Goal: Task Accomplishment & Management: Use online tool/utility

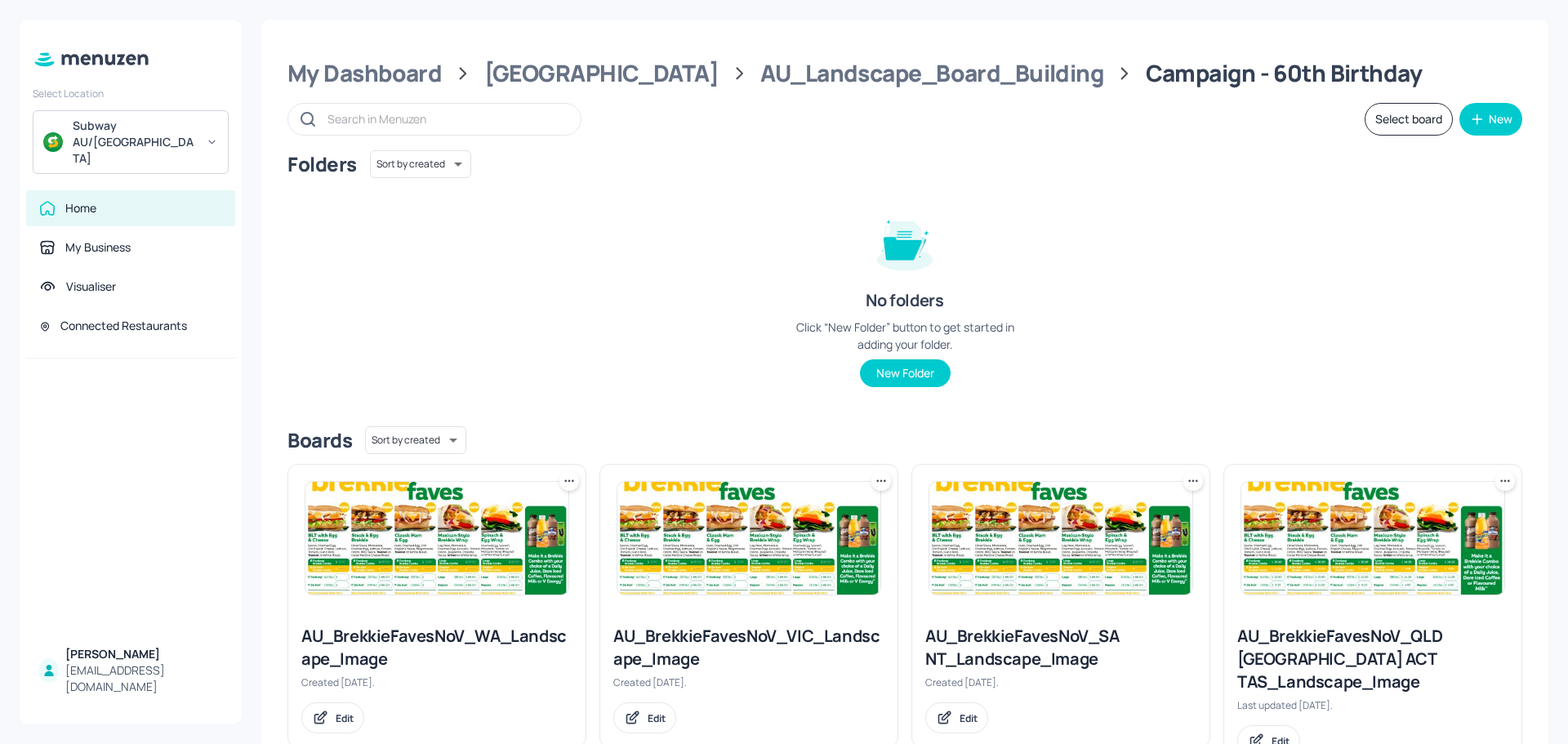
click at [383, 517] on img at bounding box center [436, 539] width 263 height 113
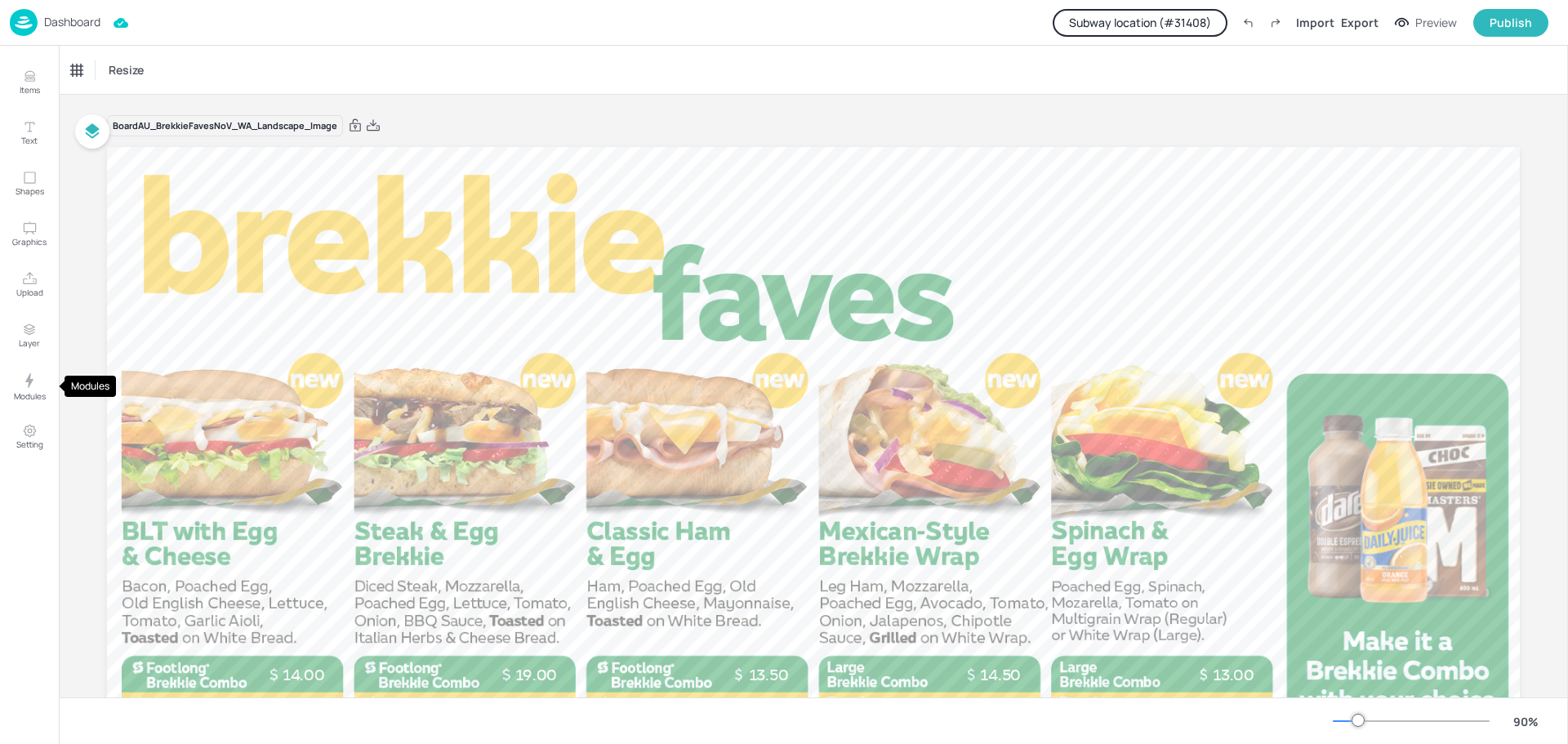
drag, startPoint x: 22, startPoint y: 375, endPoint x: 56, endPoint y: 379, distance: 34.2
click at [22, 375] on icon "Modules" at bounding box center [29, 381] width 19 height 19
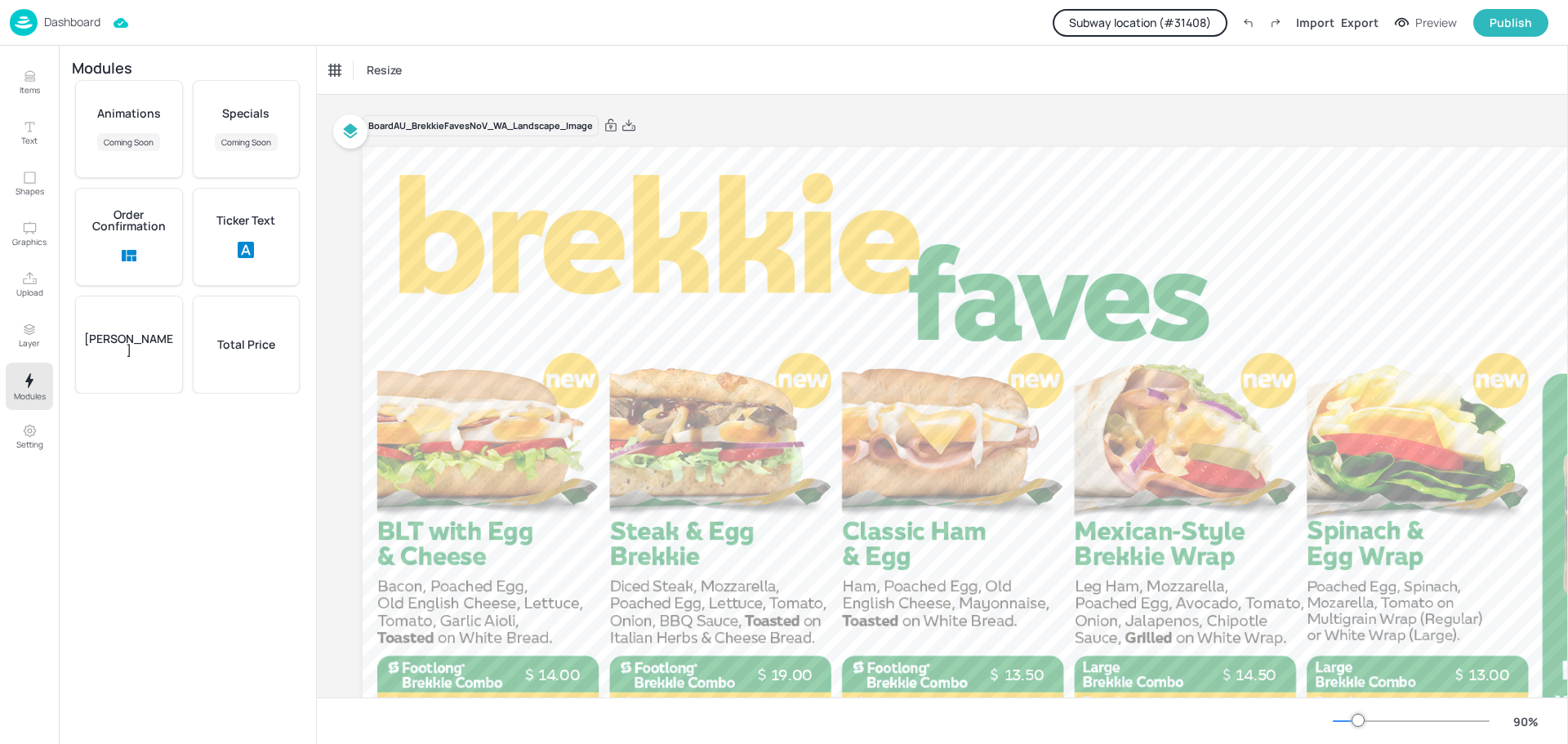
click at [252, 353] on div "Total Price" at bounding box center [247, 344] width 108 height 98
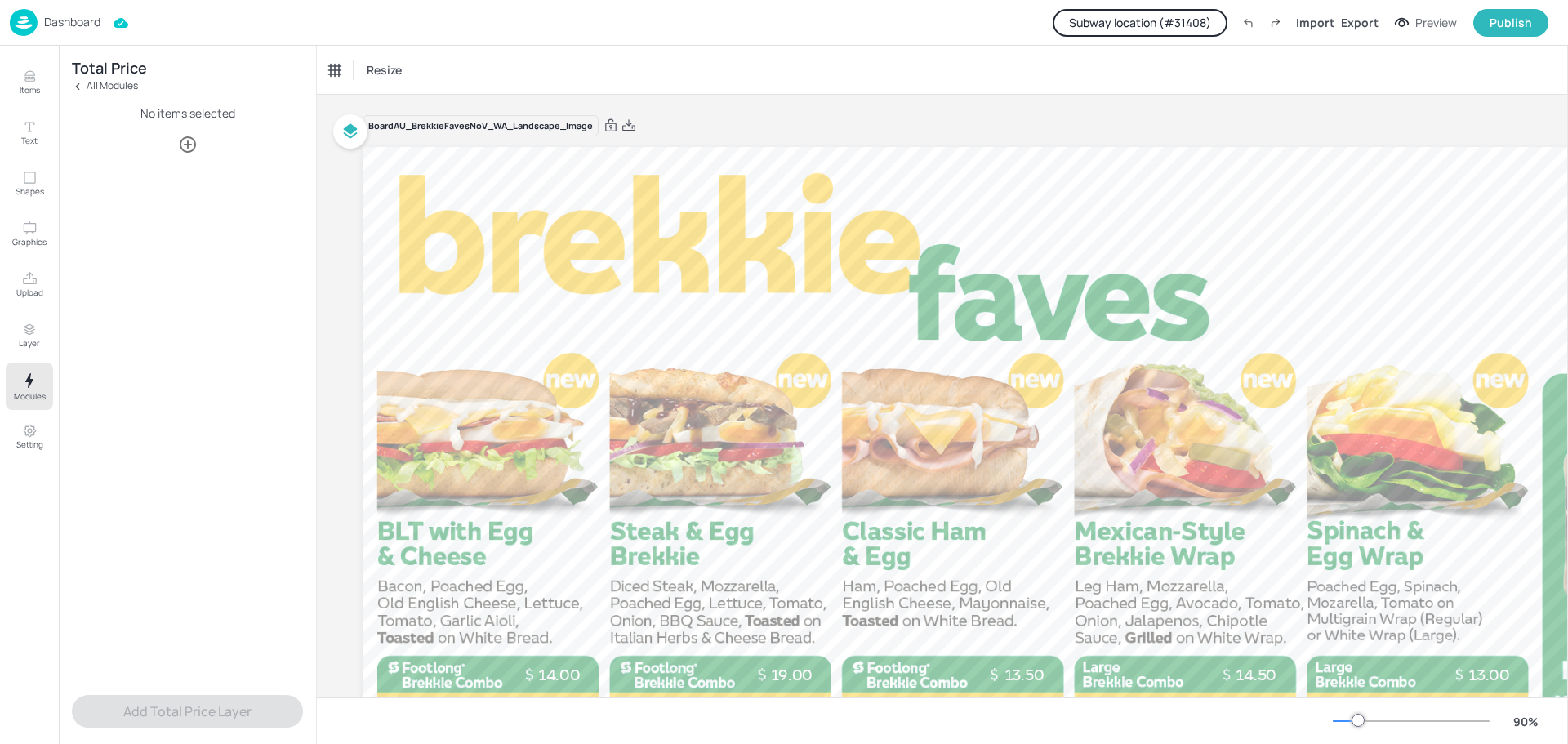
click at [183, 150] on icon "button" at bounding box center [188, 145] width 17 height 17
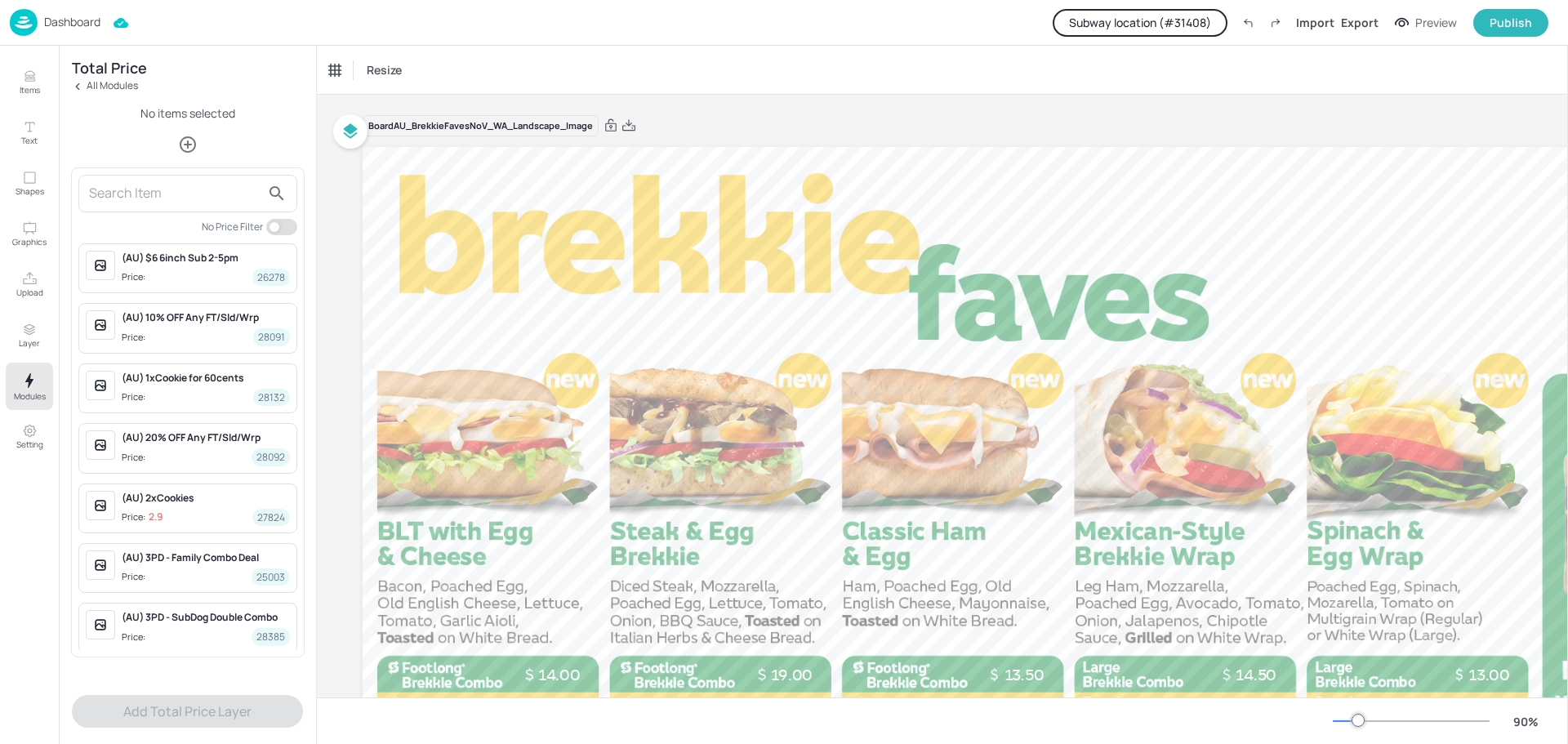
click at [130, 190] on input "text" at bounding box center [175, 194] width 172 height 26
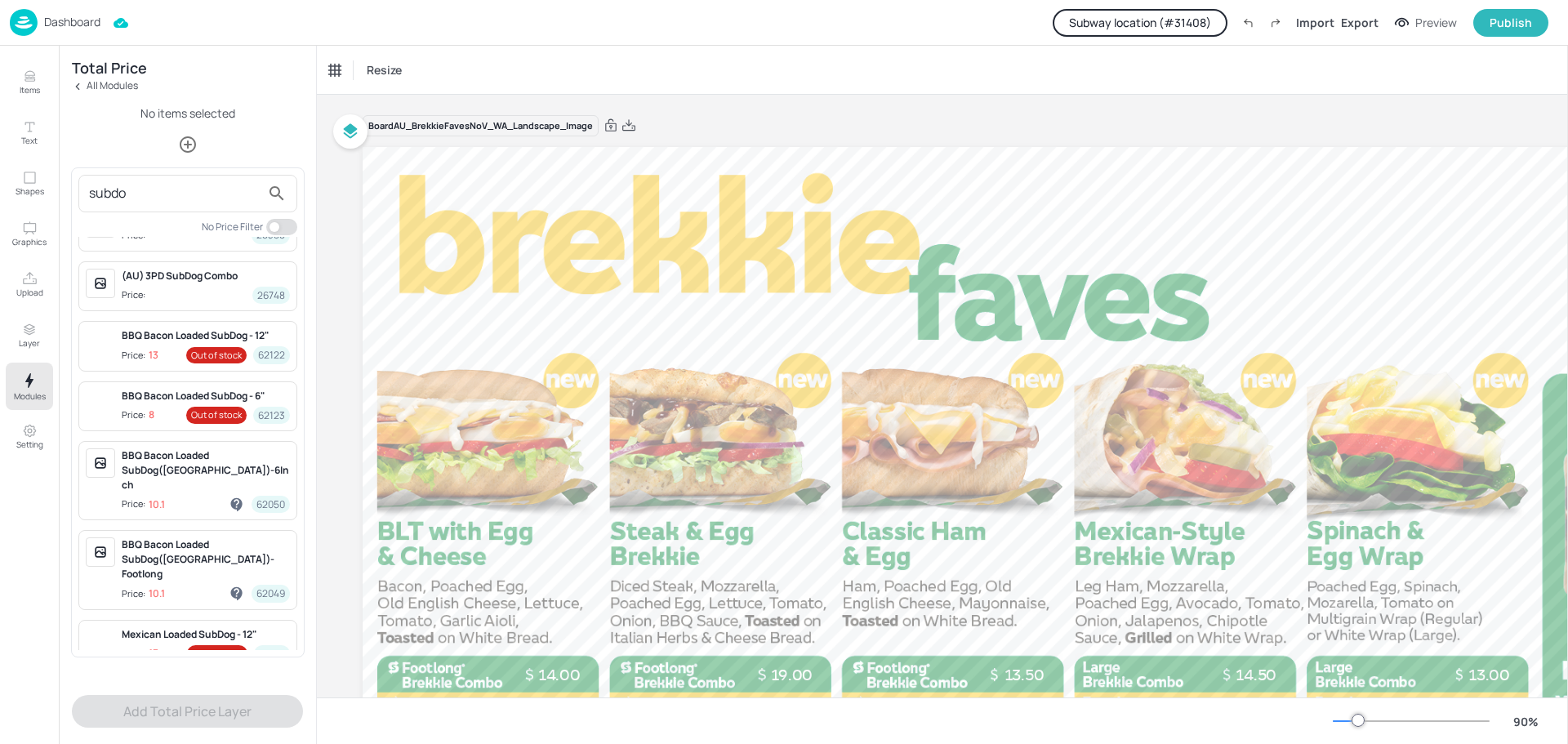
scroll to position [163, 0]
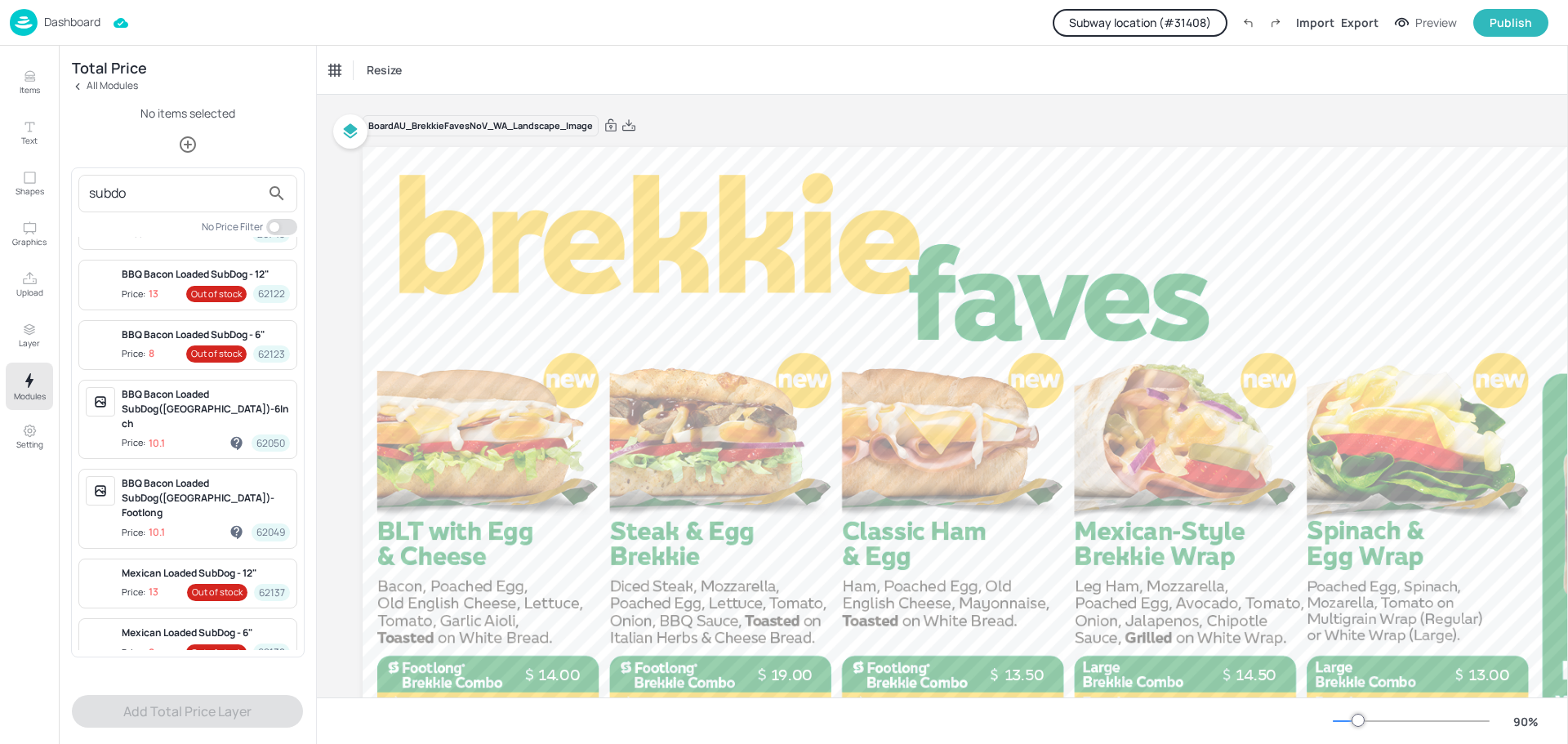
type input "subdo"
click at [63, 21] on div at bounding box center [784, 372] width 1568 height 744
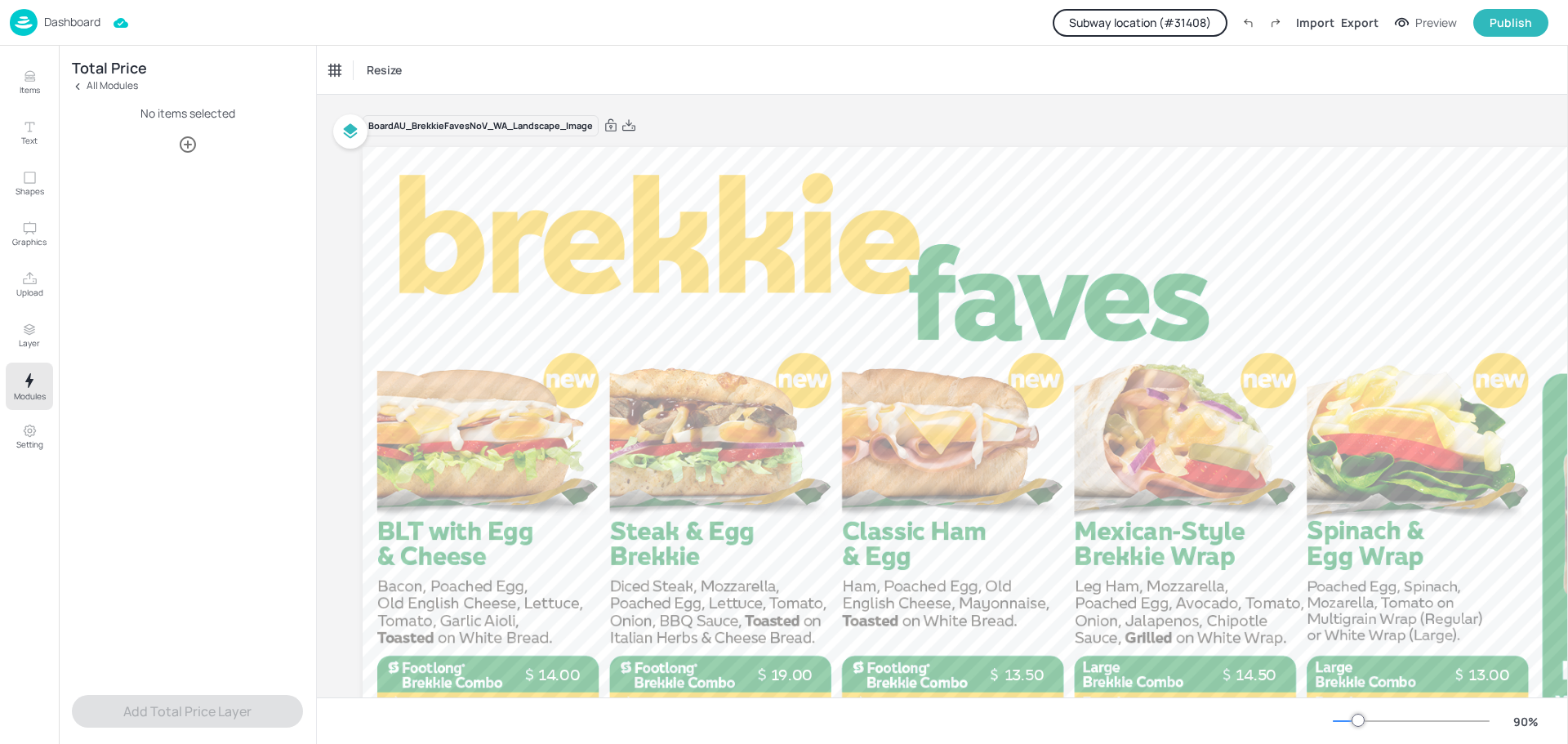
click at [77, 26] on p "Dashboard" at bounding box center [72, 22] width 56 height 11
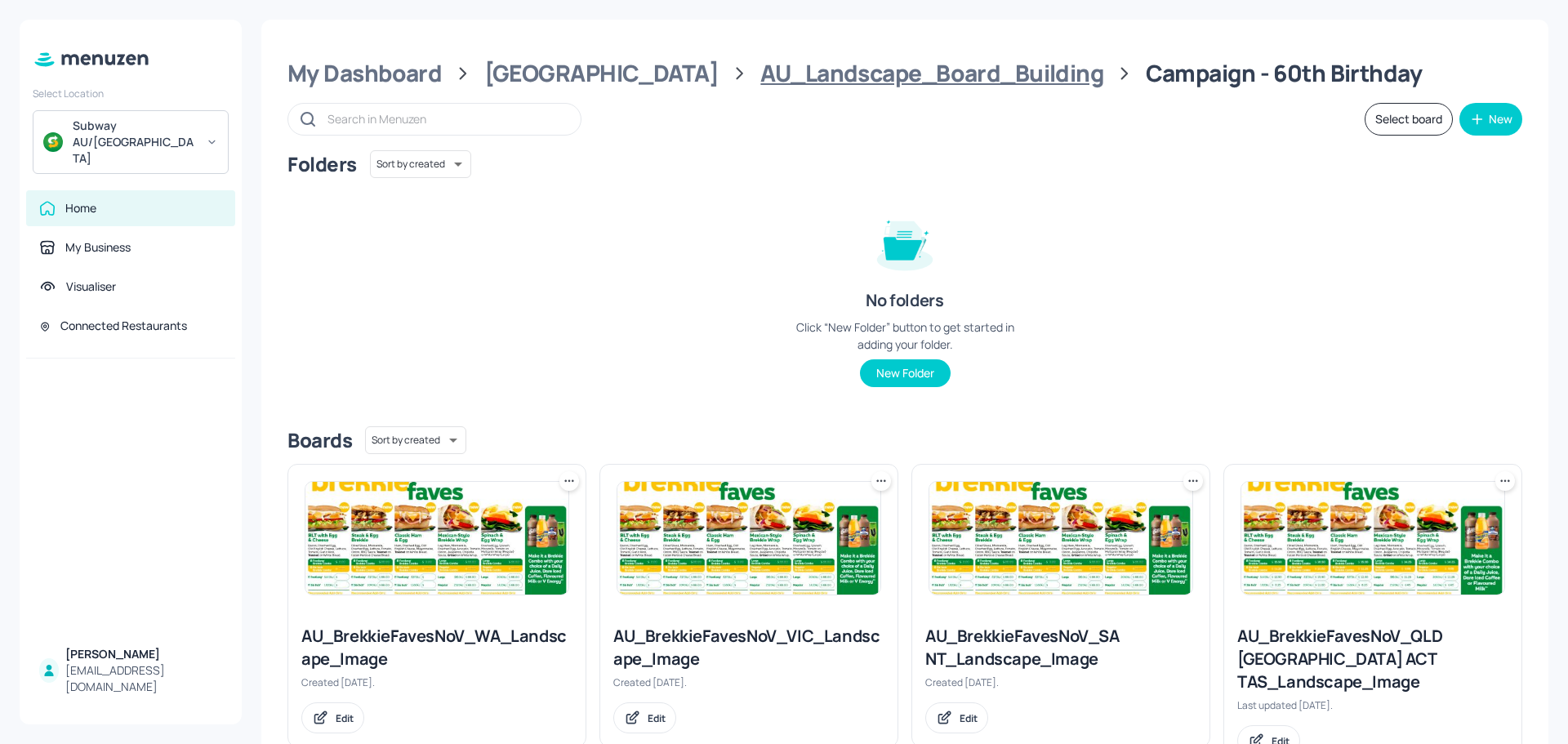
click at [768, 79] on div "AU_Landscape_Board_Building" at bounding box center [932, 73] width 343 height 29
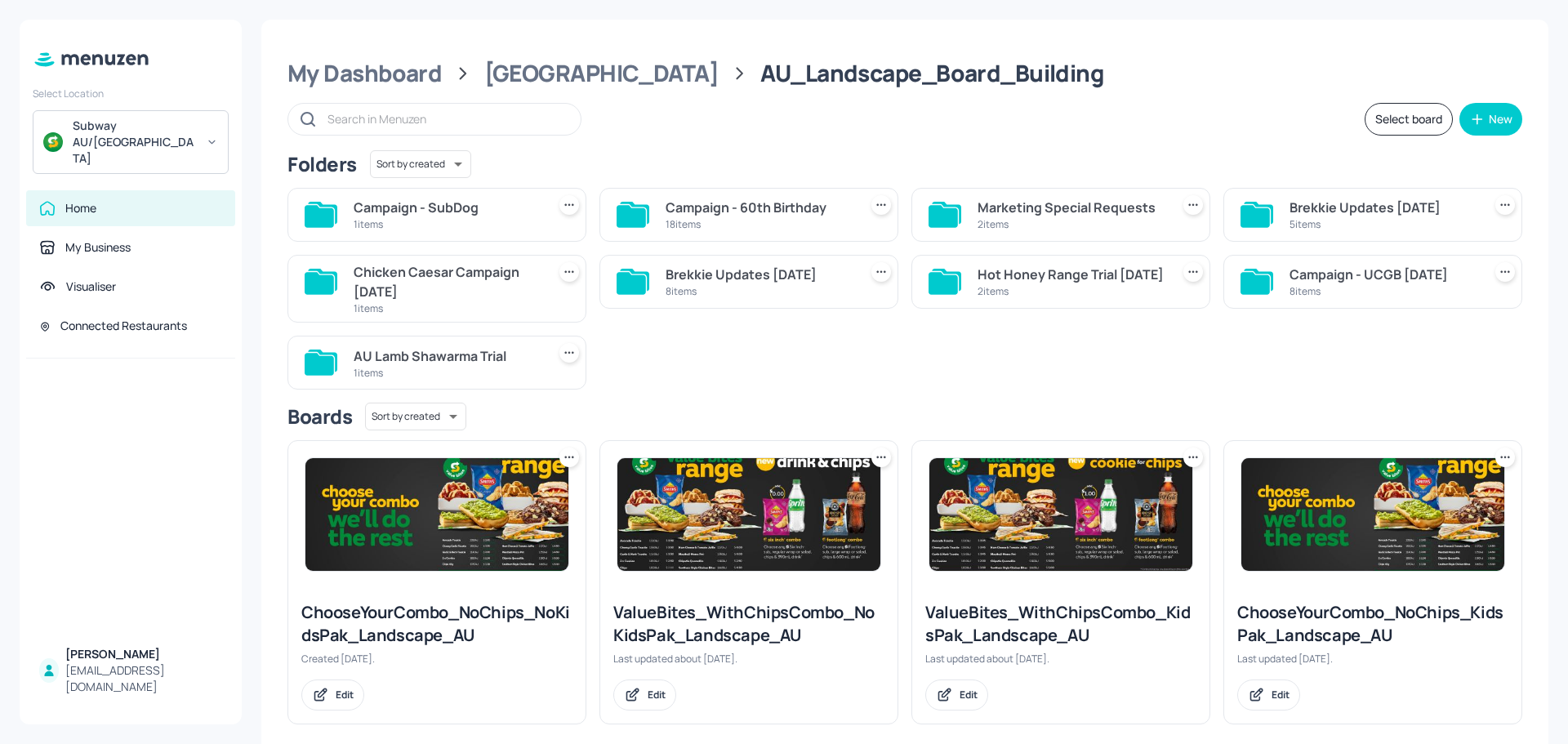
click at [390, 222] on div "1 items" at bounding box center [446, 224] width 186 height 14
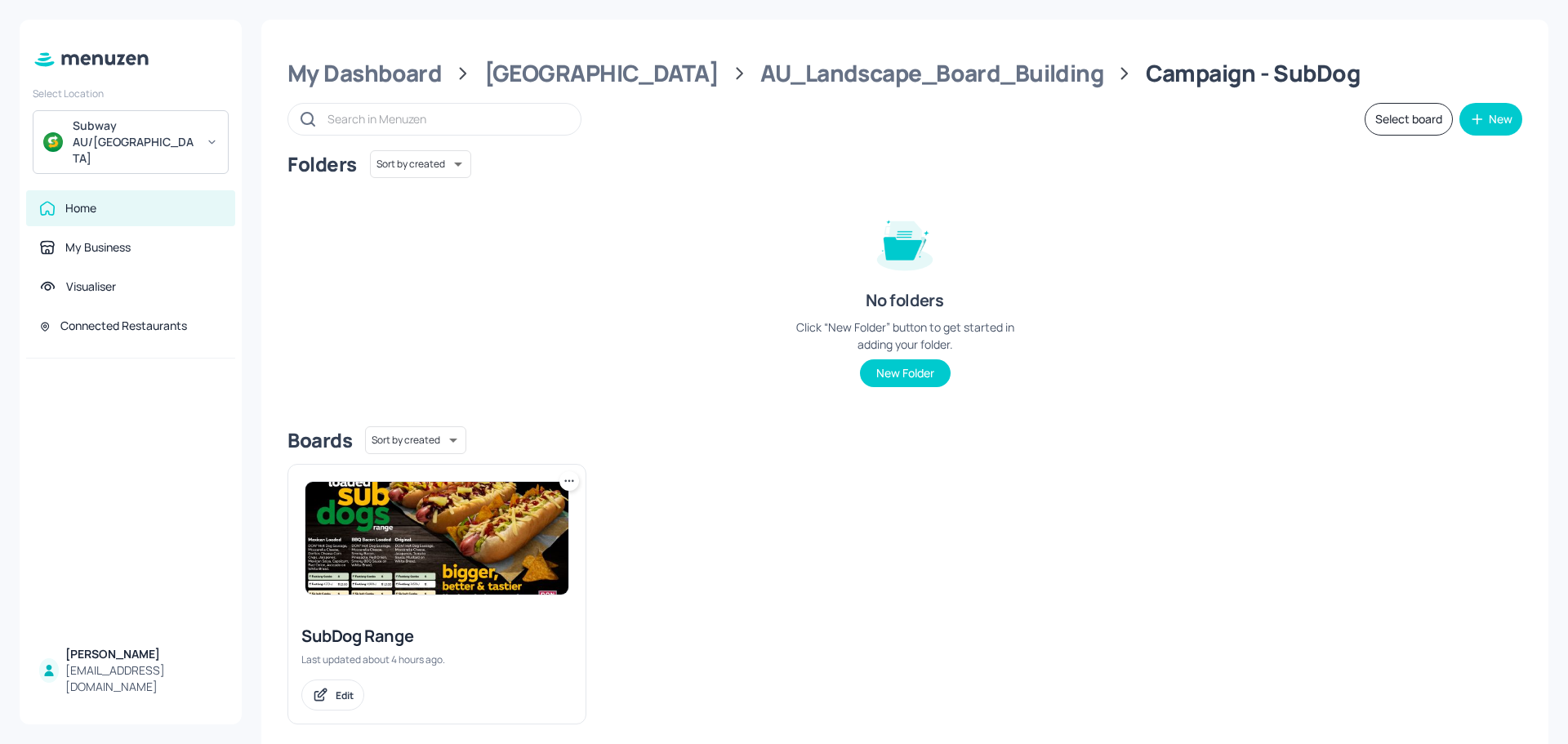
click at [444, 541] on img at bounding box center [436, 539] width 263 height 113
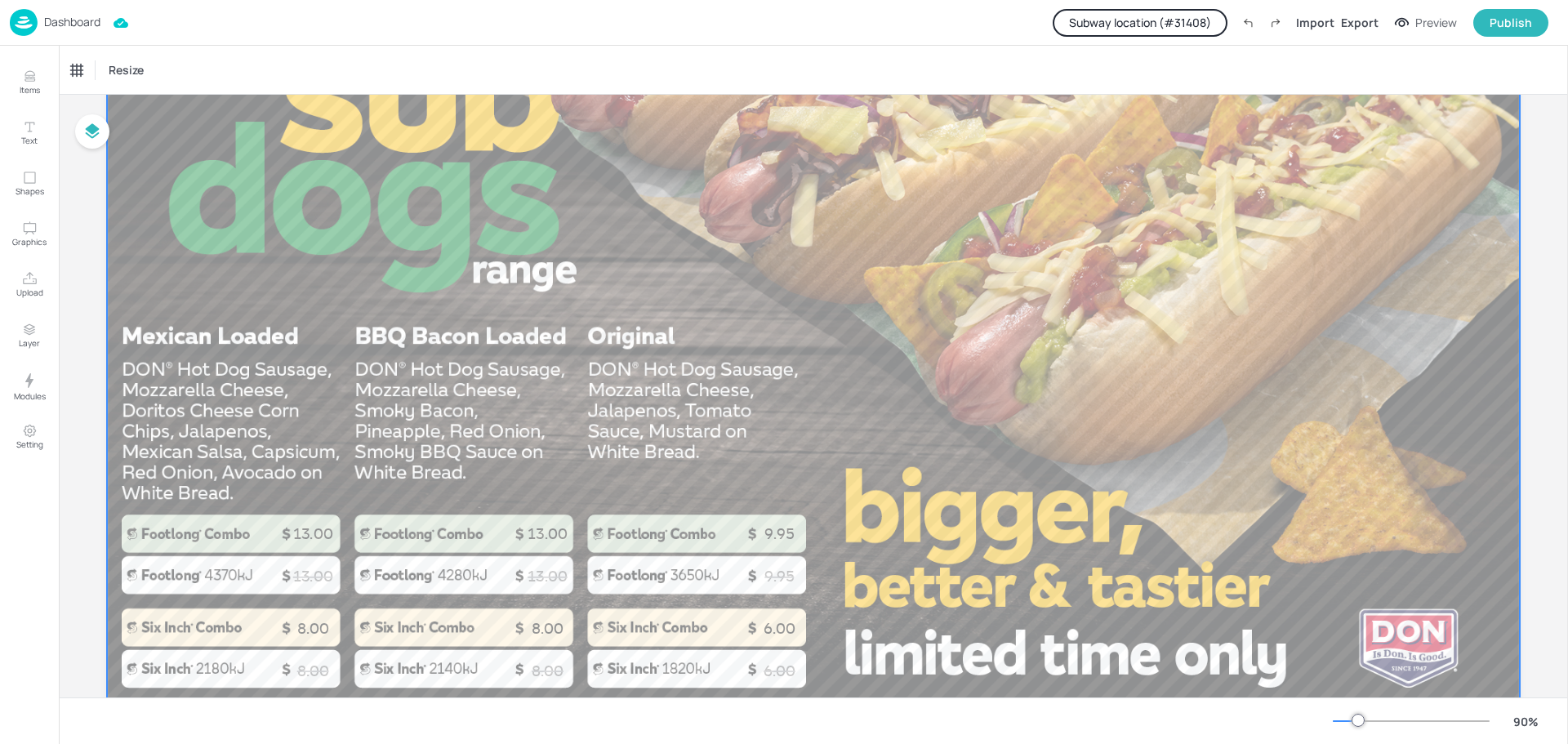
scroll to position [285, 0]
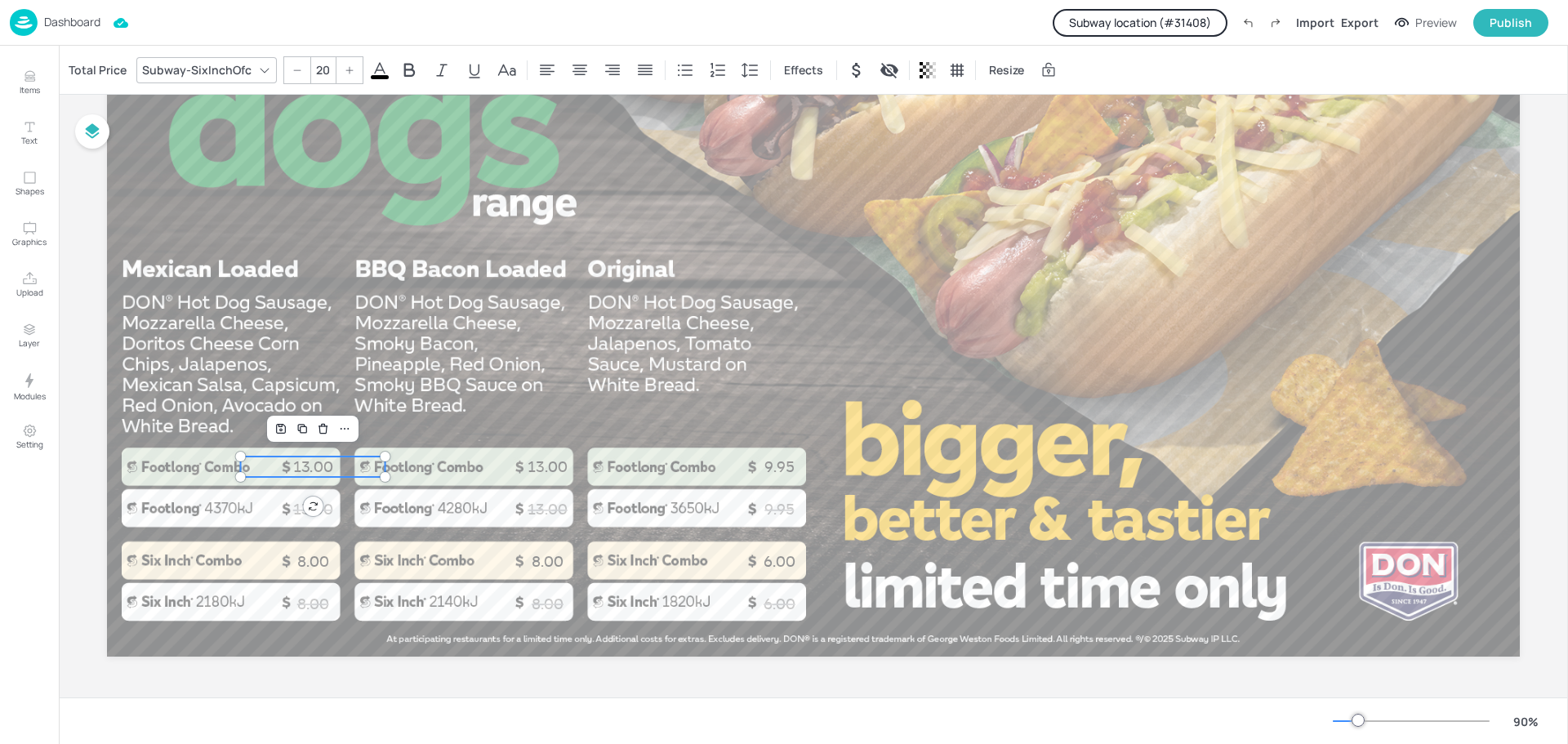
click at [309, 472] on p "13.00" at bounding box center [313, 466] width 145 height 20
click at [102, 68] on div "Total Price" at bounding box center [97, 71] width 64 height 26
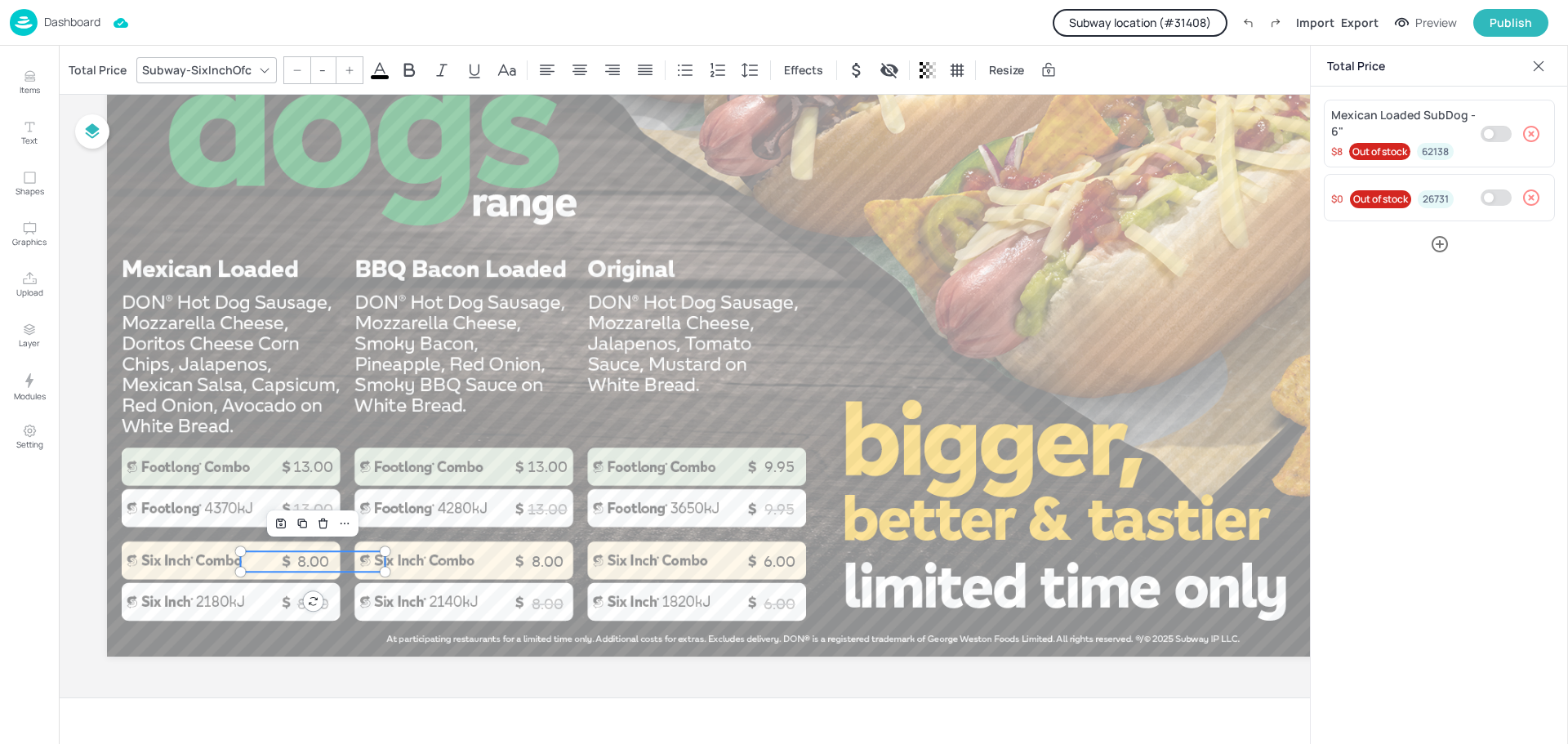
type input "20"
click at [311, 559] on p "8.00" at bounding box center [313, 561] width 145 height 20
click at [25, 74] on icon "Items" at bounding box center [30, 77] width 16 height 16
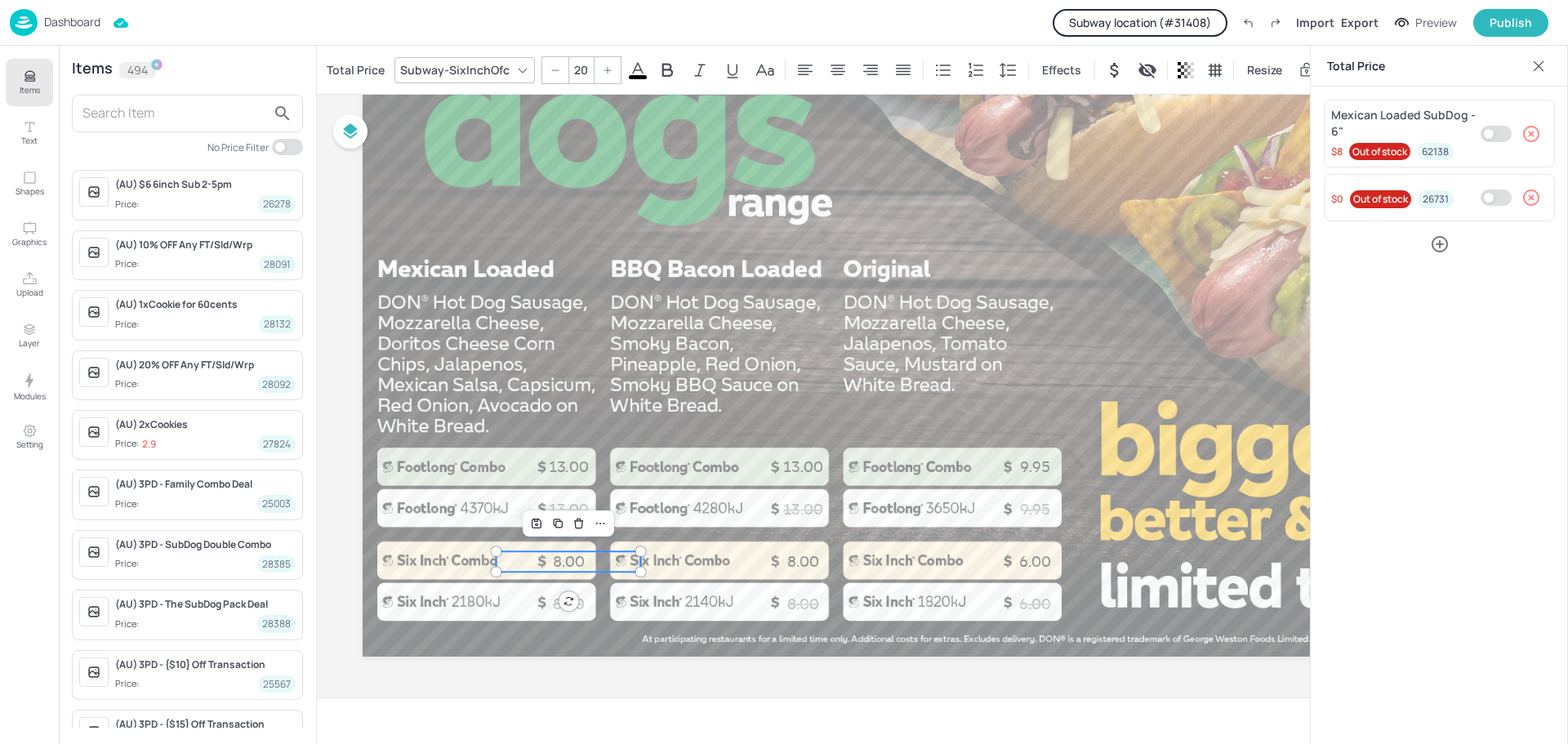
click at [158, 115] on input "text" at bounding box center [175, 114] width 183 height 26
type input "A"
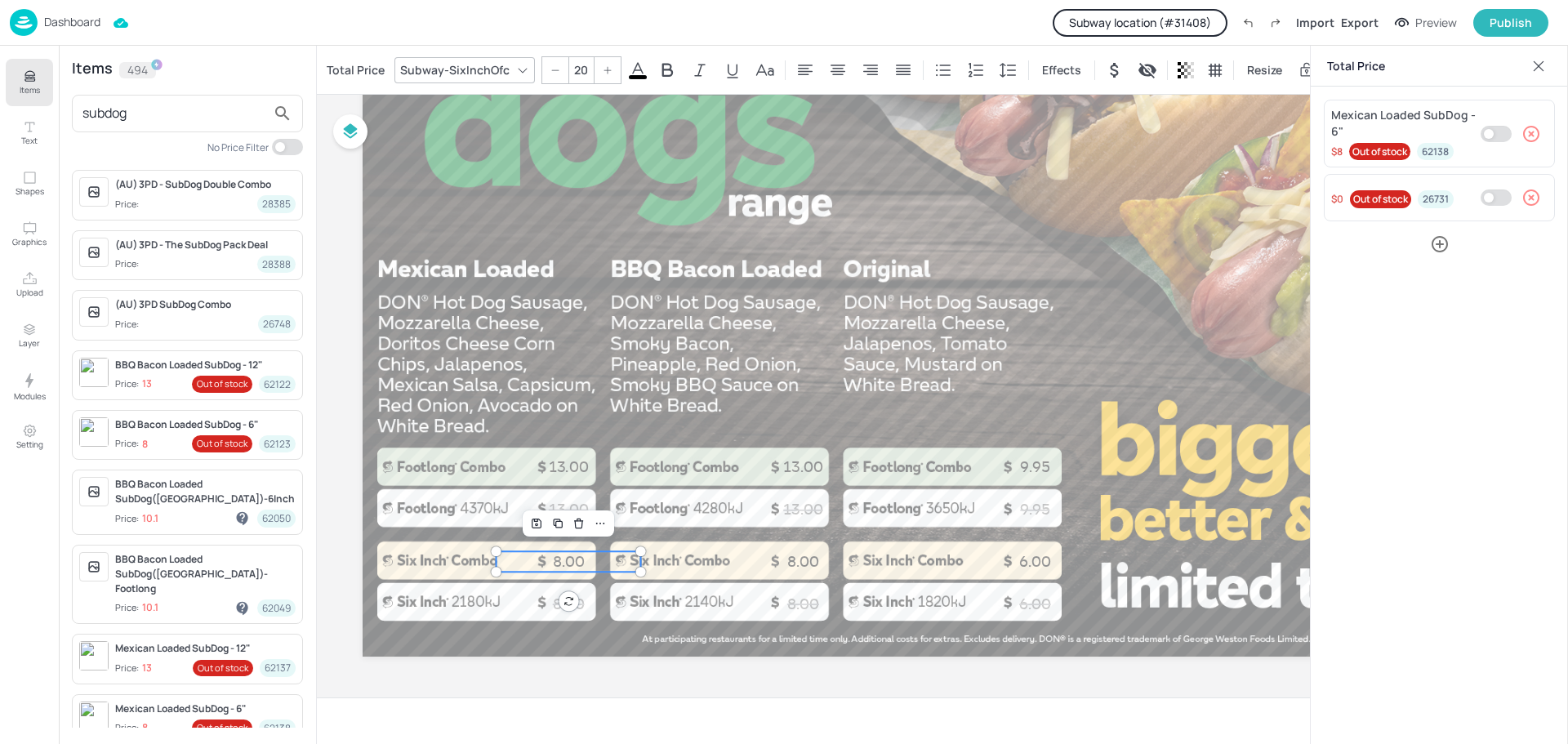
drag, startPoint x: 148, startPoint y: 116, endPoint x: 0, endPoint y: 117, distance: 148.0
click at [0, 117] on div "Items Text Shapes Graphics Upload Layer Modules Setting Items 494 subdog No Pri…" at bounding box center [158, 395] width 316 height 698
type input "6"
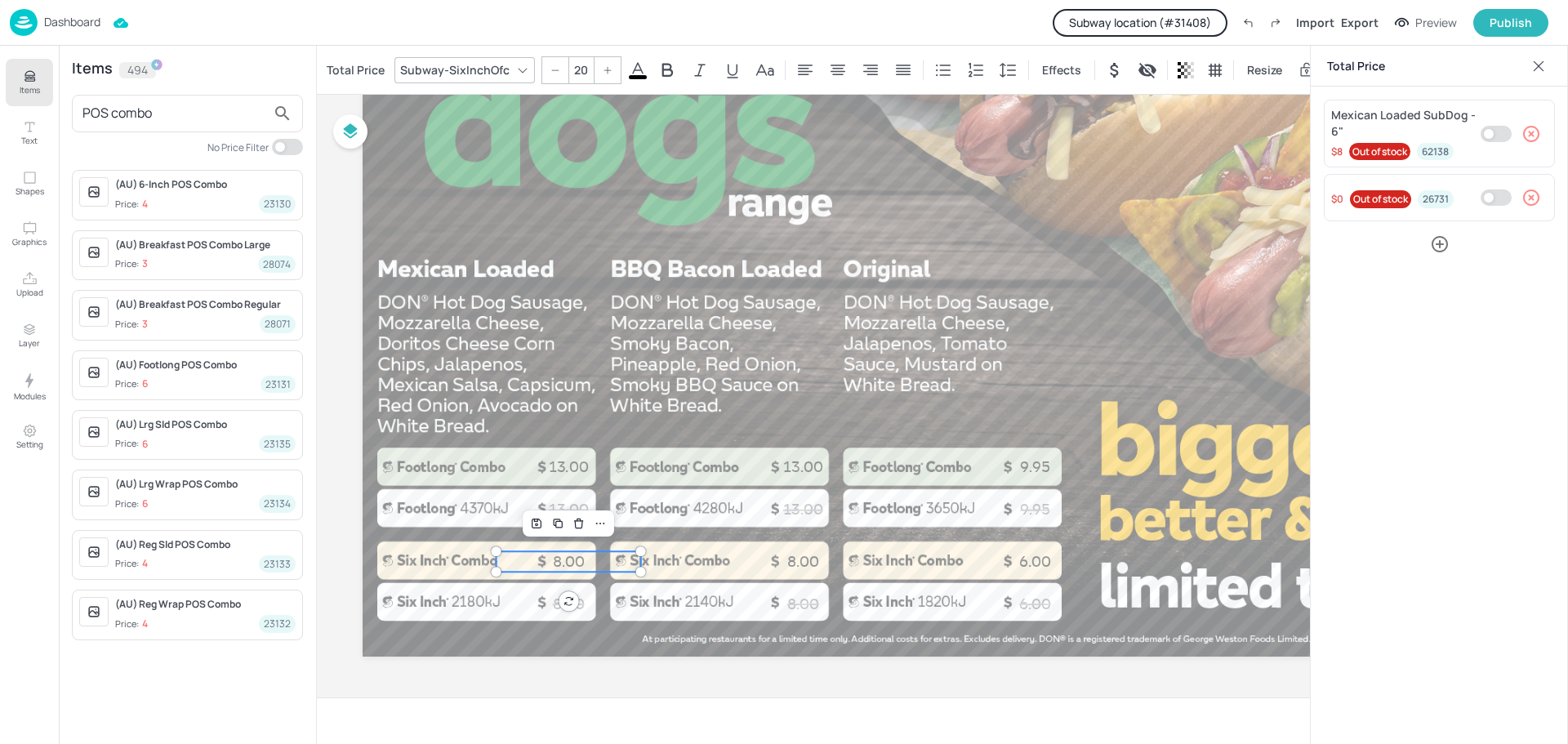
type input "POS combo"
click at [1178, 19] on button "Subway location (# 31408 )" at bounding box center [1140, 22] width 175 height 27
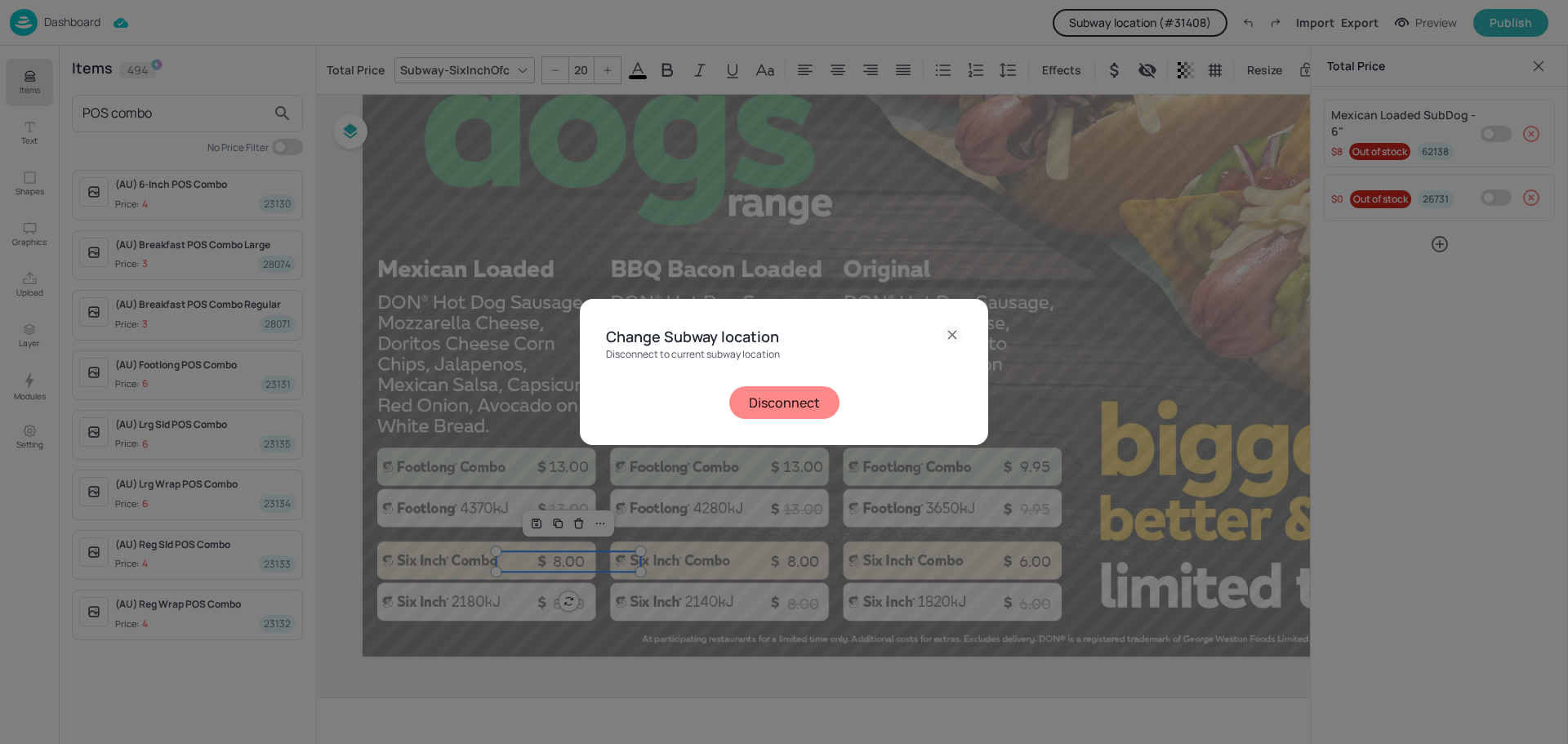
click at [750, 394] on button "Disconnect" at bounding box center [784, 402] width 110 height 33
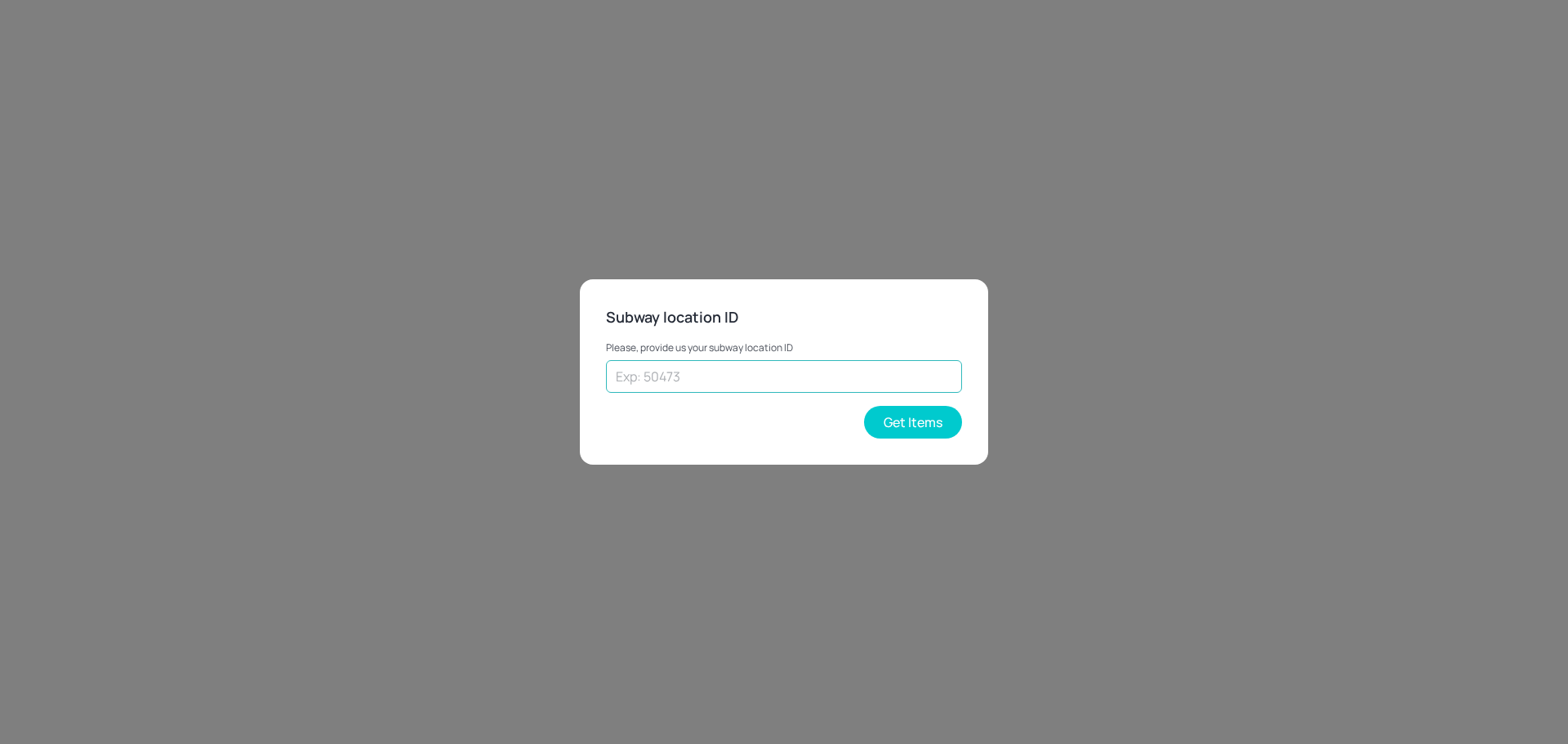
click at [672, 377] on input "text" at bounding box center [784, 376] width 356 height 33
type input "18880"
click at [899, 418] on button "Get Items" at bounding box center [912, 421] width 98 height 33
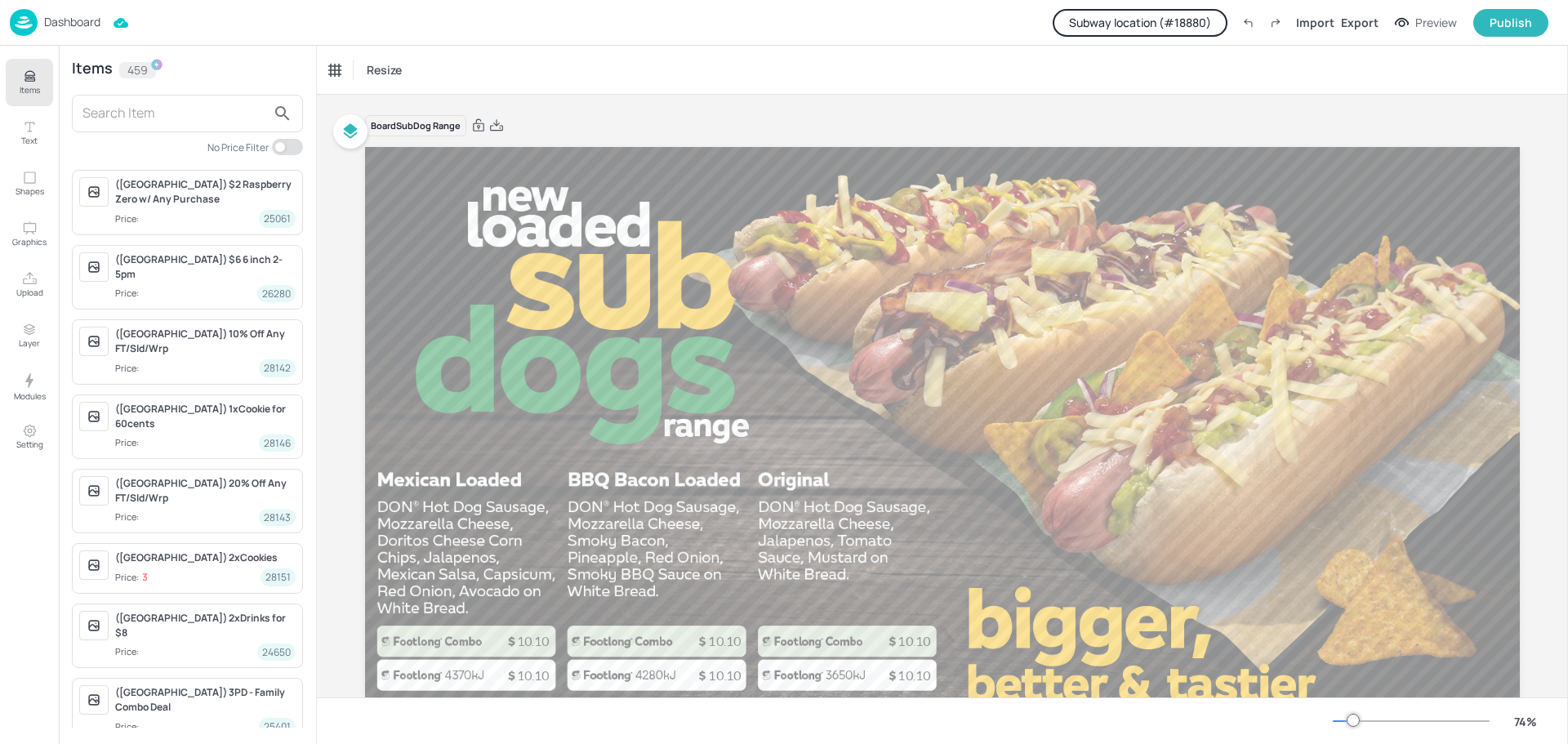
click at [182, 112] on input "text" at bounding box center [175, 114] width 183 height 26
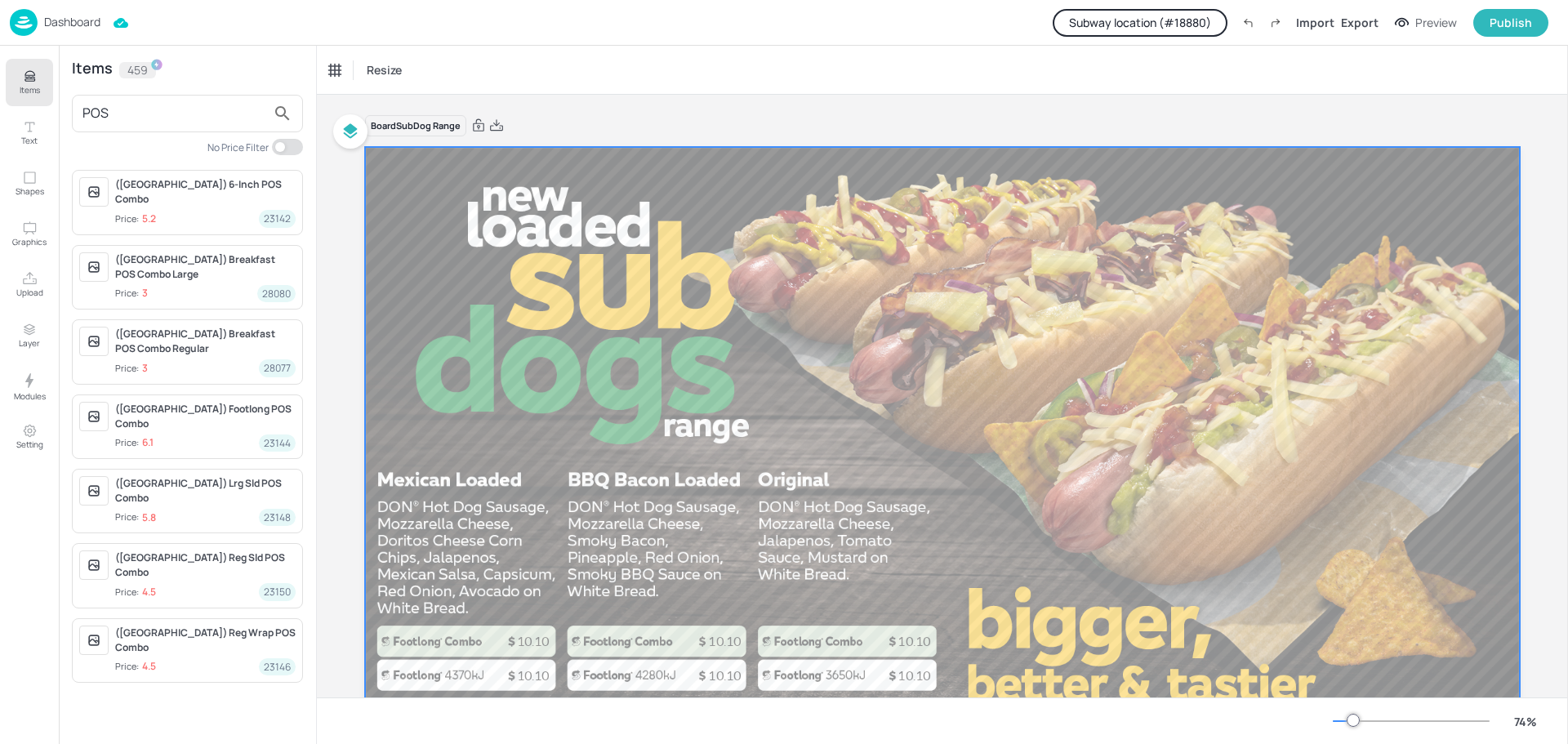
scroll to position [139, 0]
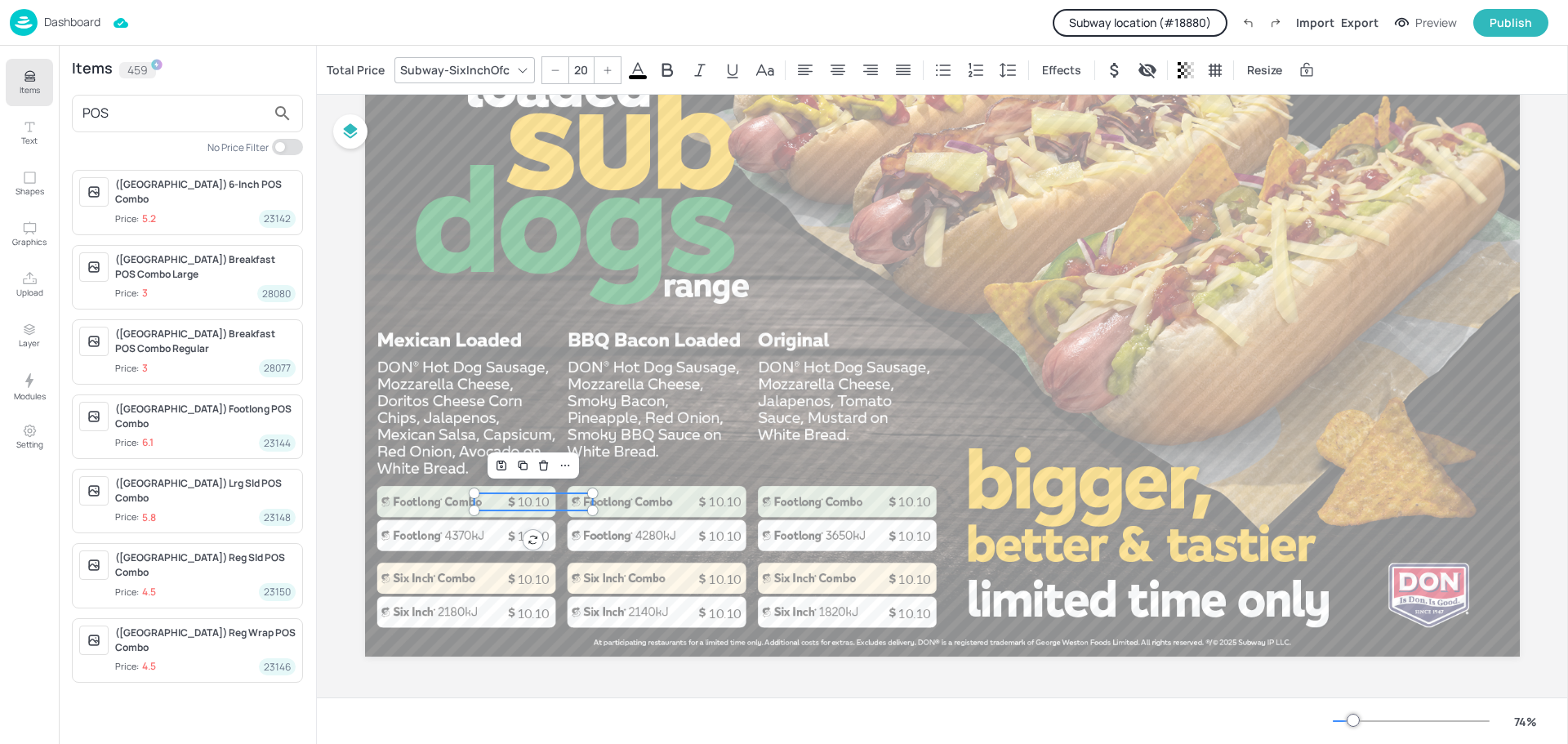
click at [539, 500] on p "10.10" at bounding box center [533, 502] width 118 height 17
click at [373, 71] on div "Total Price" at bounding box center [355, 71] width 64 height 26
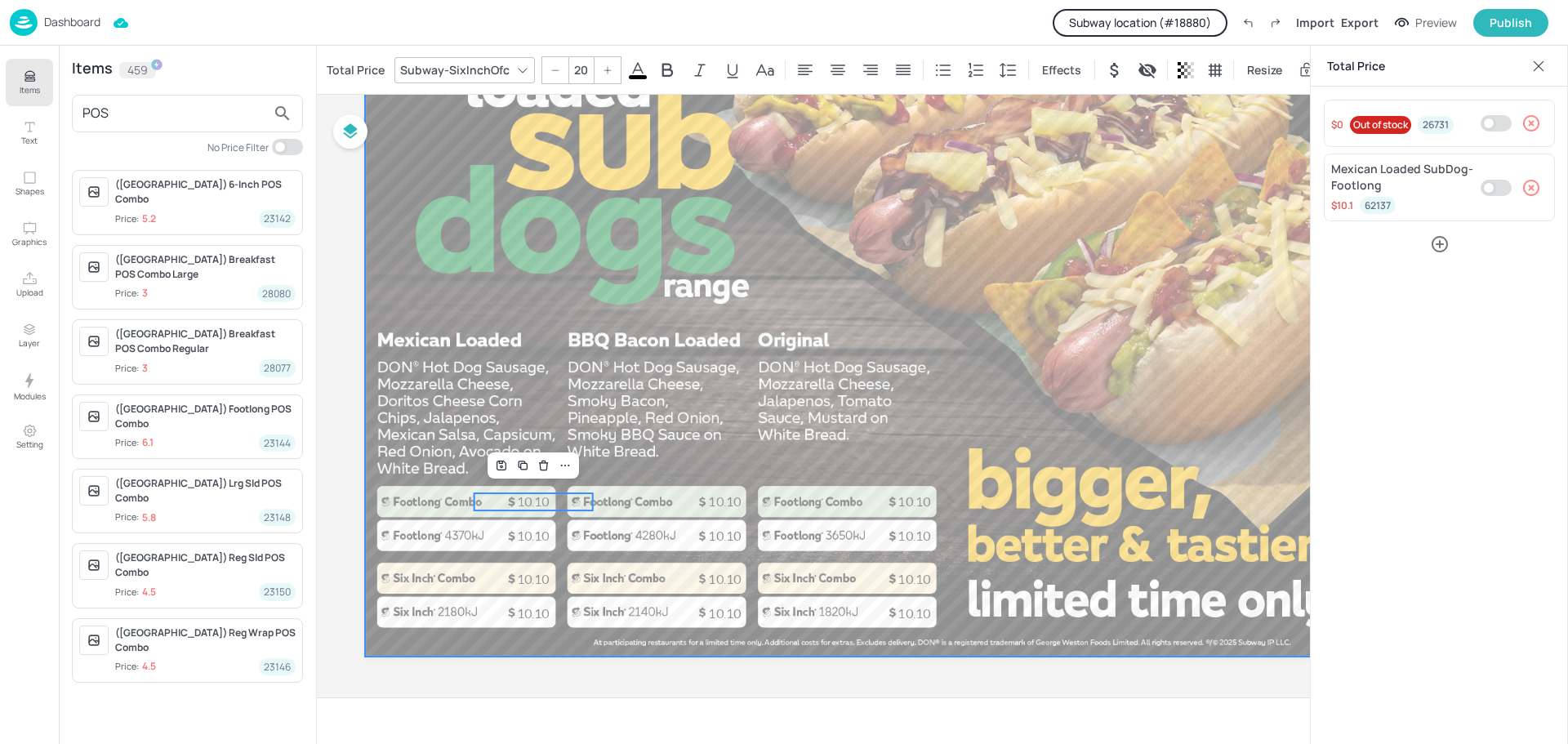
click at [635, 294] on div at bounding box center [942, 331] width 1155 height 650
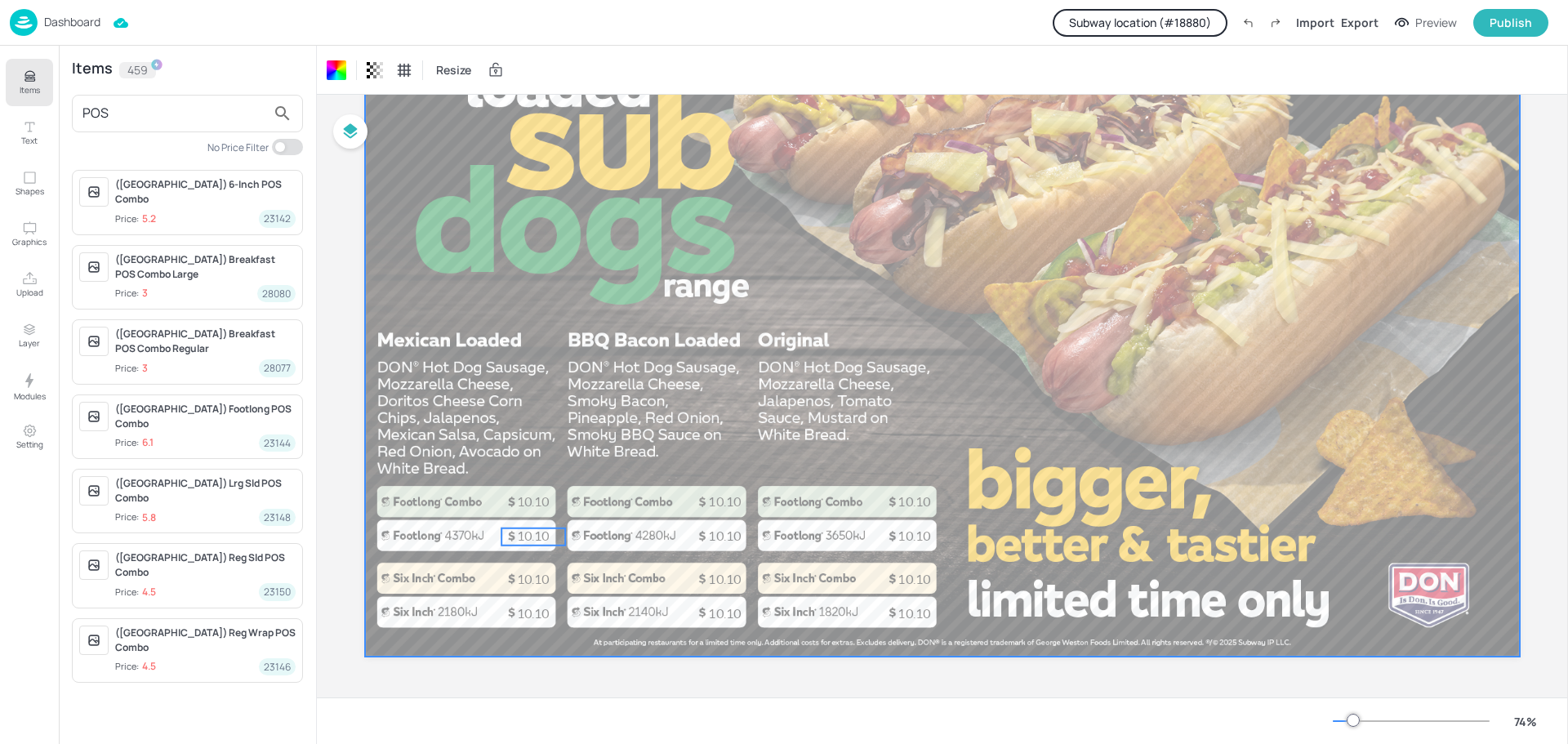
click at [535, 538] on span "10.10" at bounding box center [533, 536] width 32 height 15
click at [438, 228] on div at bounding box center [942, 331] width 1155 height 650
click at [524, 535] on span "10.10" at bounding box center [533, 536] width 32 height 15
click at [483, 375] on div at bounding box center [942, 331] width 1155 height 650
click at [527, 577] on p "10.10" at bounding box center [533, 579] width 118 height 17
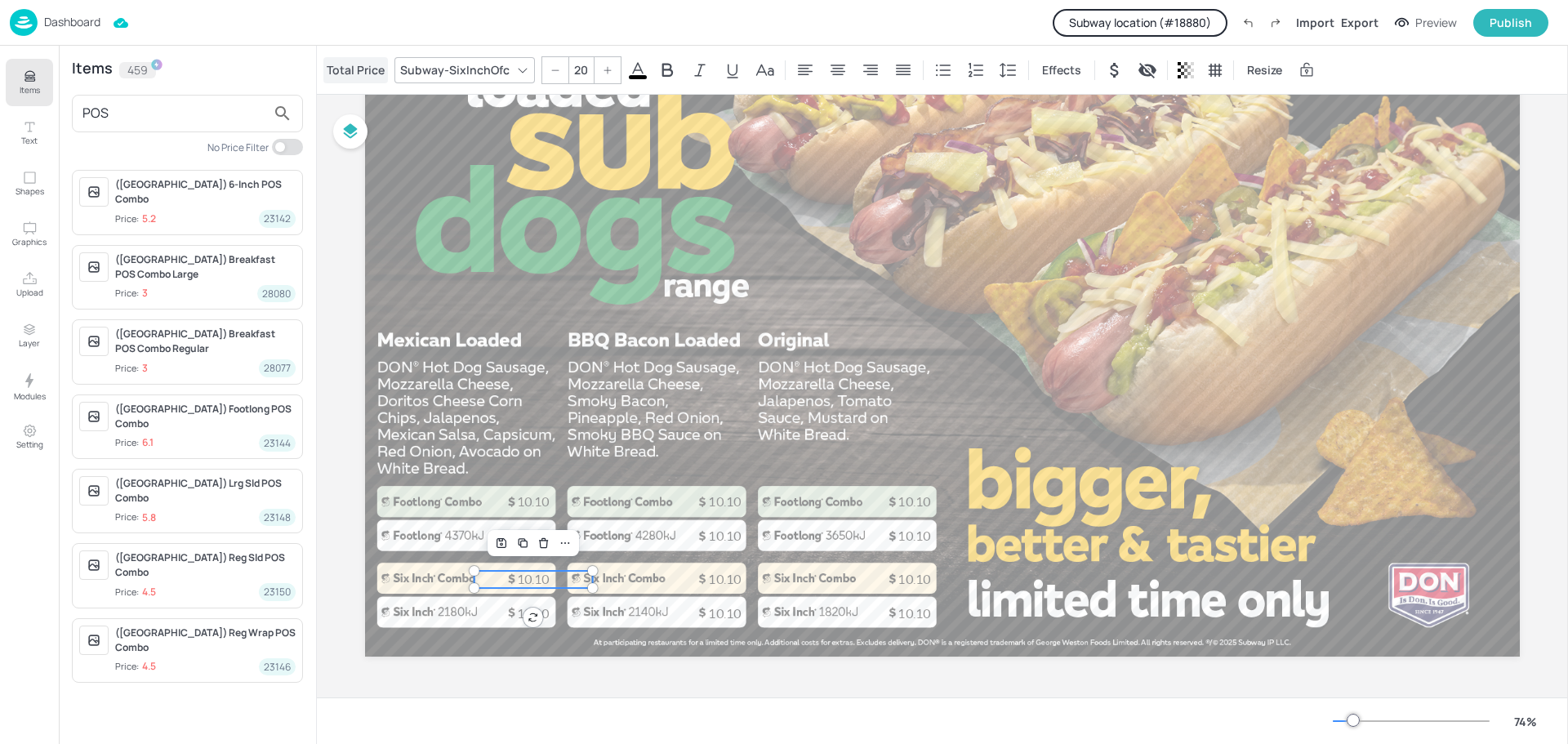
click at [346, 66] on div "Total Price" at bounding box center [355, 71] width 64 height 26
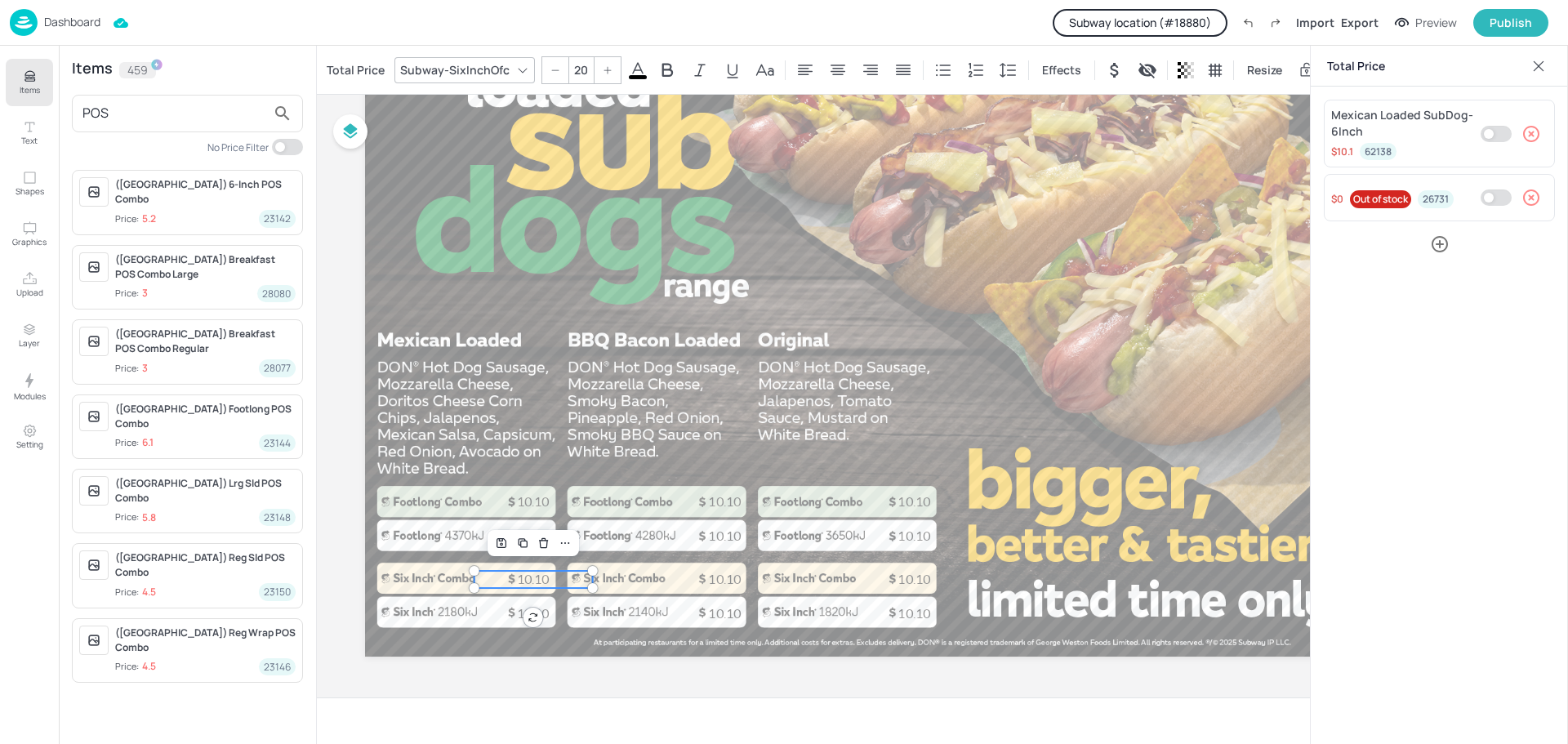
drag, startPoint x: 148, startPoint y: 114, endPoint x: 53, endPoint y: 106, distance: 95.3
click at [53, 106] on div "Items Text Shapes Graphics Upload Layer Modules Setting Items 459 POS No Price …" at bounding box center [158, 395] width 316 height 698
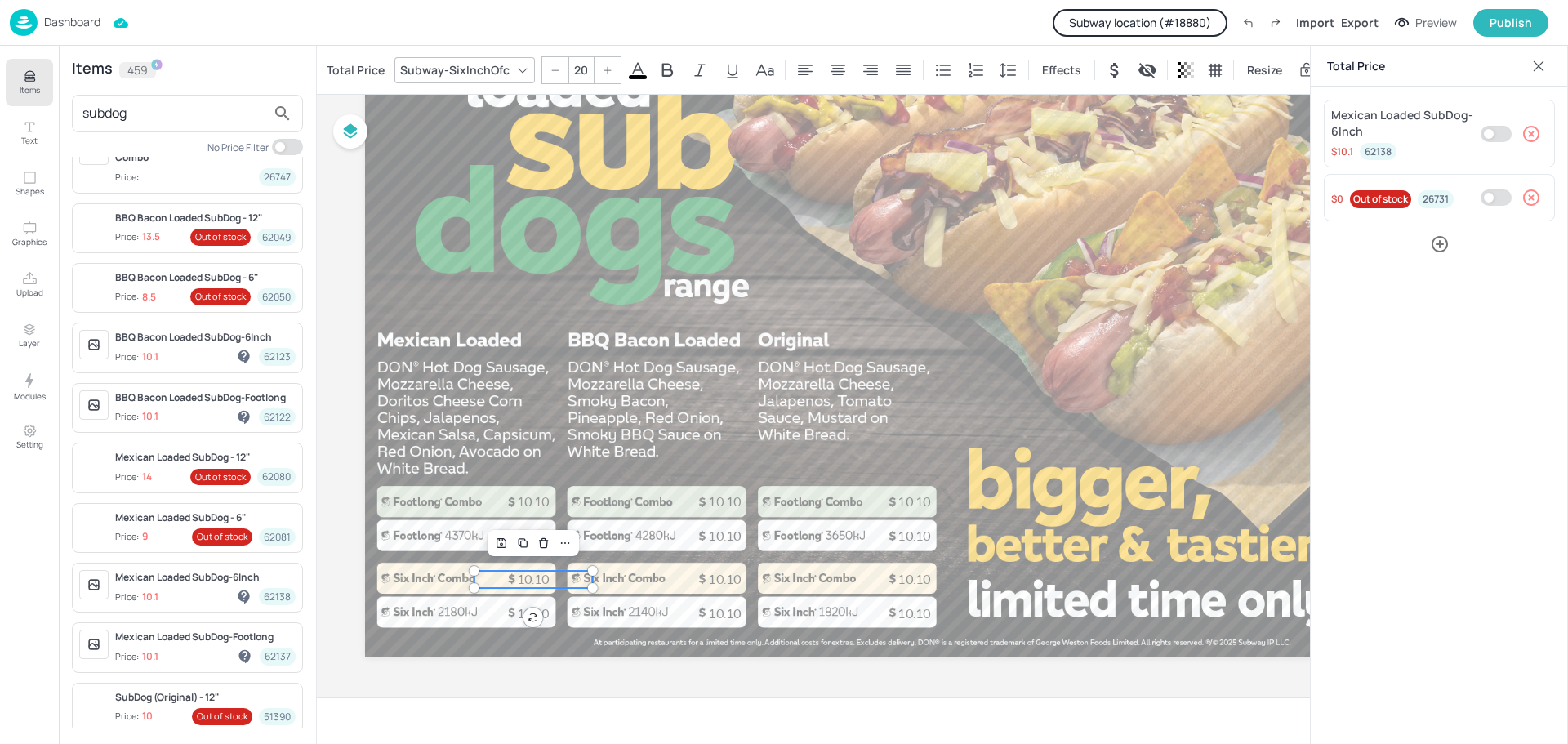
scroll to position [225, 0]
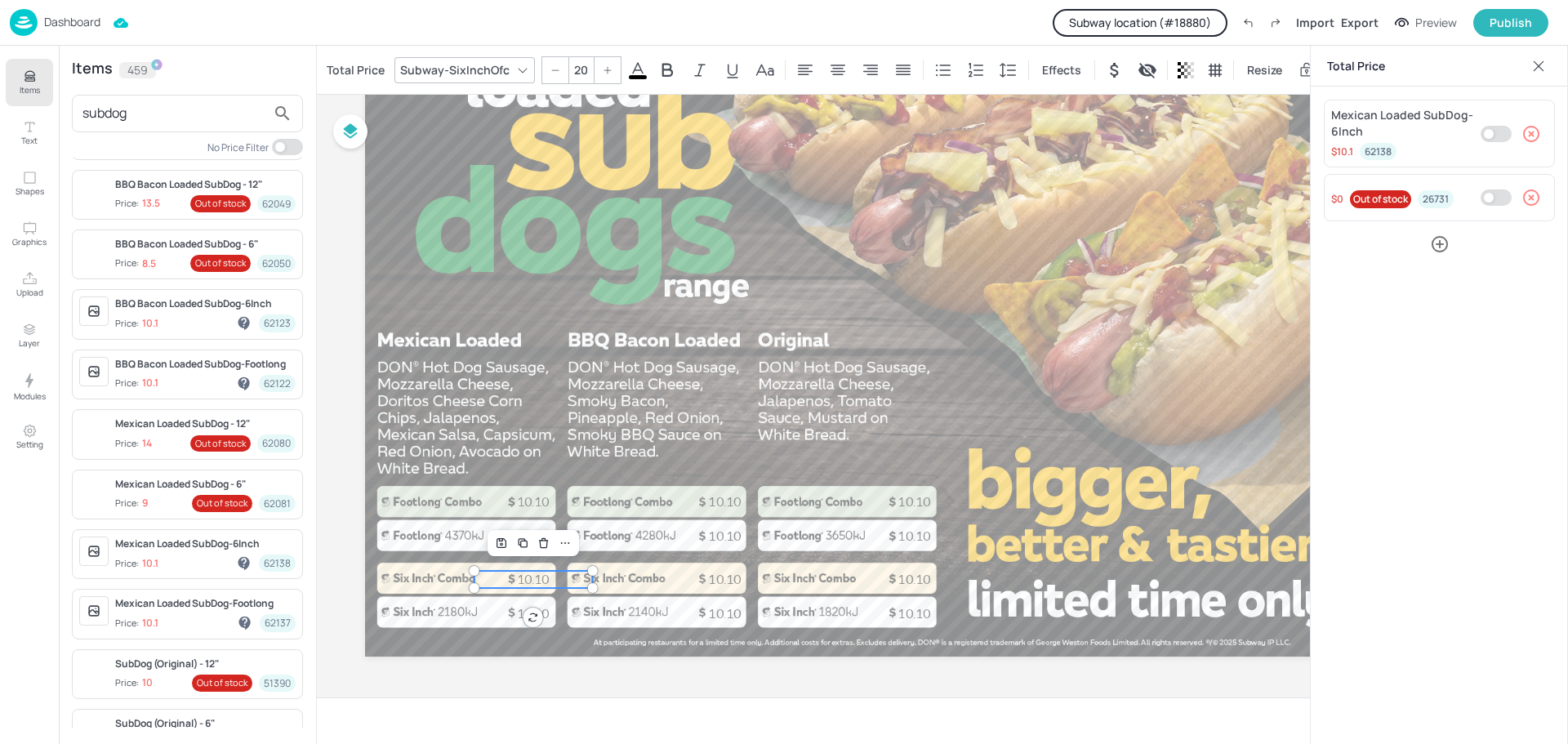
type input "subdog"
click at [72, 18] on p "Dashboard" at bounding box center [72, 22] width 56 height 11
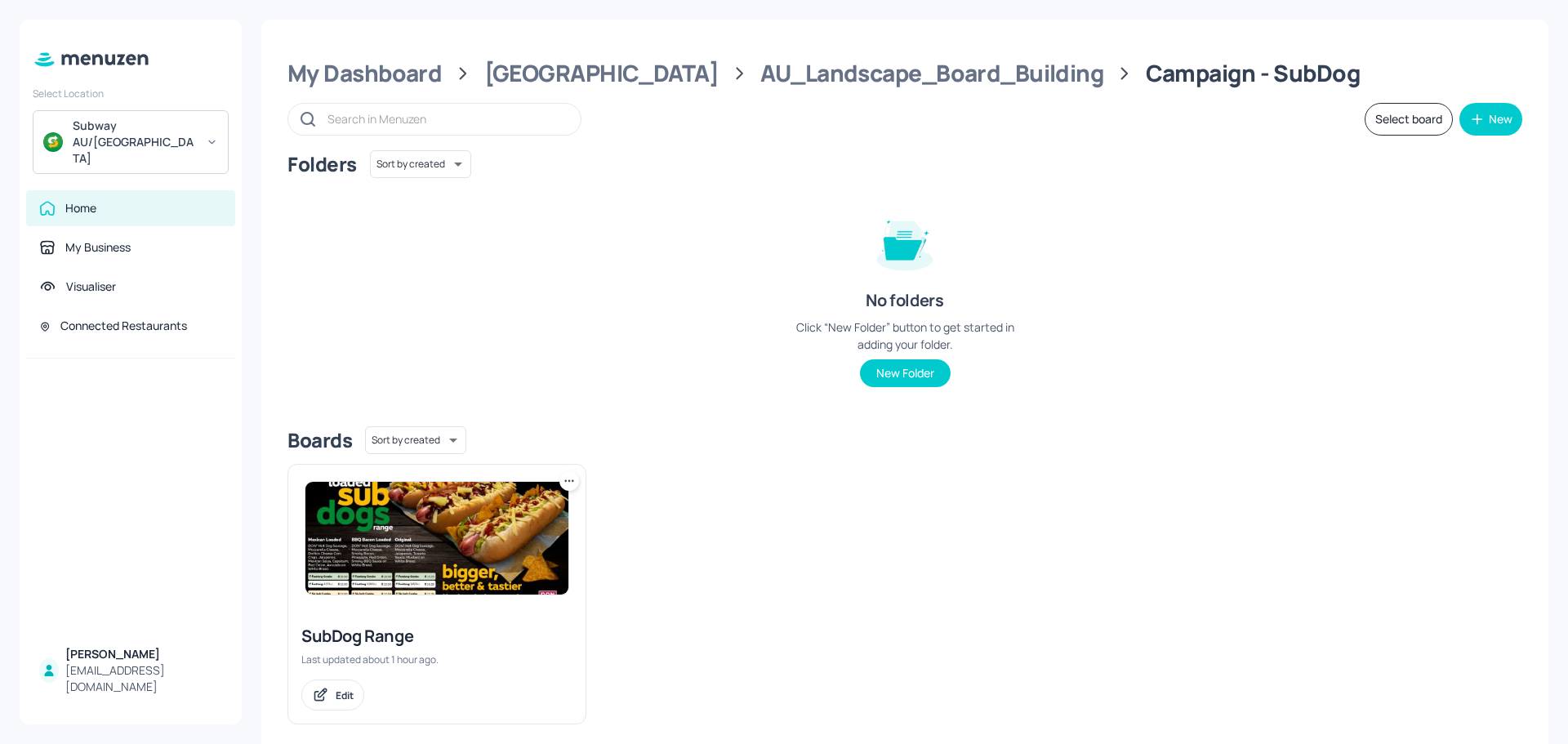
click at [427, 527] on img at bounding box center [436, 539] width 263 height 113
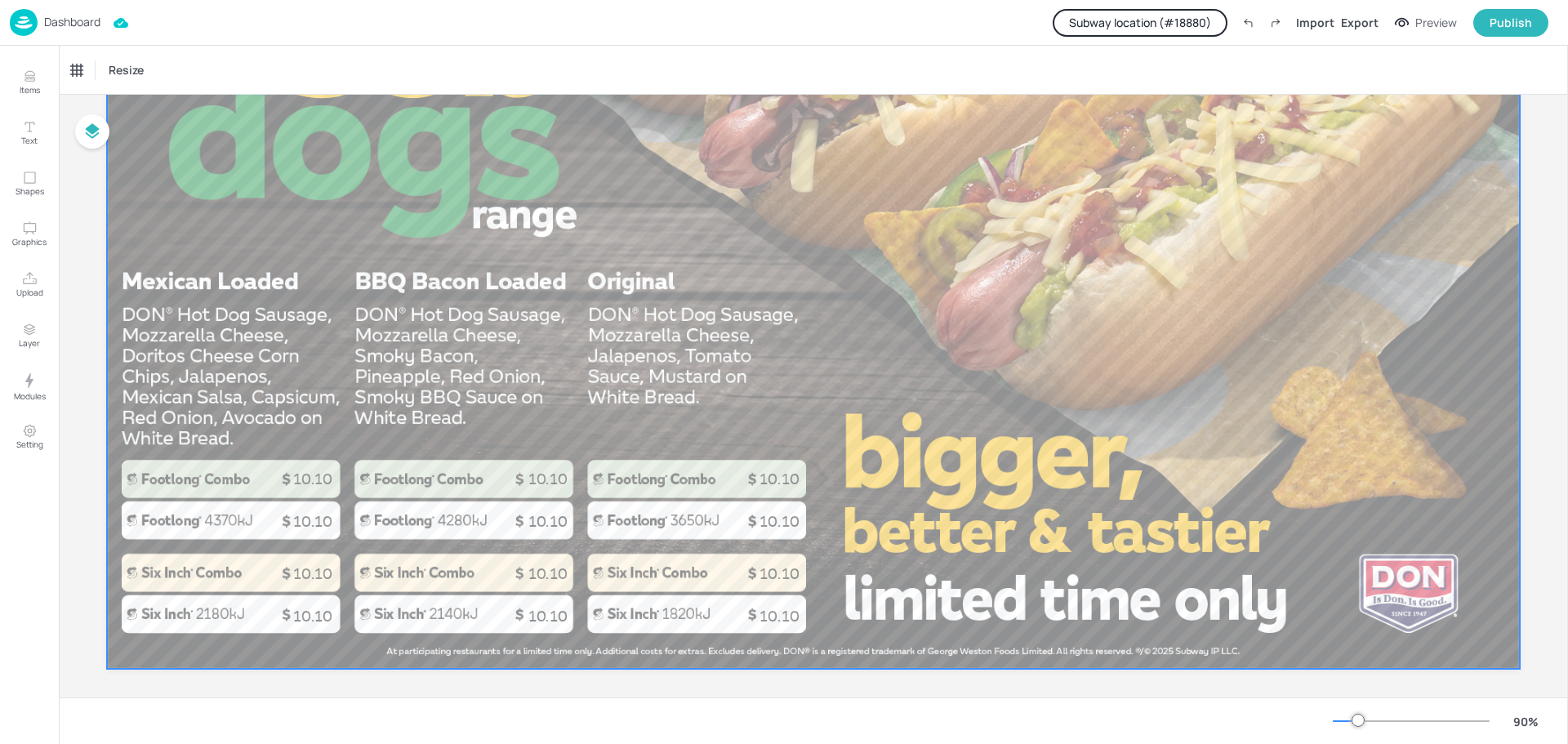
scroll to position [285, 0]
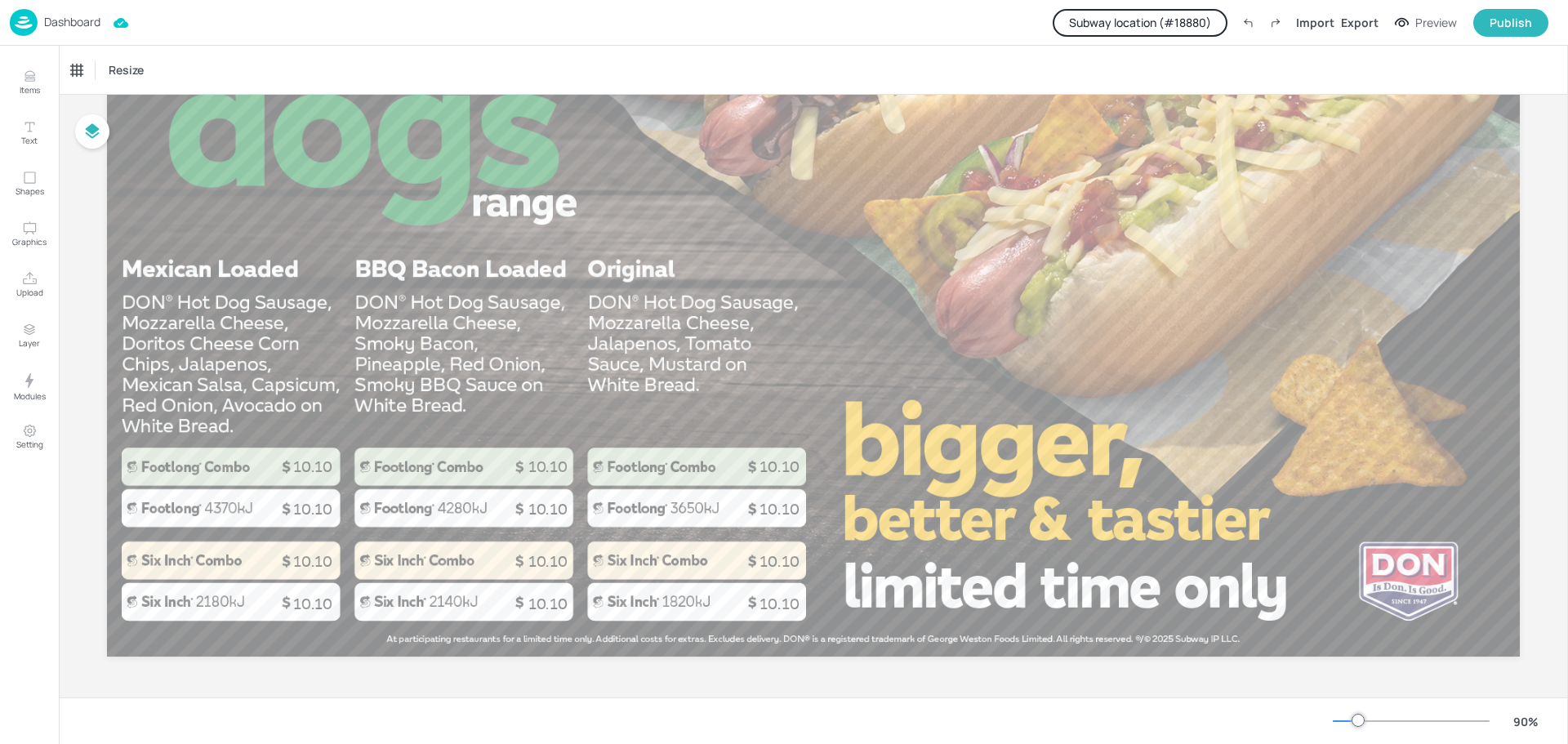
click at [63, 17] on p "Dashboard" at bounding box center [72, 22] width 56 height 11
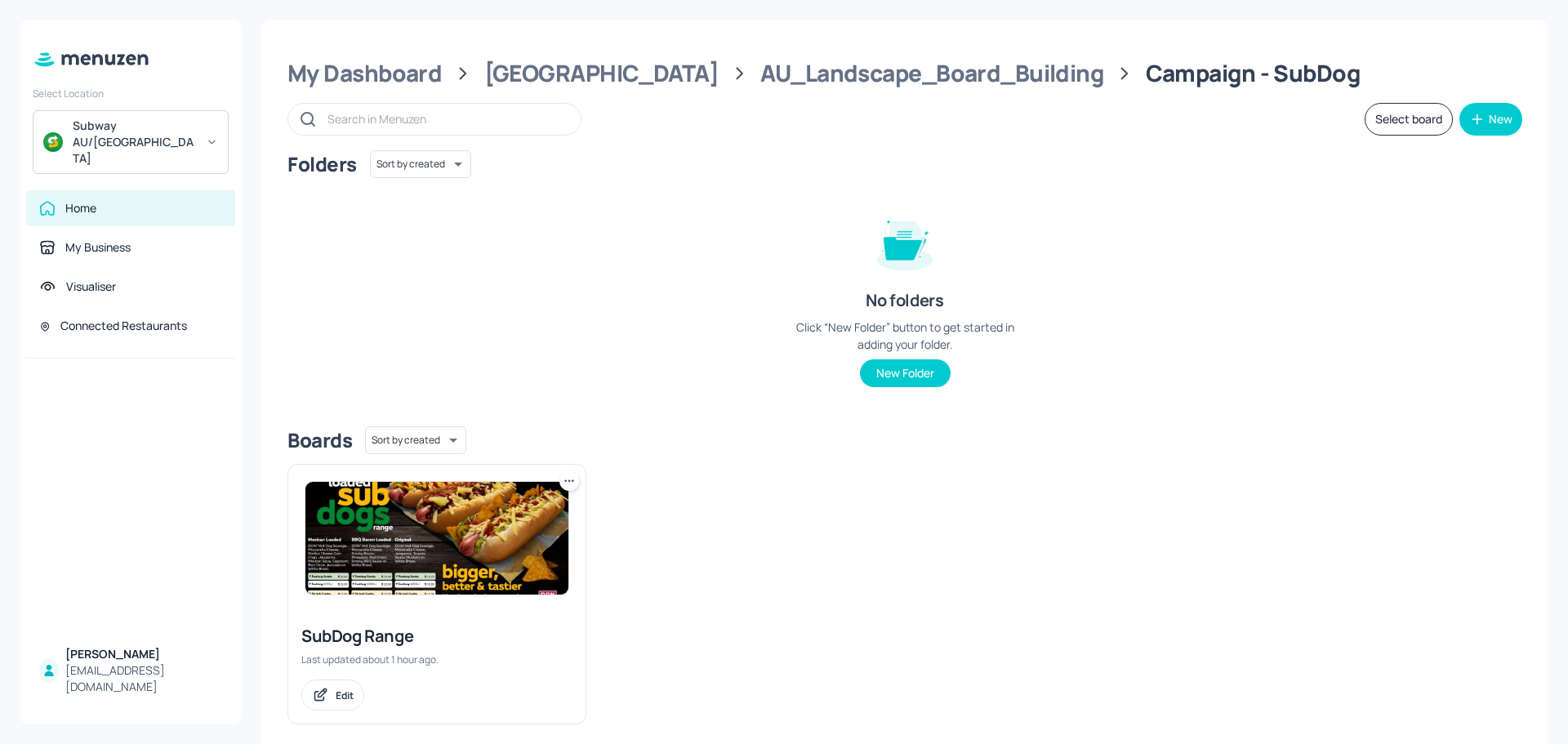
click at [429, 554] on img at bounding box center [436, 539] width 263 height 113
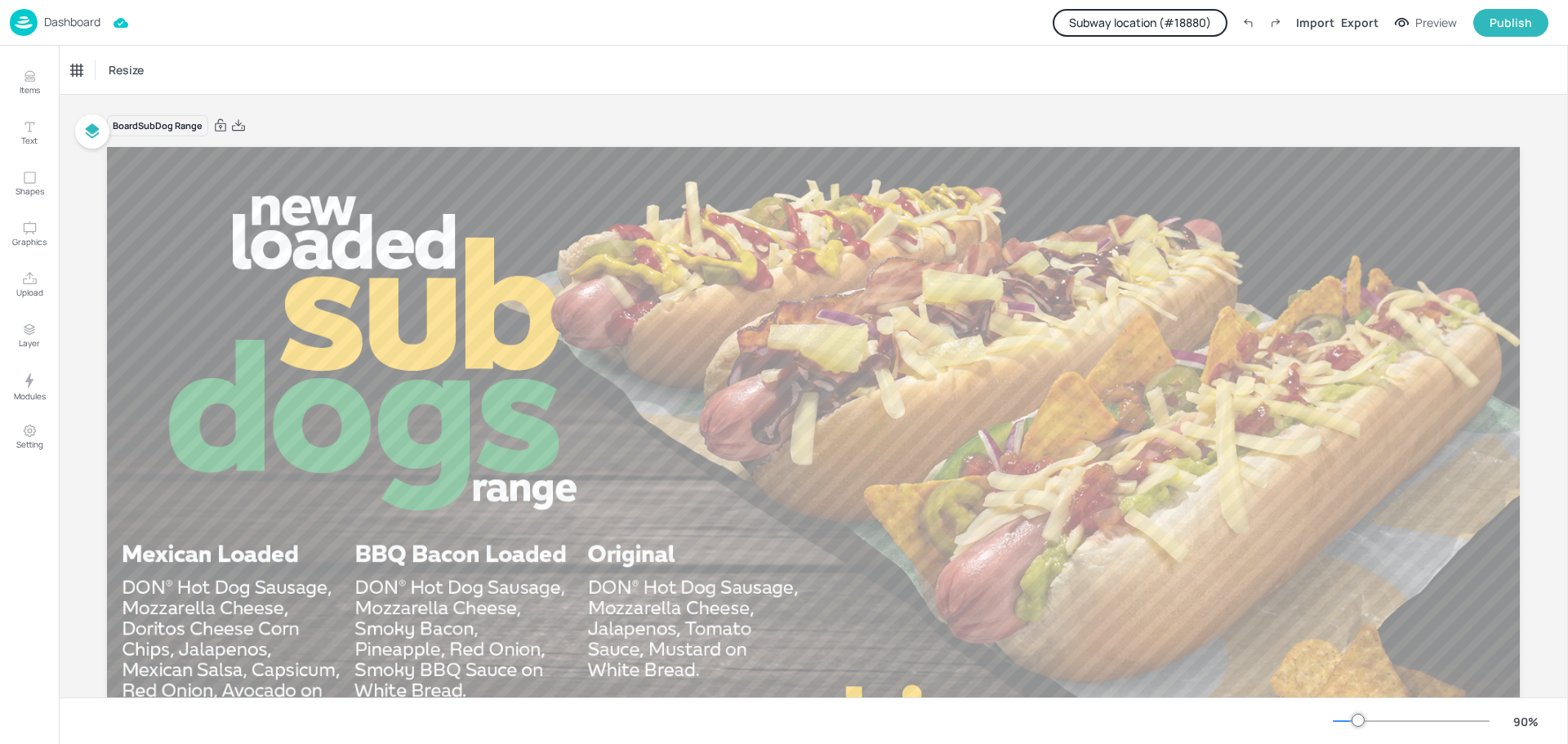
click at [1144, 18] on button "Subway location (# 18880 )" at bounding box center [1140, 22] width 175 height 27
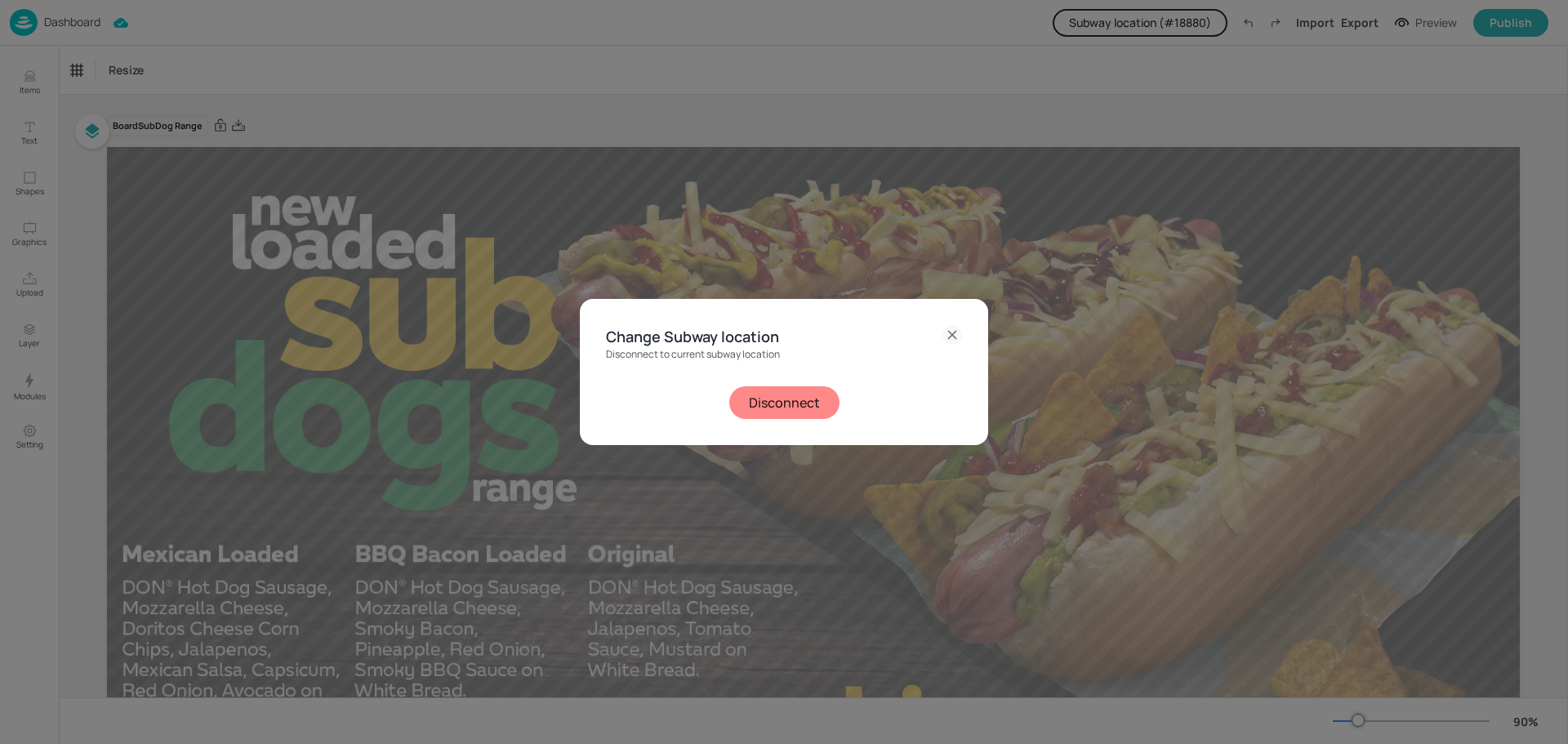
click at [779, 412] on button "Disconnect" at bounding box center [784, 402] width 110 height 33
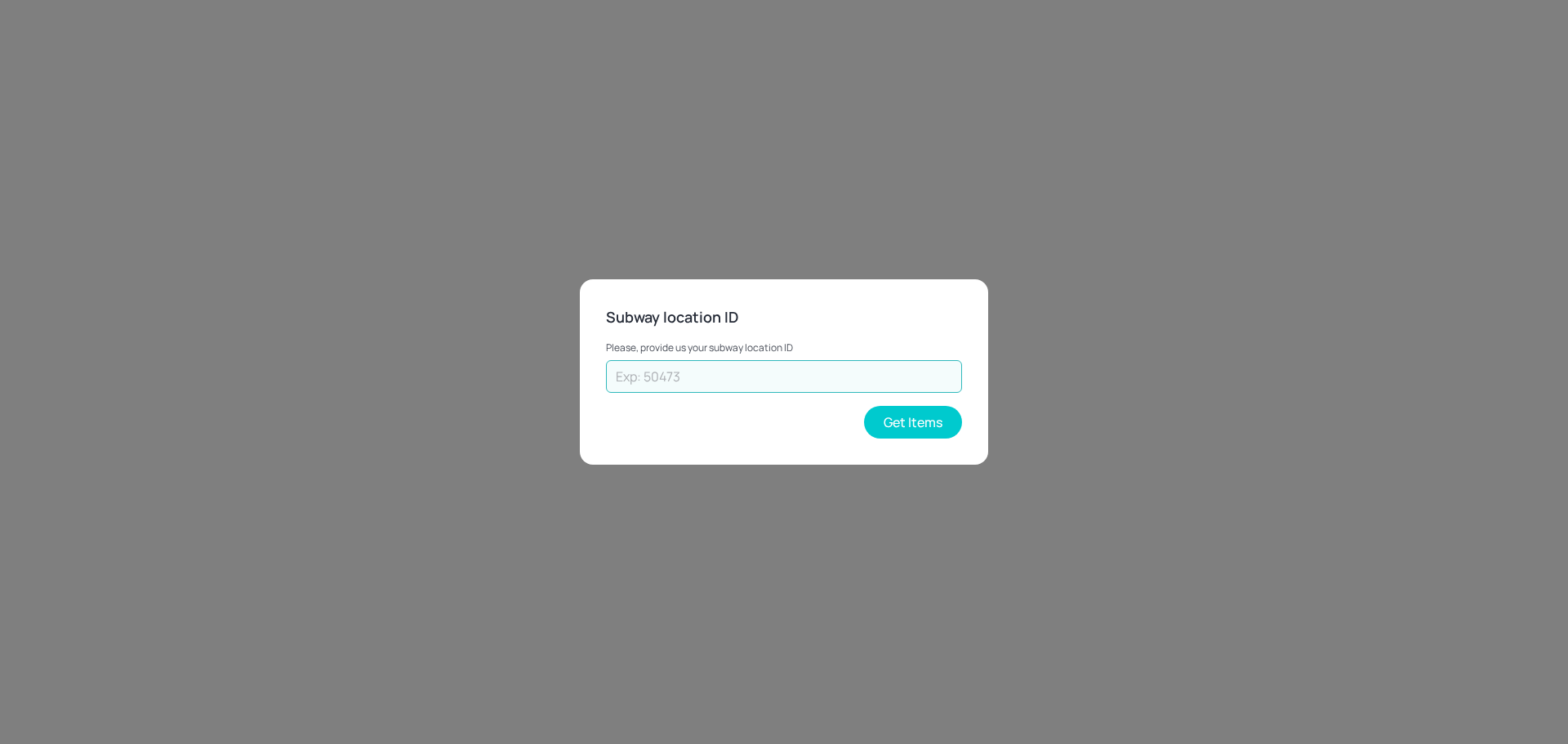
click at [762, 383] on input "text" at bounding box center [784, 376] width 356 height 33
type input "73602"
click at [921, 420] on button "Get Items" at bounding box center [912, 421] width 98 height 33
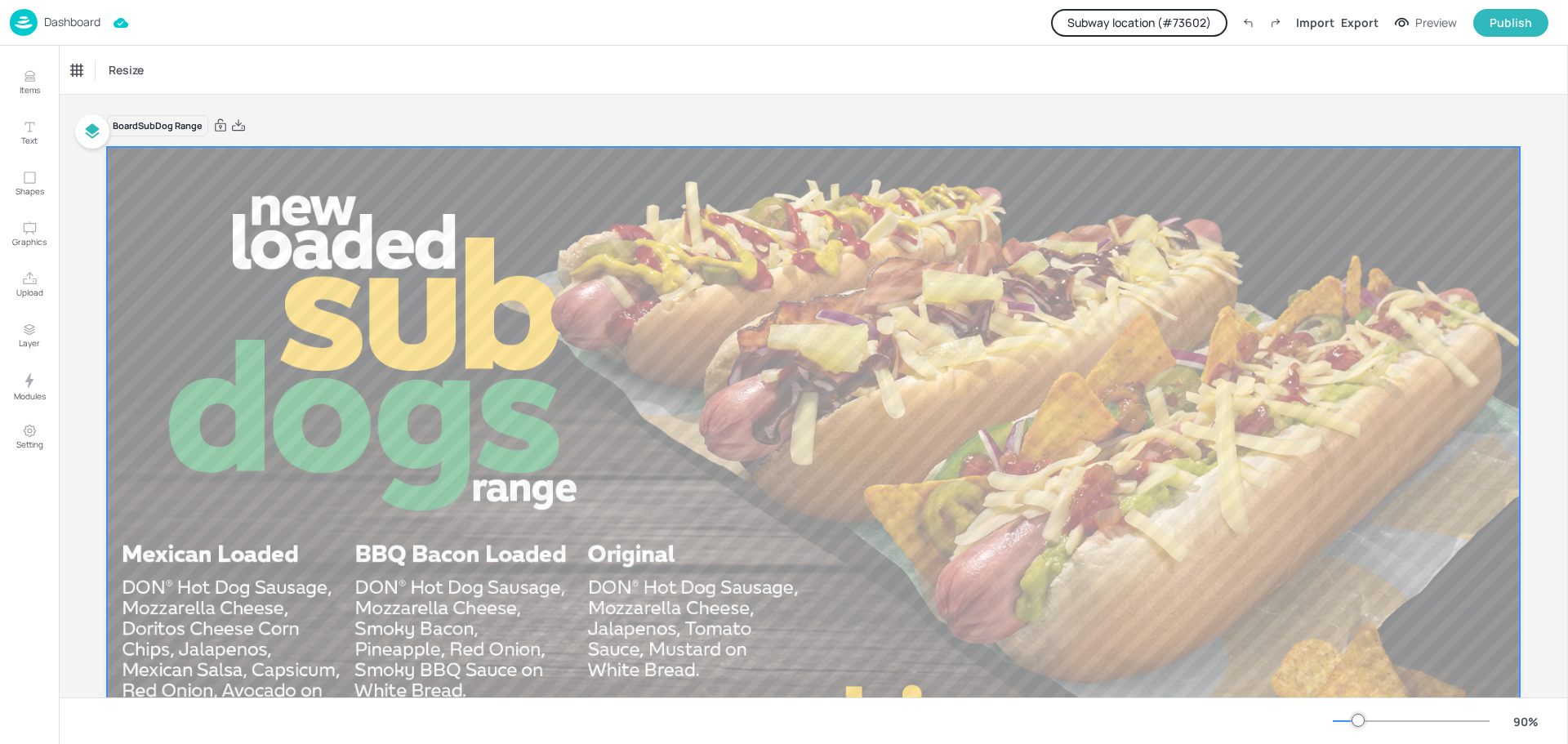
scroll to position [285, 0]
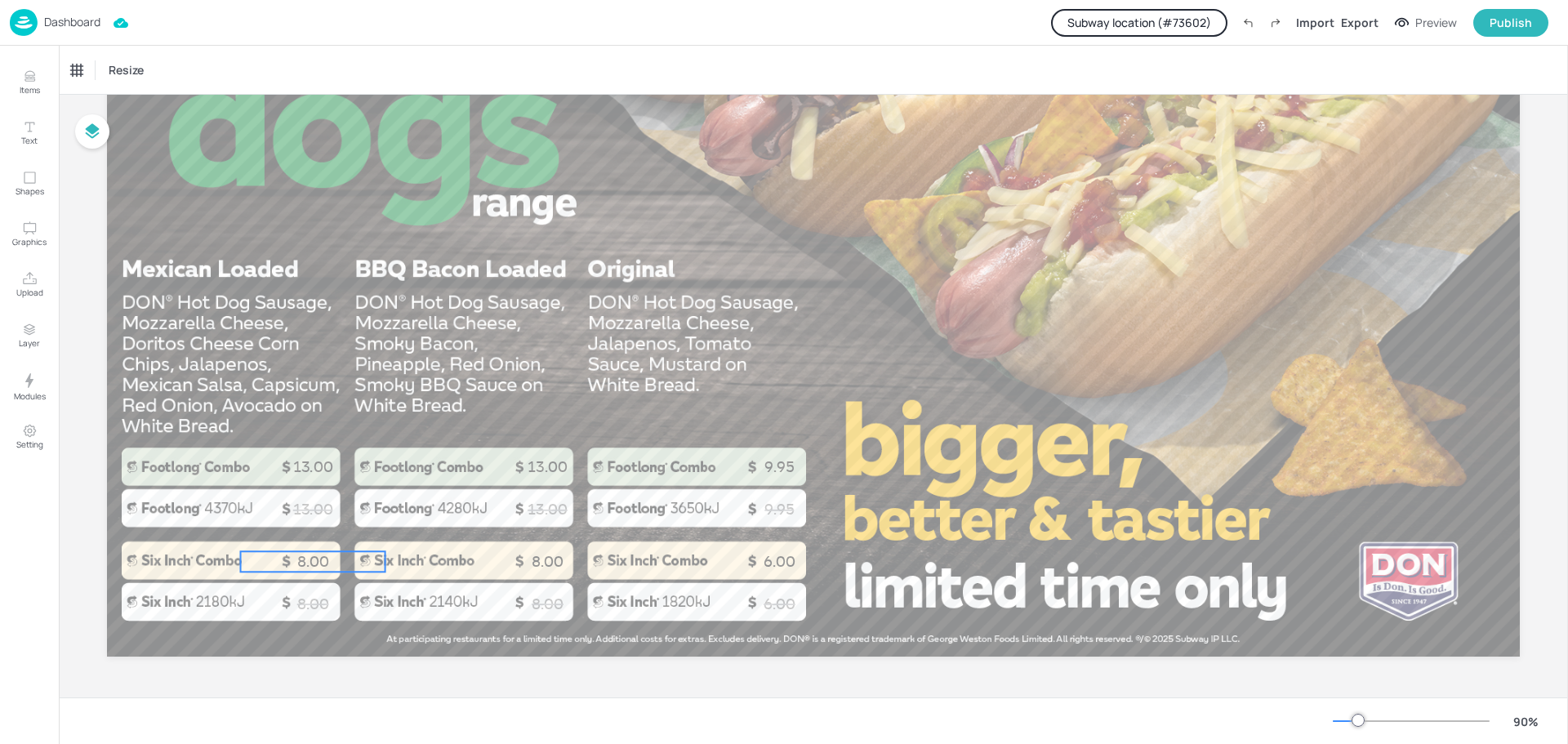
click at [318, 568] on p "8.00" at bounding box center [313, 561] width 145 height 20
click at [82, 67] on div "Total Price" at bounding box center [97, 71] width 64 height 26
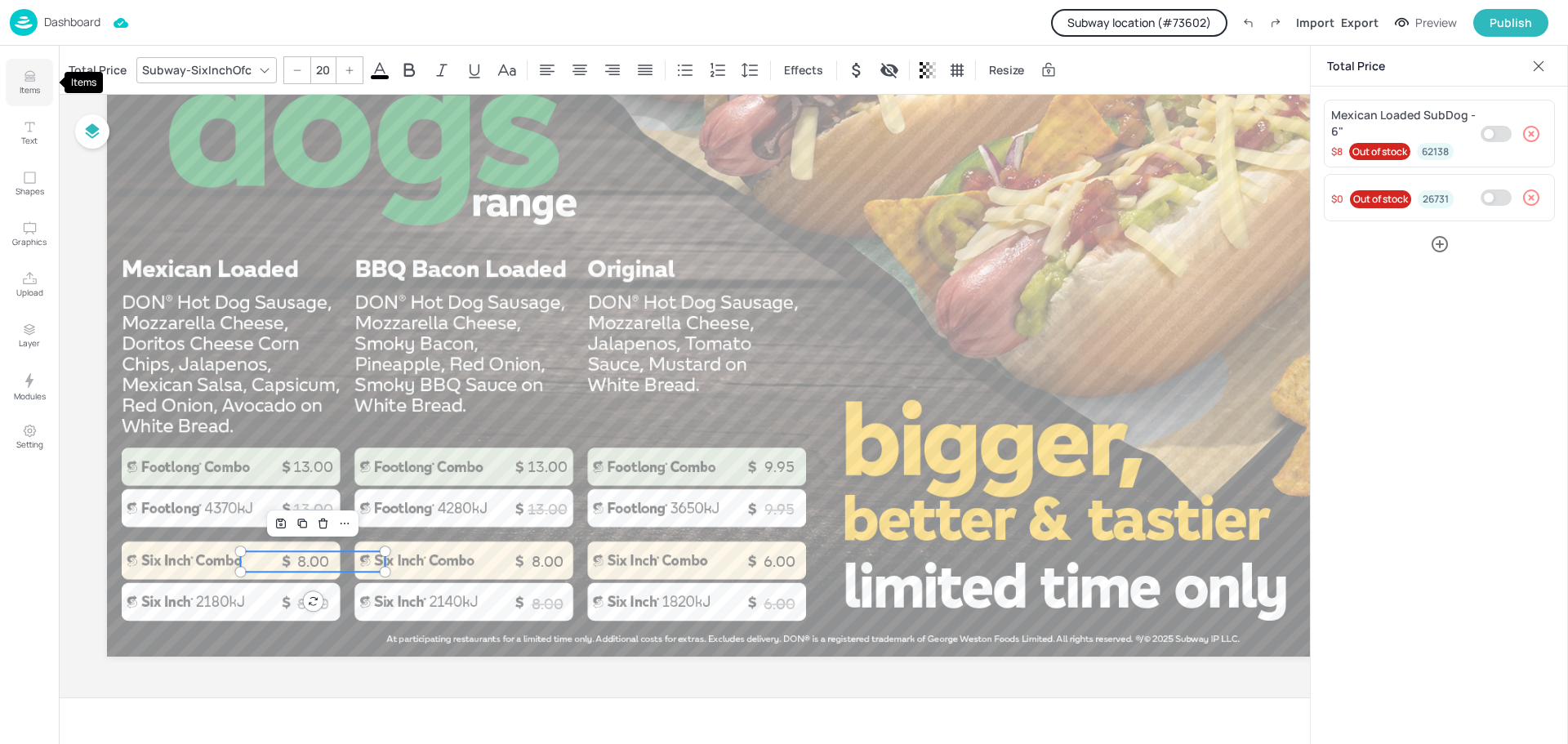
click at [33, 87] on p "Items" at bounding box center [29, 89] width 20 height 11
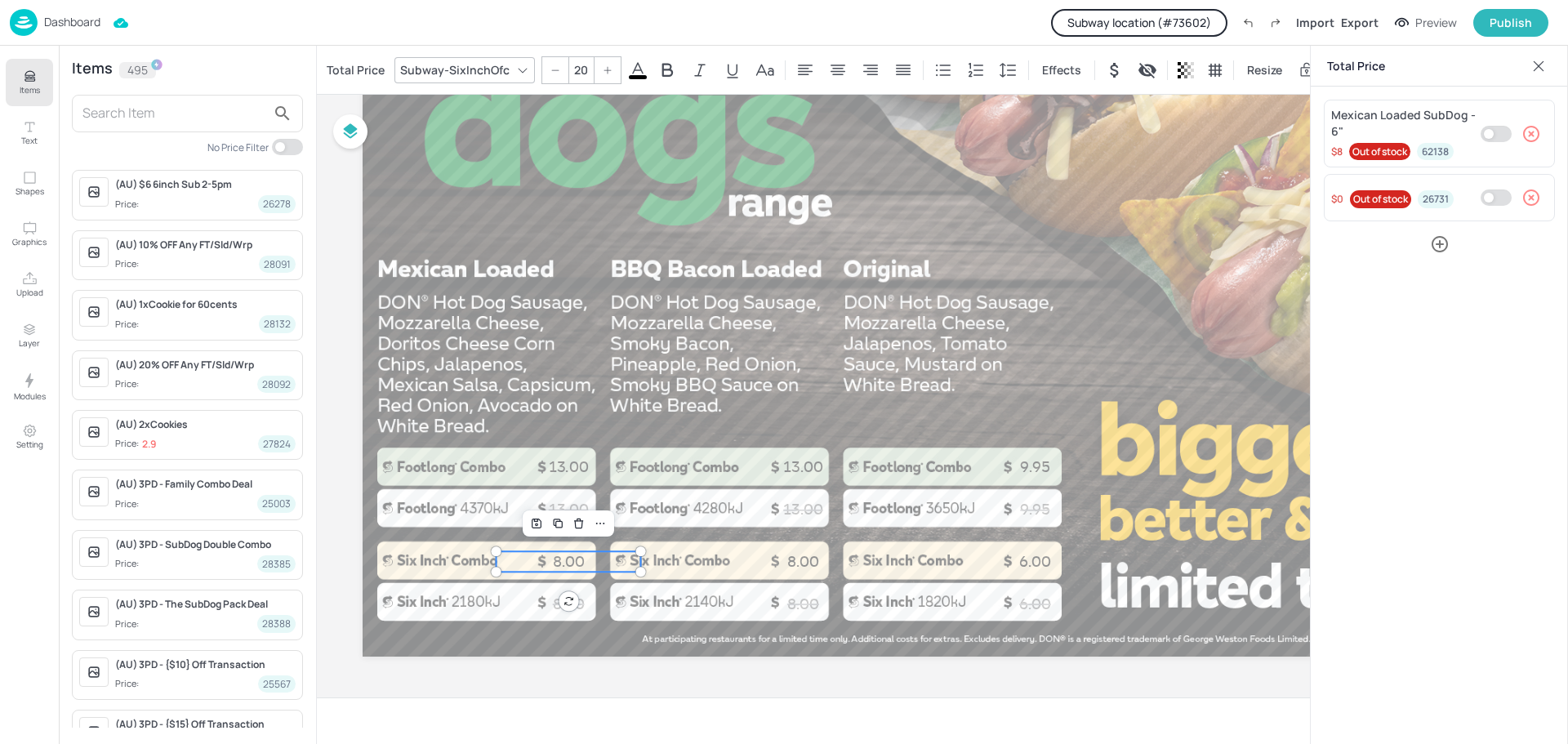
click at [135, 103] on input "text" at bounding box center [175, 114] width 183 height 26
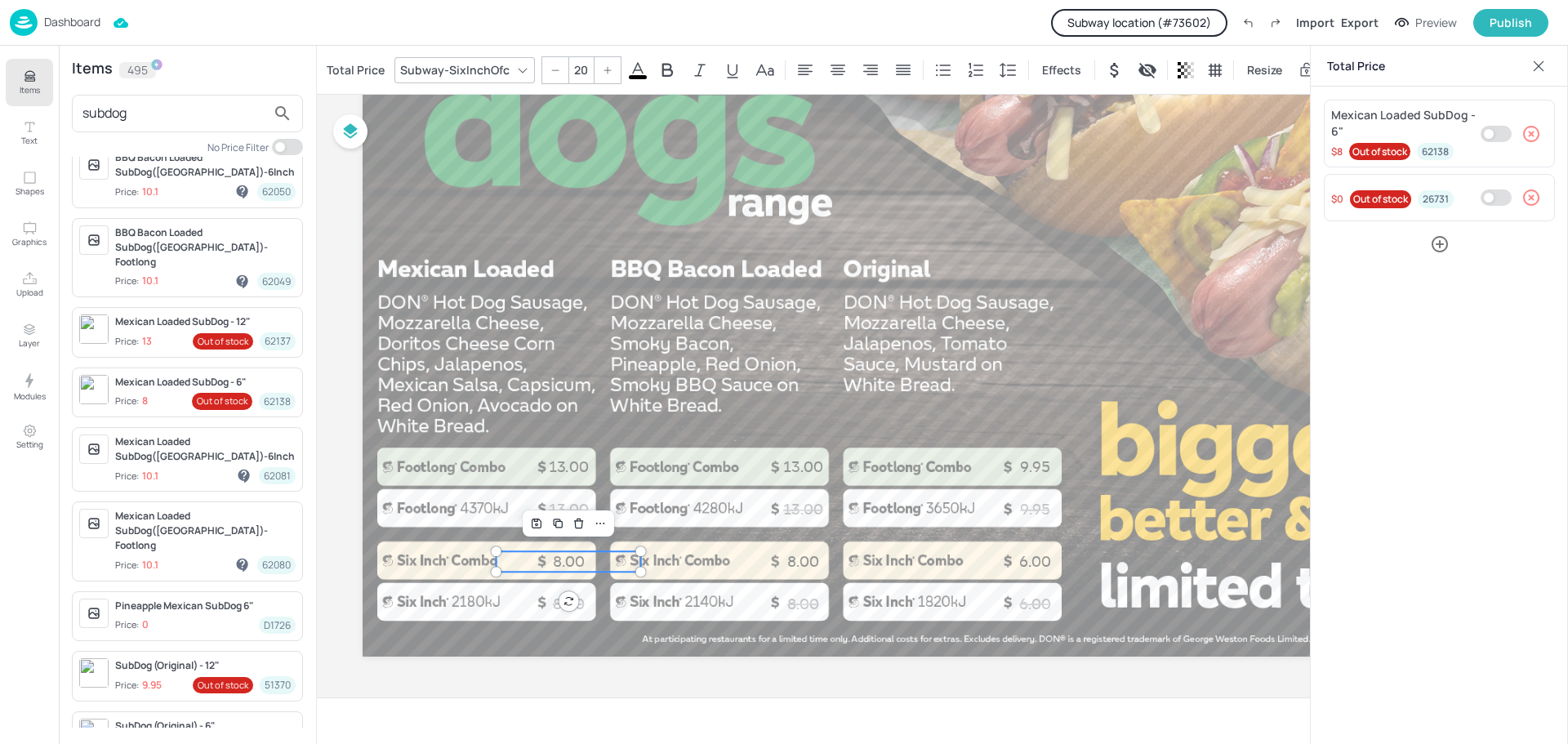
scroll to position [329, 0]
type input "subdog"
type input "20"
click at [560, 465] on p "13.00" at bounding box center [568, 466] width 145 height 20
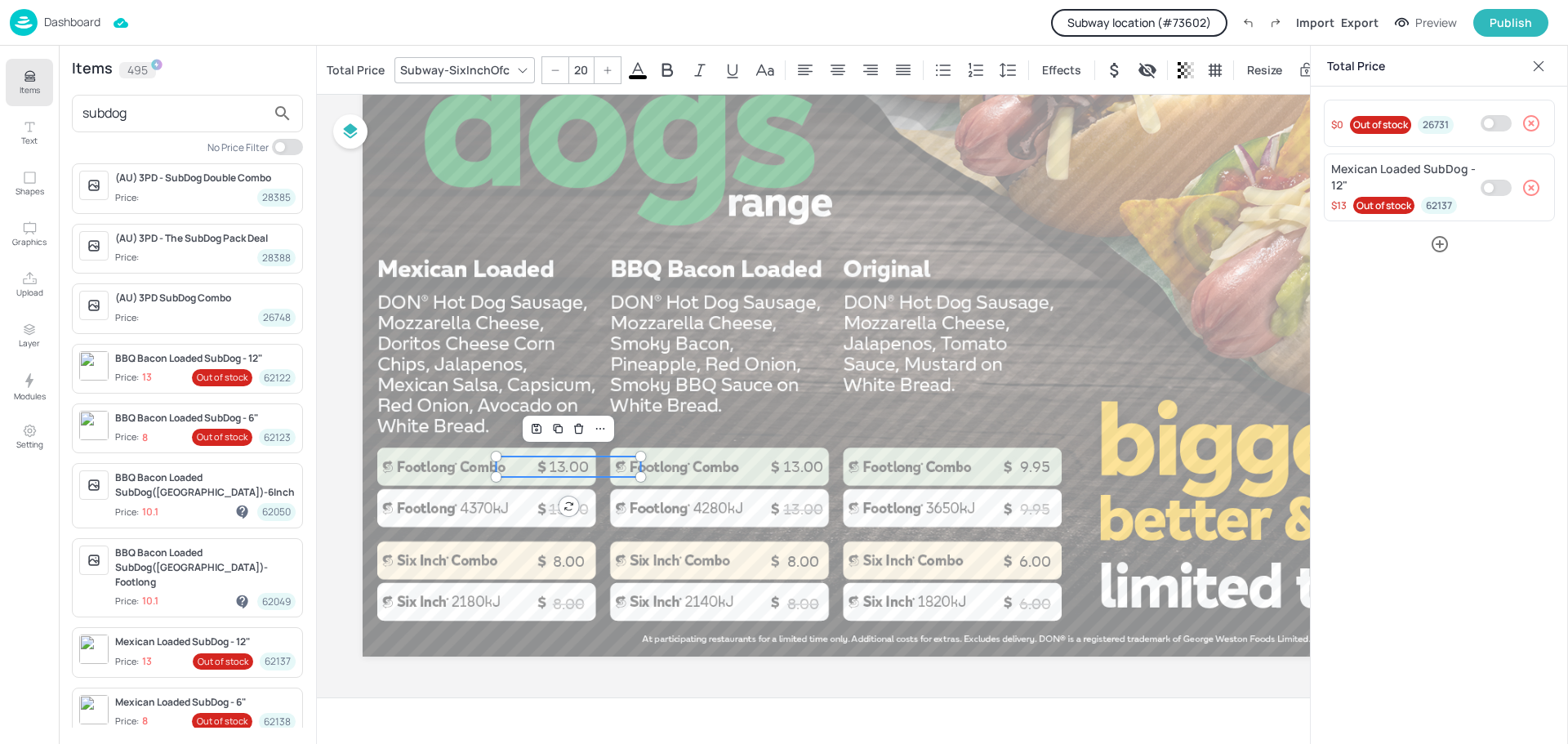
scroll to position [0, 0]
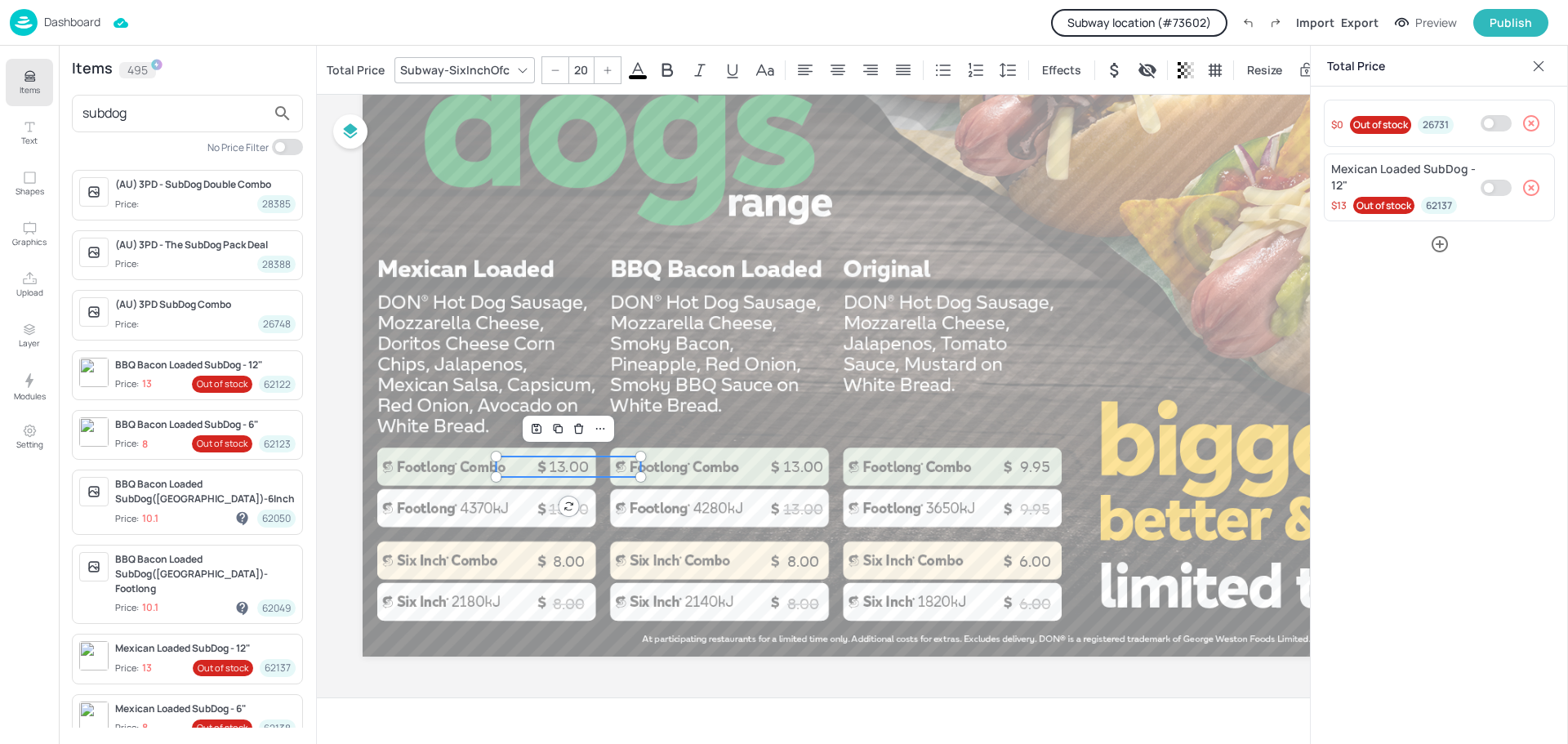
drag, startPoint x: 145, startPoint y: 123, endPoint x: 54, endPoint y: 124, distance: 91.0
click at [54, 124] on div "Items Text Shapes Graphics Upload Layer Modules Setting Items 495 subdog No Pri…" at bounding box center [158, 395] width 316 height 698
paste input "27631"
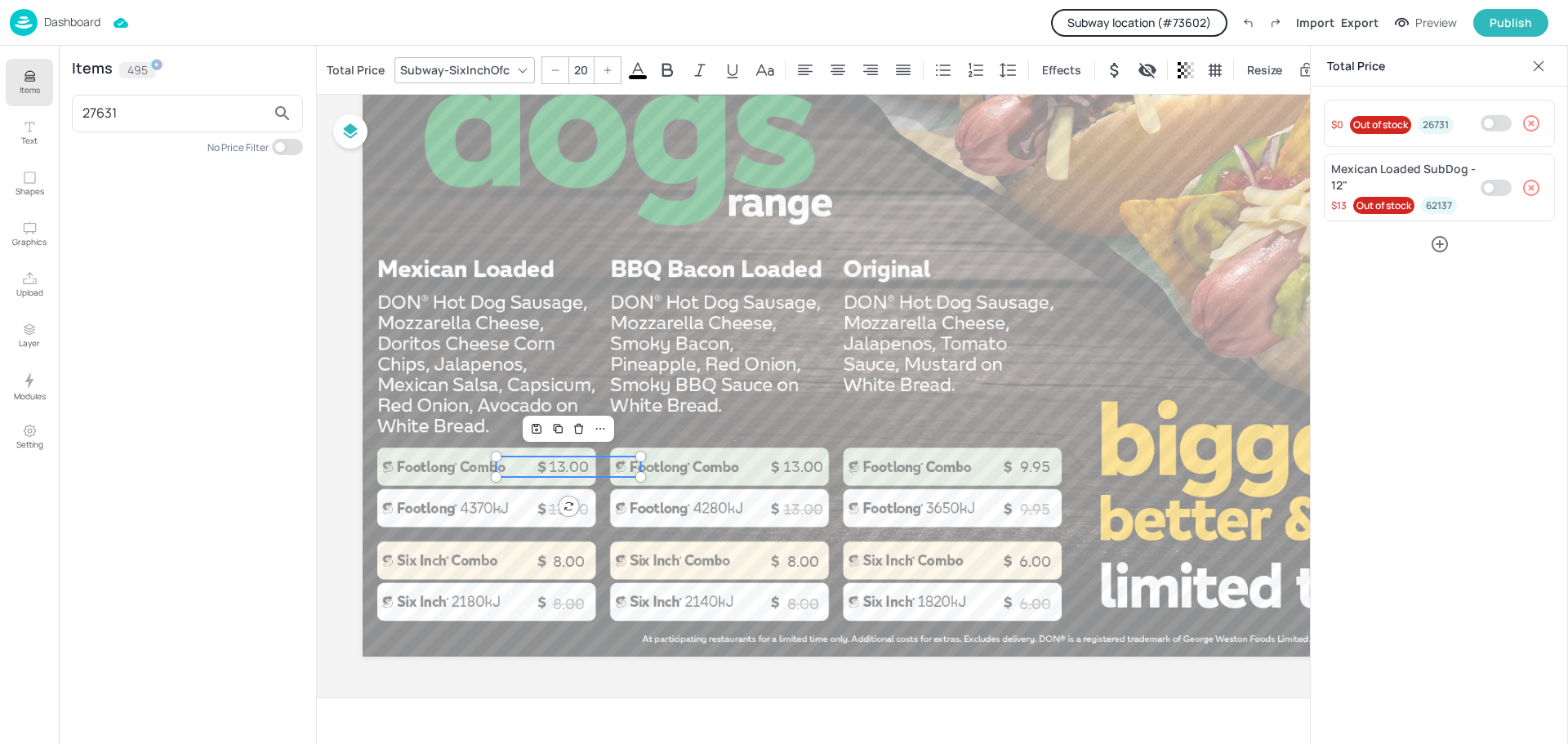
drag, startPoint x: 124, startPoint y: 115, endPoint x: 67, endPoint y: 115, distance: 57.0
click at [67, 115] on div "Items 495 27631 No Price Filter" at bounding box center [188, 395] width 257 height 698
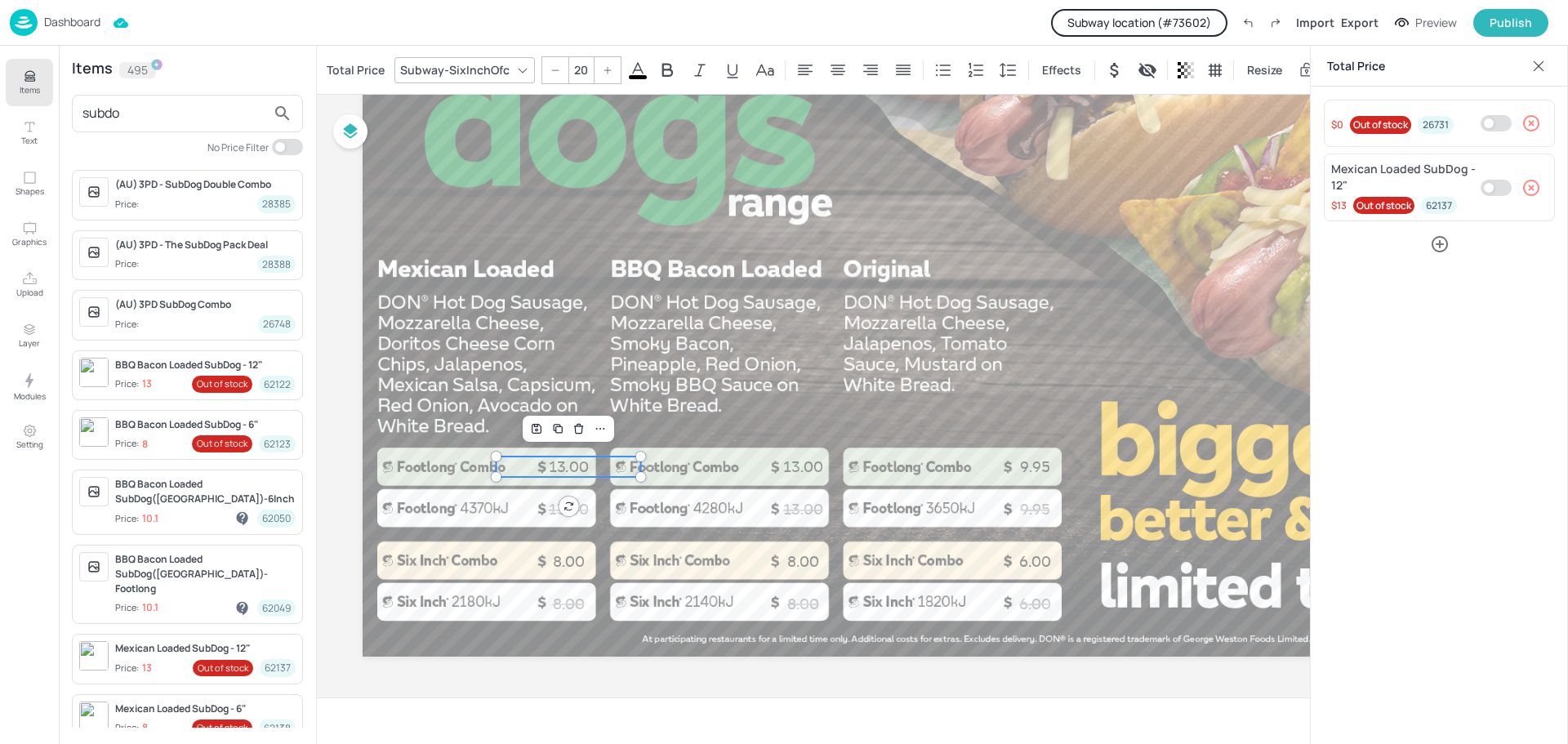
type input "subdog"
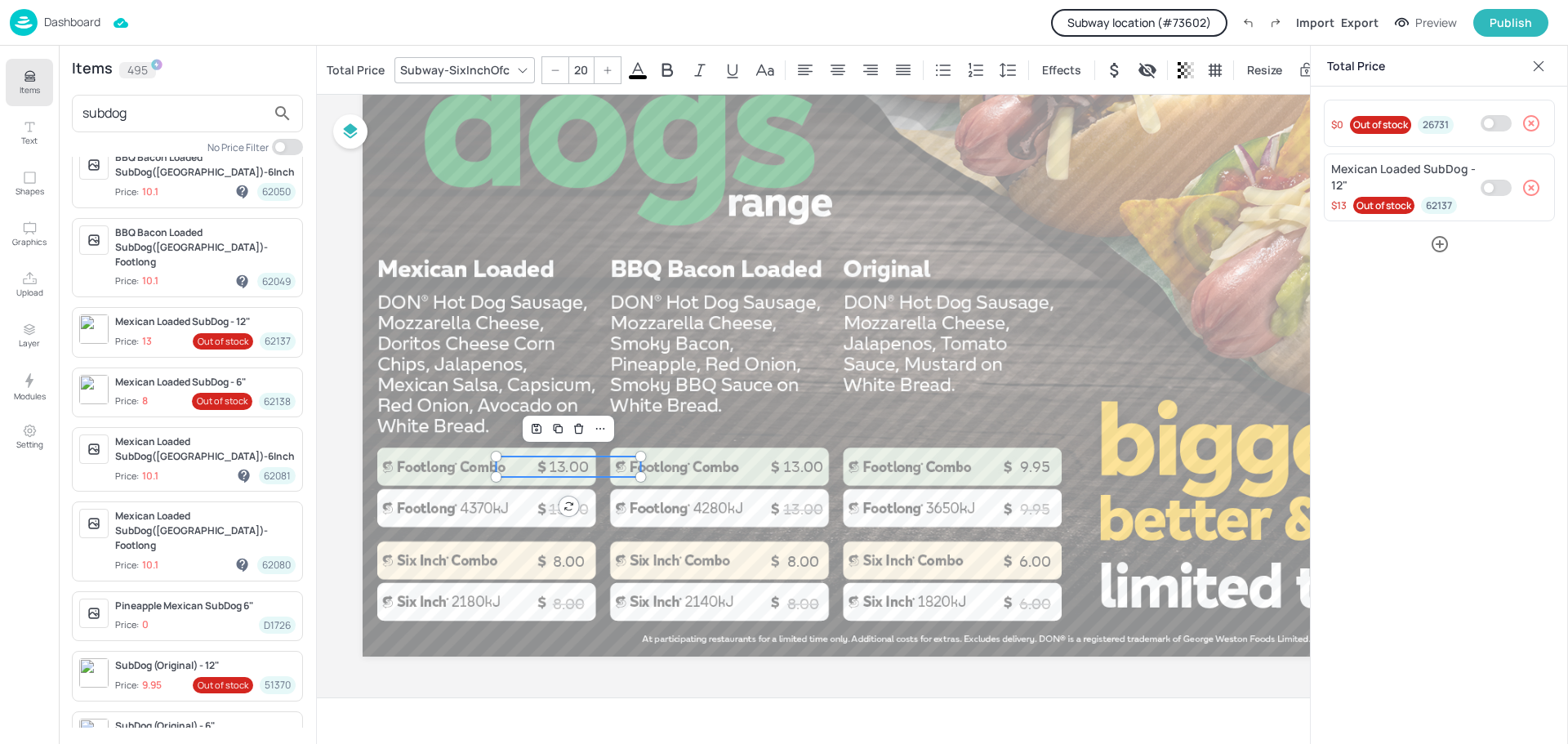
scroll to position [329, 0]
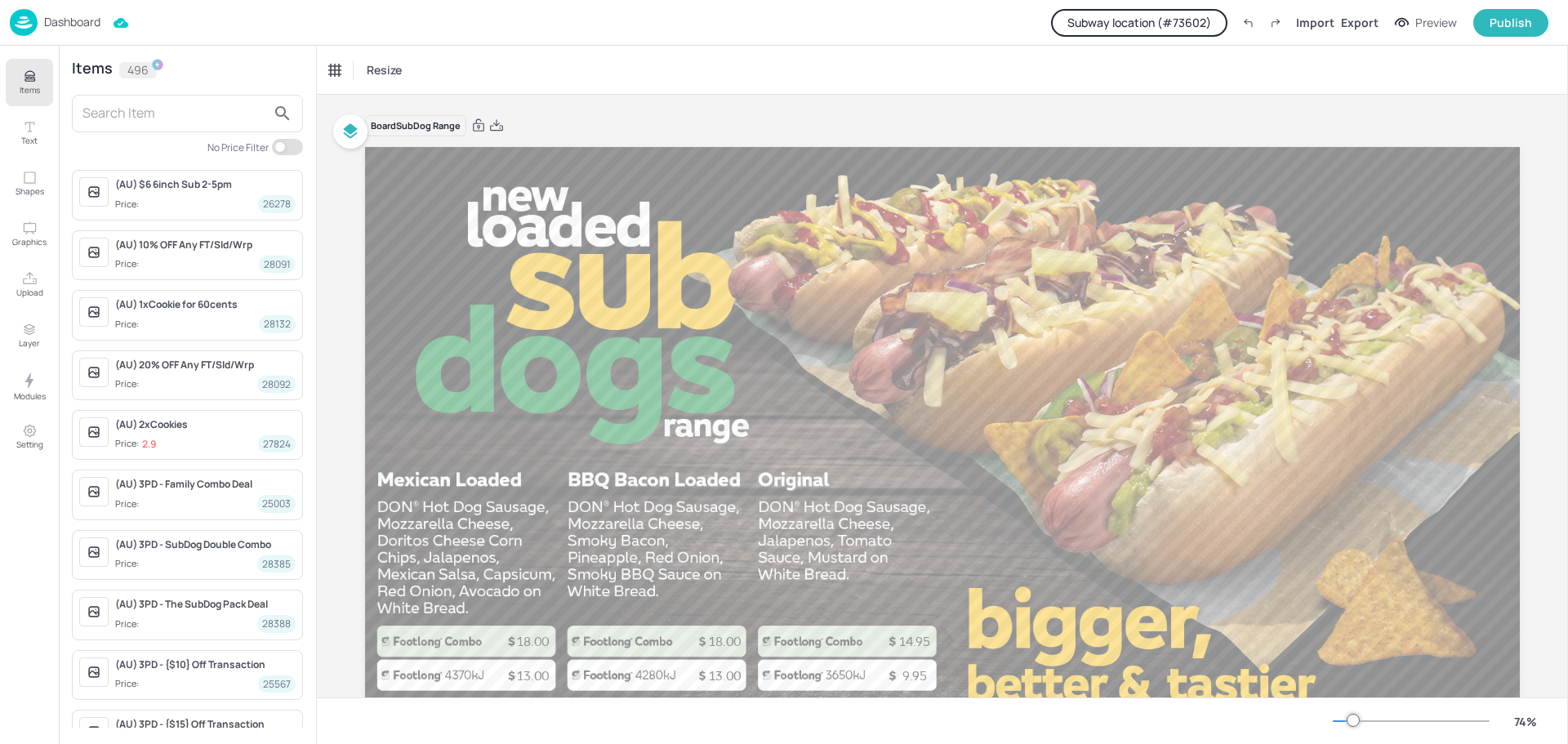
click at [138, 117] on input "text" at bounding box center [175, 114] width 183 height 26
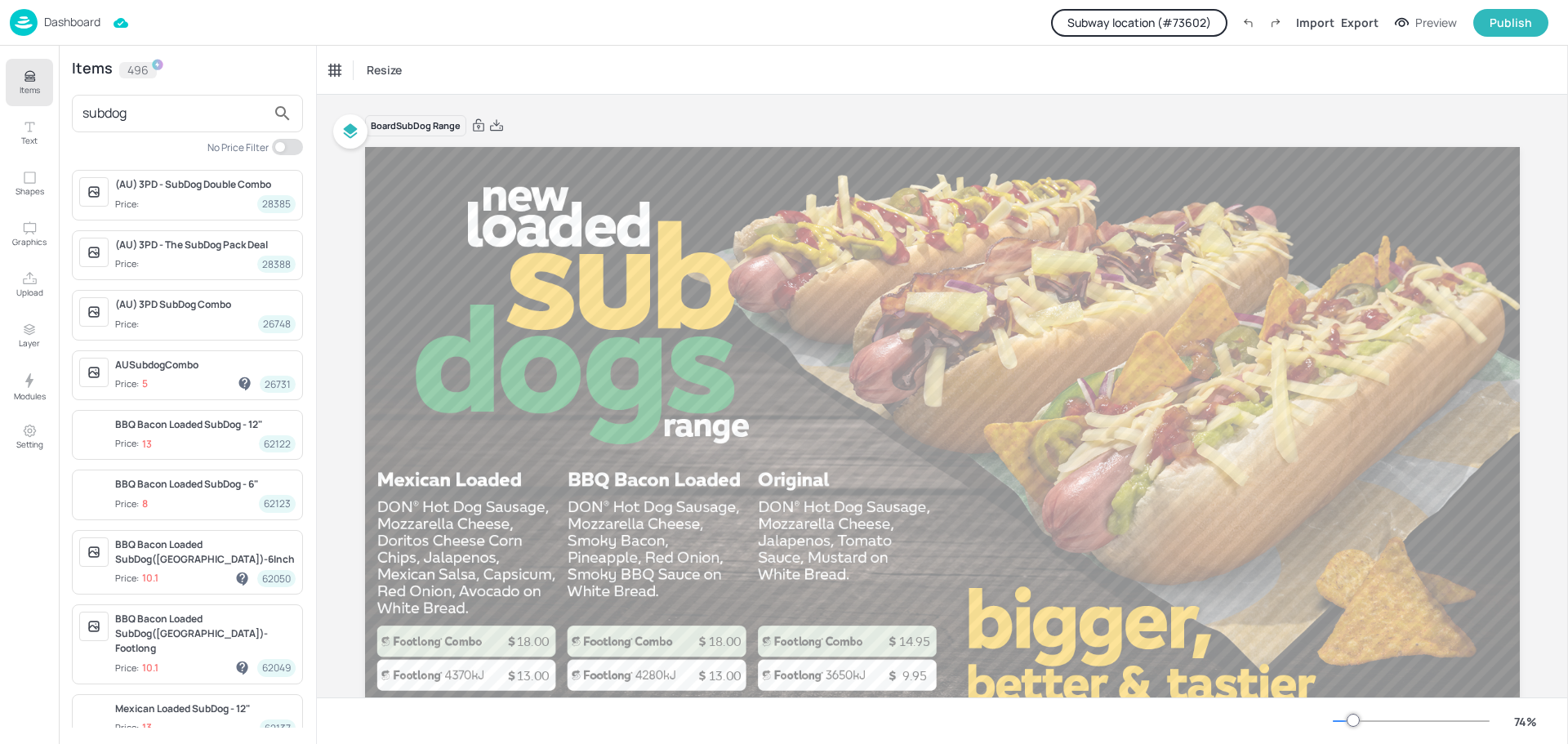
drag, startPoint x: 153, startPoint y: 110, endPoint x: 19, endPoint y: 107, distance: 134.0
click at [19, 107] on div "Items Text Shapes Graphics Upload Layer Modules Setting Items 496 subdog No Pri…" at bounding box center [158, 395] width 316 height 698
paste input "27631"
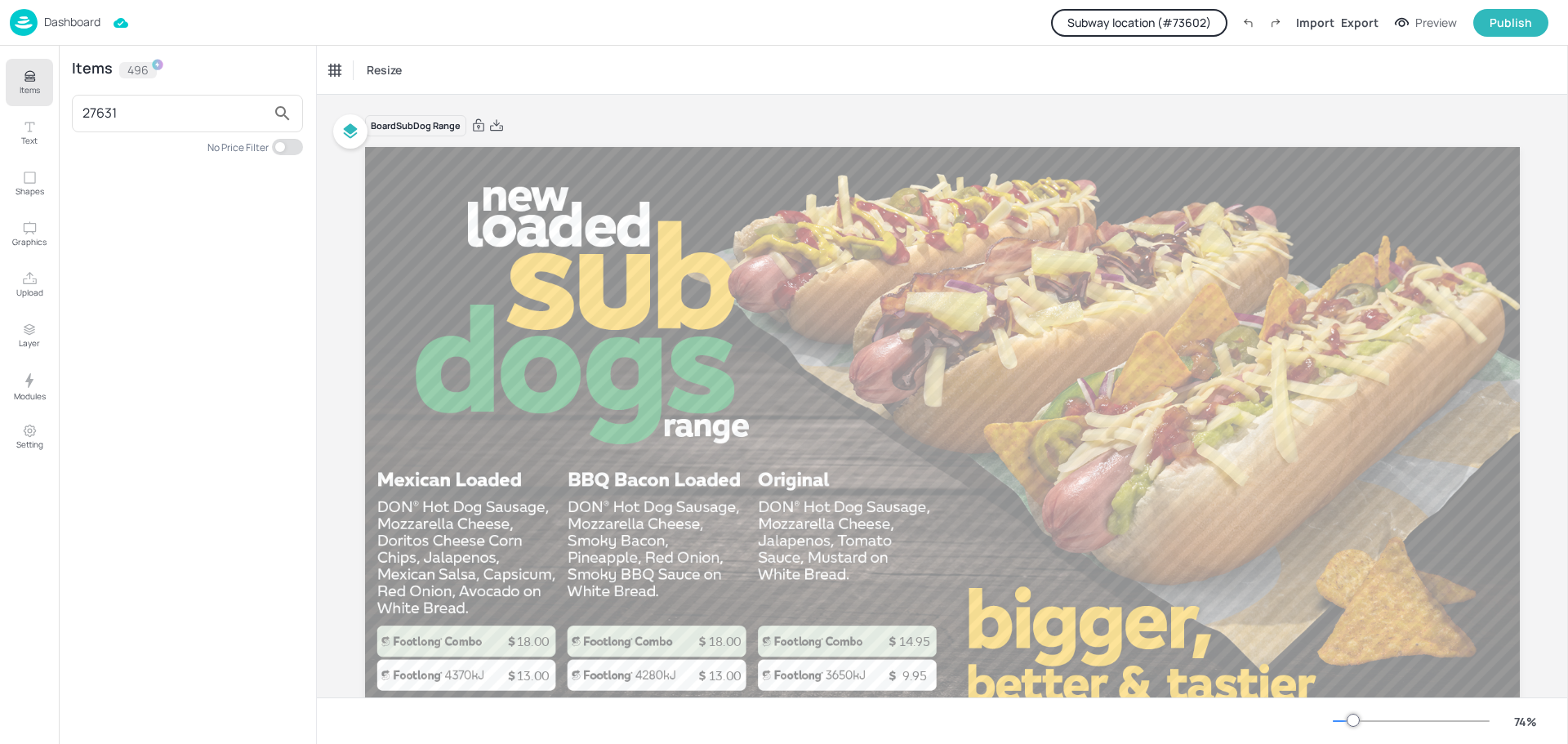
click at [105, 114] on input "27631" at bounding box center [175, 114] width 183 height 26
click at [104, 115] on input "26731" at bounding box center [175, 114] width 183 height 26
click at [199, 119] on input "26731" at bounding box center [175, 114] width 183 height 26
drag, startPoint x: 199, startPoint y: 110, endPoint x: 69, endPoint y: 100, distance: 130.4
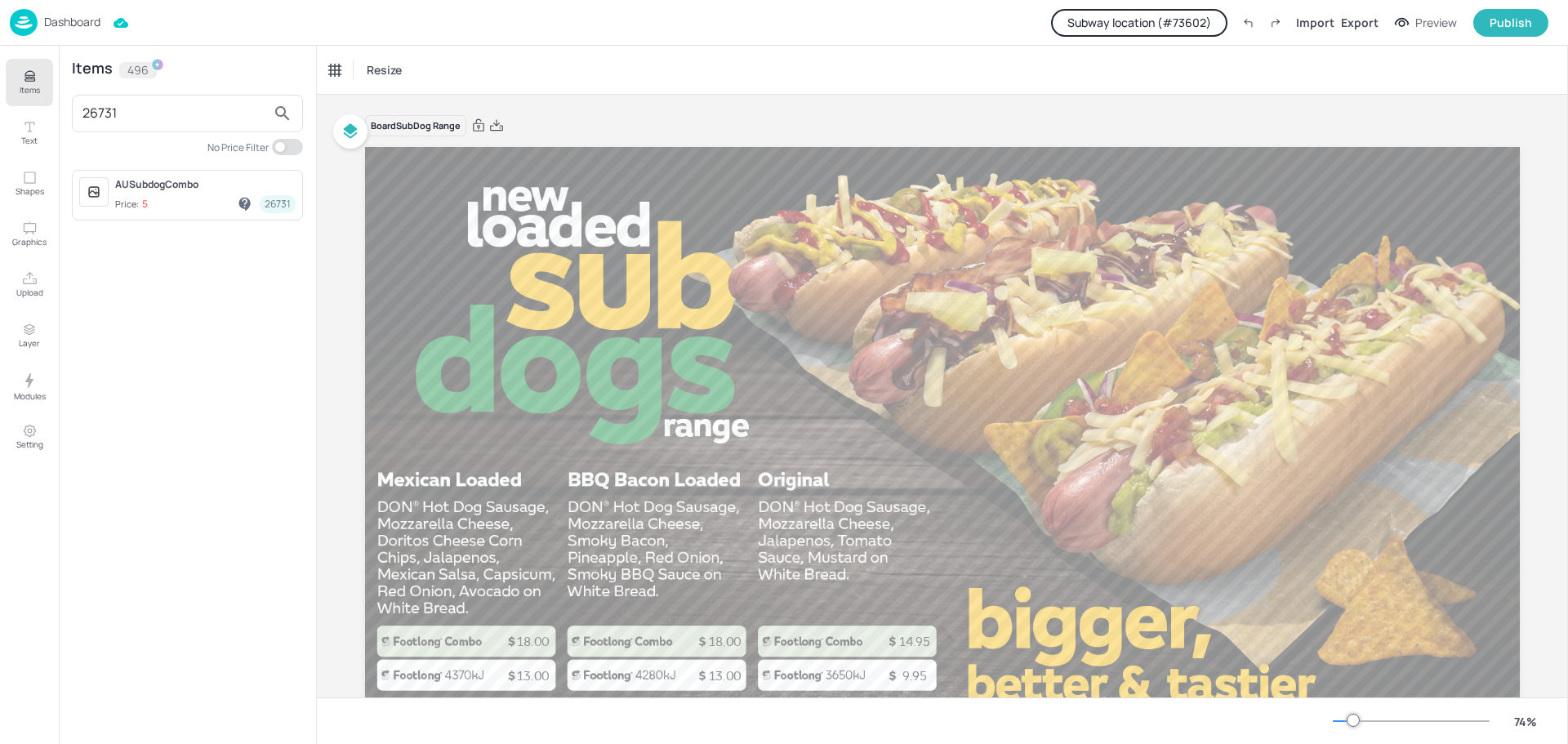
click at [69, 100] on div "Items 496 26731 No Price Filter AUSubdogCombo Price: 5 26731" at bounding box center [188, 395] width 257 height 698
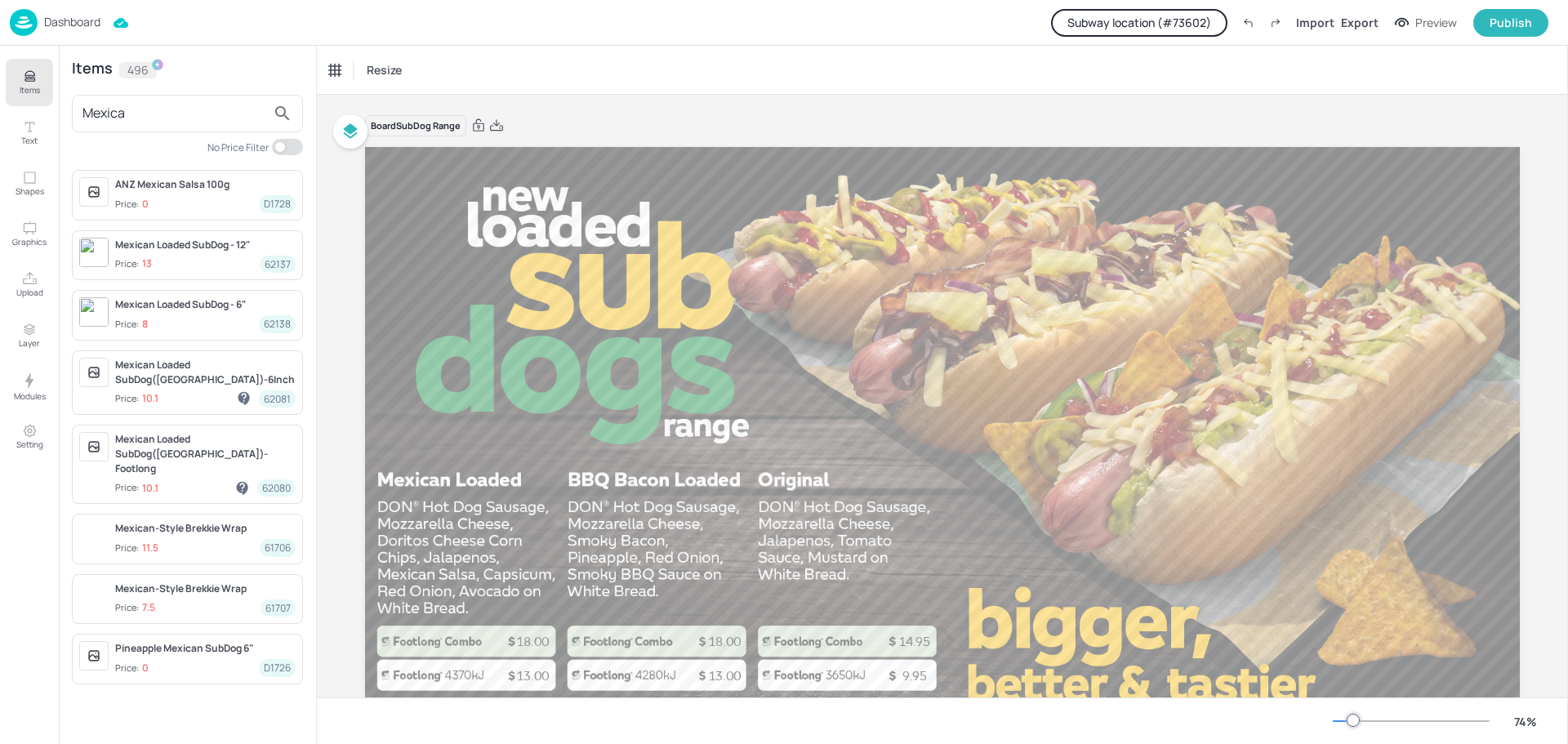
drag, startPoint x: 155, startPoint y: 115, endPoint x: 61, endPoint y: 110, distance: 94.1
click at [61, 110] on div "Items 496 Mexica No Price Filter ANZ Mexican Salsa 100g Price: 0 D1728 Mexican …" at bounding box center [188, 395] width 257 height 698
click at [152, 108] on input "Mexica" at bounding box center [175, 114] width 183 height 26
drag, startPoint x: 155, startPoint y: 111, endPoint x: 71, endPoint y: 108, distance: 84.1
click at [71, 108] on div "Items 496 Mexica No Price Filter ANZ Mexican Salsa 100g Price: 0 D1728 Mexican …" at bounding box center [188, 395] width 257 height 698
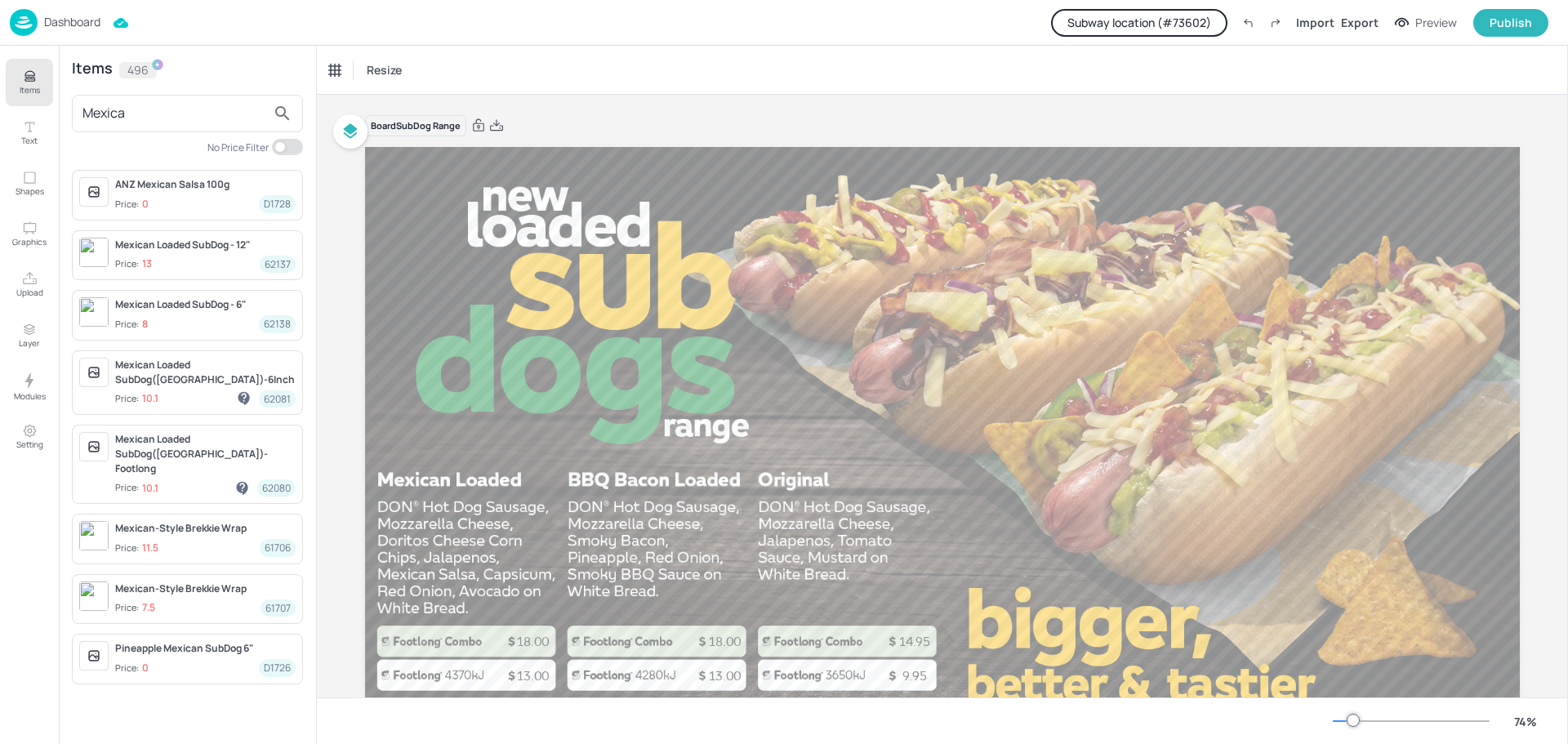
paste input "23130"
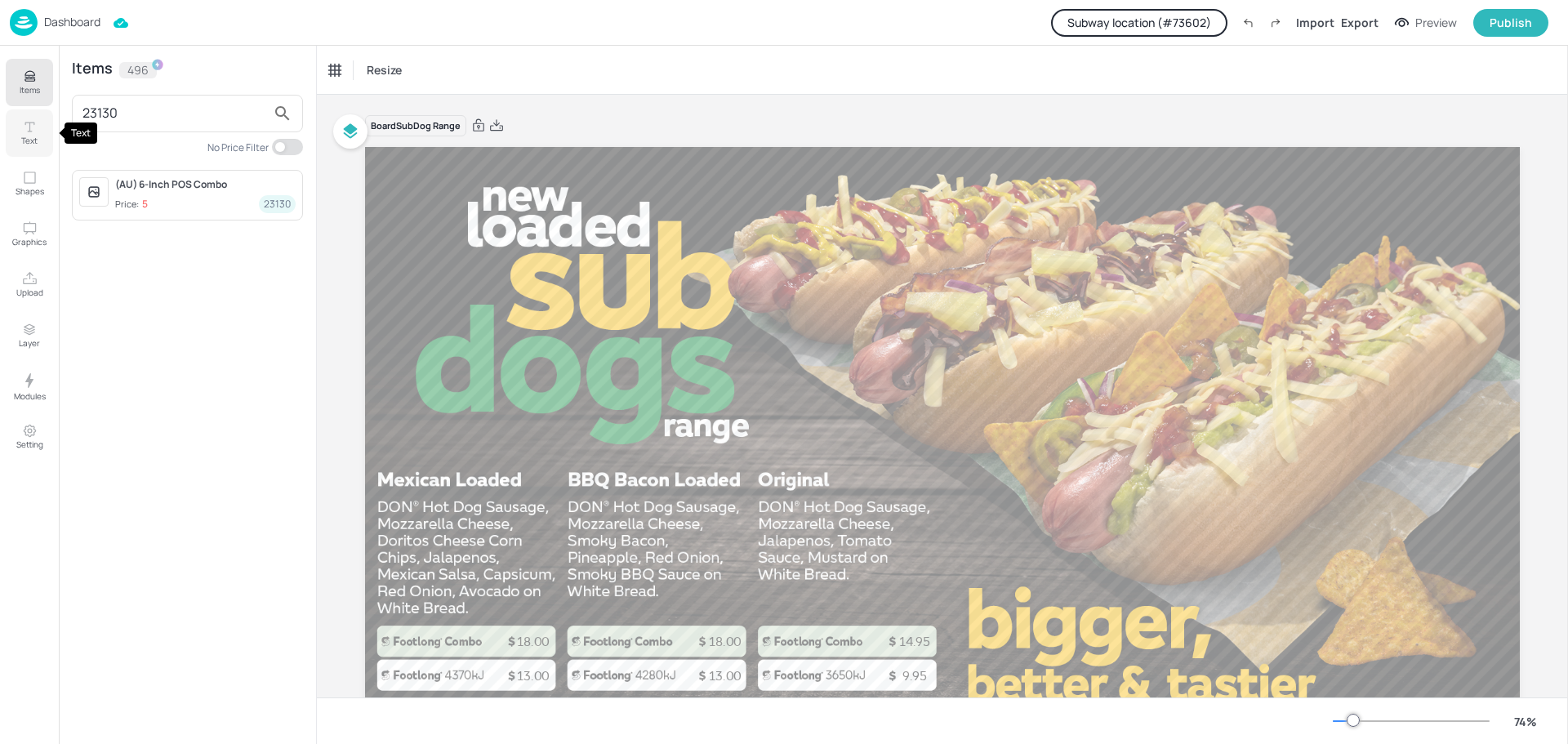
drag, startPoint x: 152, startPoint y: 115, endPoint x: 31, endPoint y: 115, distance: 121.0
click at [31, 115] on div "Items Text Shapes Graphics Upload Layer Modules Setting Items 496 23130 No Pric…" at bounding box center [158, 395] width 316 height 698
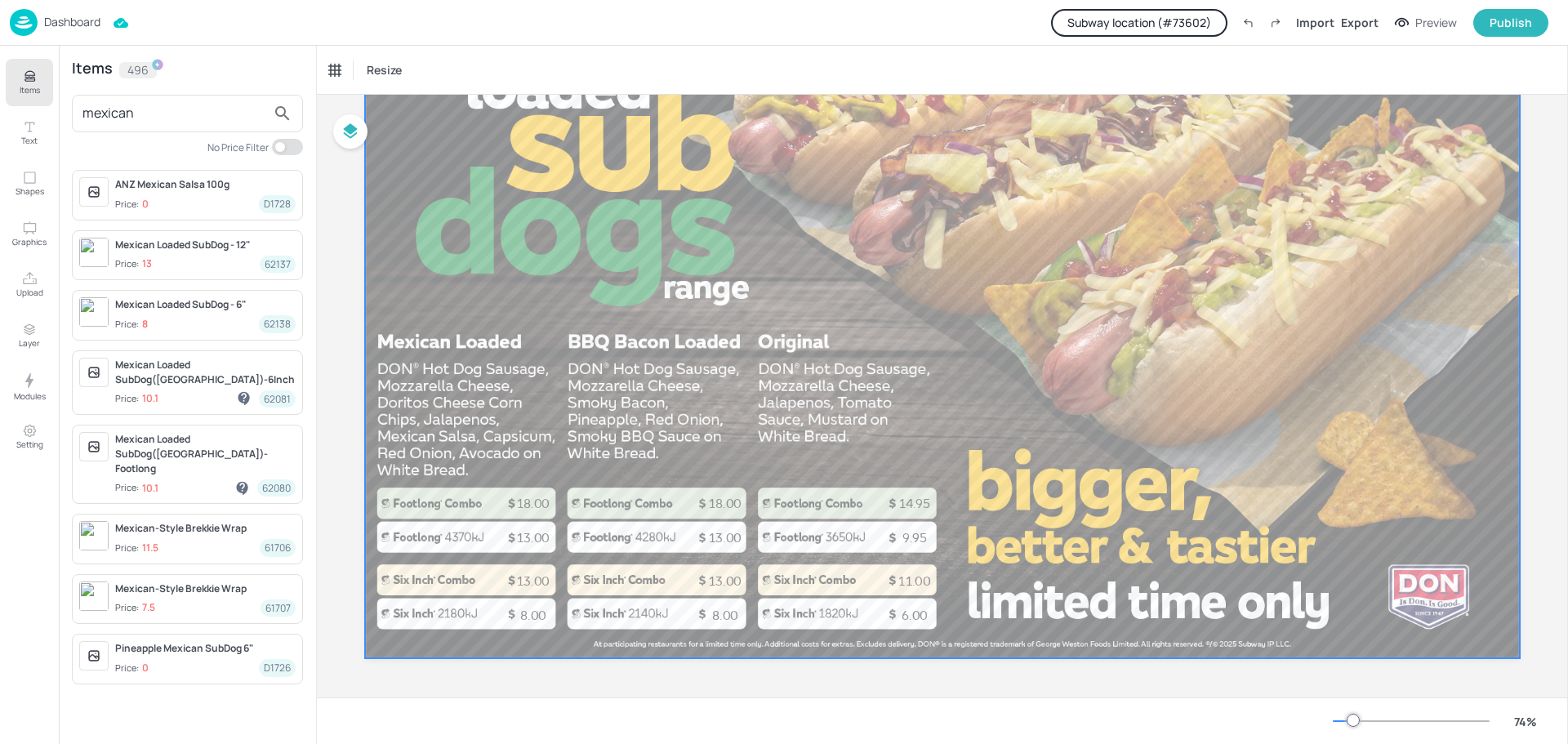
scroll to position [139, 0]
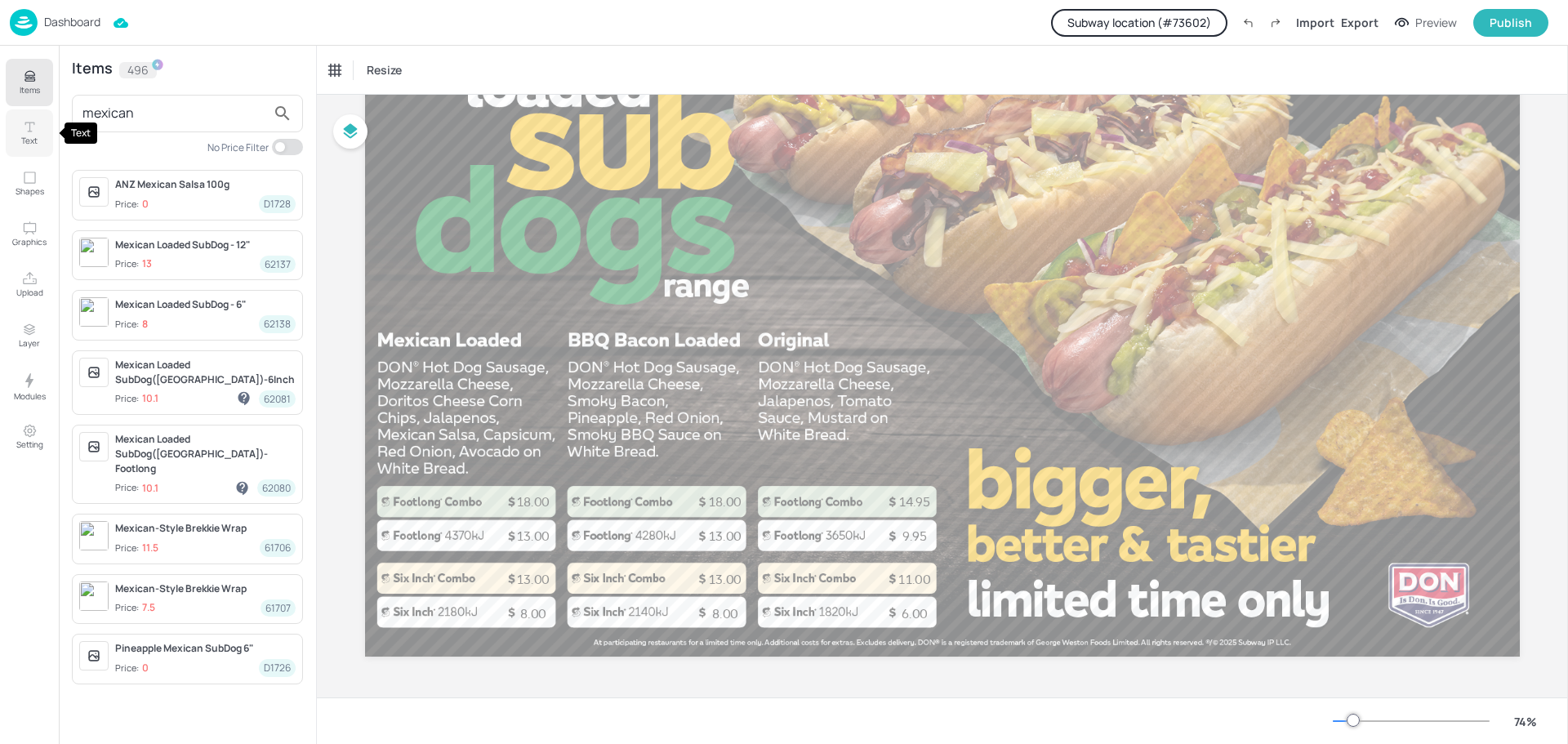
drag, startPoint x: 146, startPoint y: 109, endPoint x: 30, endPoint y: 114, distance: 116.1
click at [30, 114] on div "Items Text Shapes Graphics Upload Layer Modules Setting Items 496 mexican No Pr…" at bounding box center [158, 395] width 316 height 698
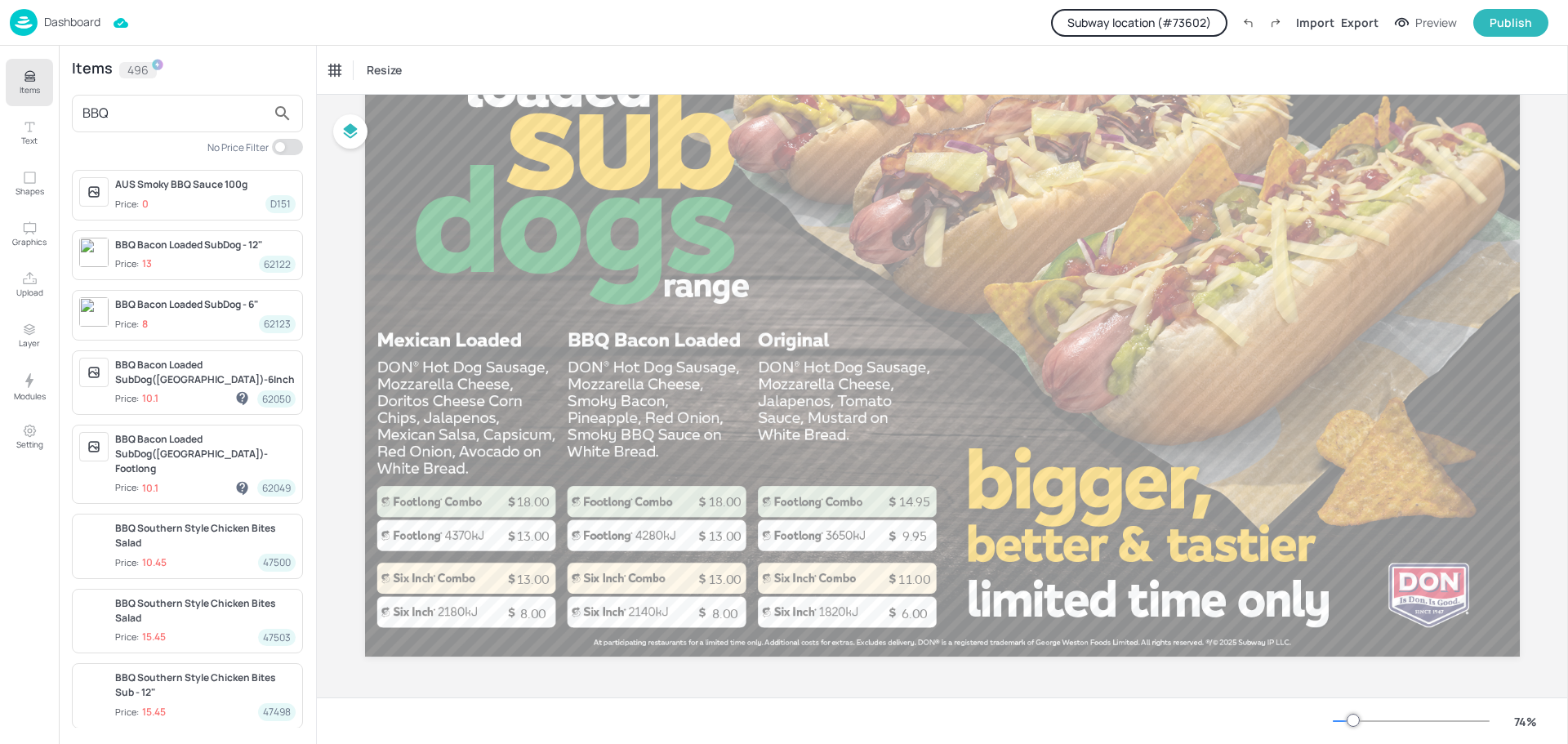
drag, startPoint x: 137, startPoint y: 117, endPoint x: 58, endPoint y: 116, distance: 79.0
click at [58, 116] on div "Items Text Shapes Graphics Upload Layer Modules Setting Items 496 BBQ No Price …" at bounding box center [158, 395] width 316 height 698
click at [135, 115] on input "BBQ" at bounding box center [175, 114] width 183 height 26
drag, startPoint x: 146, startPoint y: 115, endPoint x: 80, endPoint y: 116, distance: 66.0
click at [80, 116] on div "BBQ" at bounding box center [188, 113] width 231 height 38
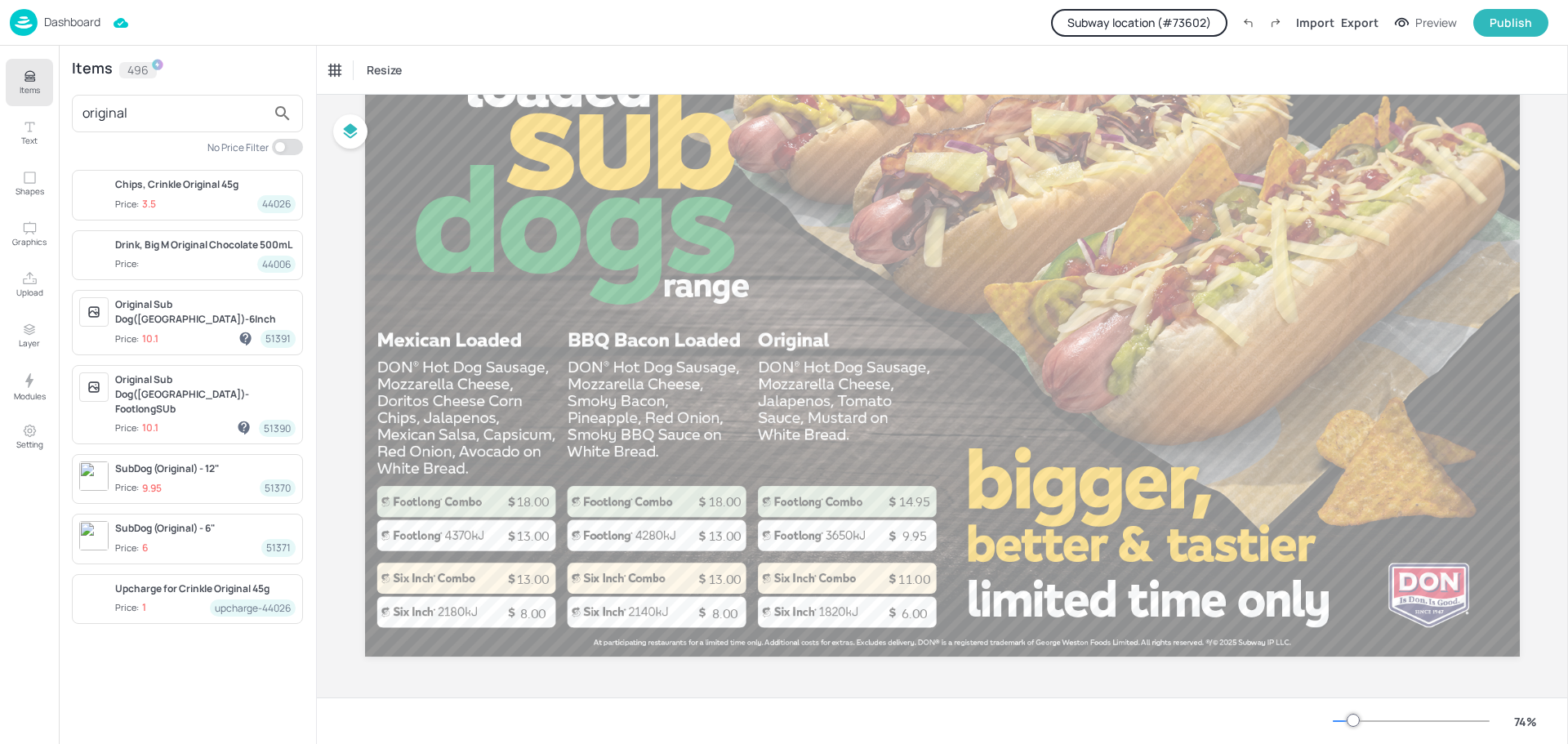
type input "original"
click at [531, 496] on p "18.00" at bounding box center [533, 502] width 118 height 17
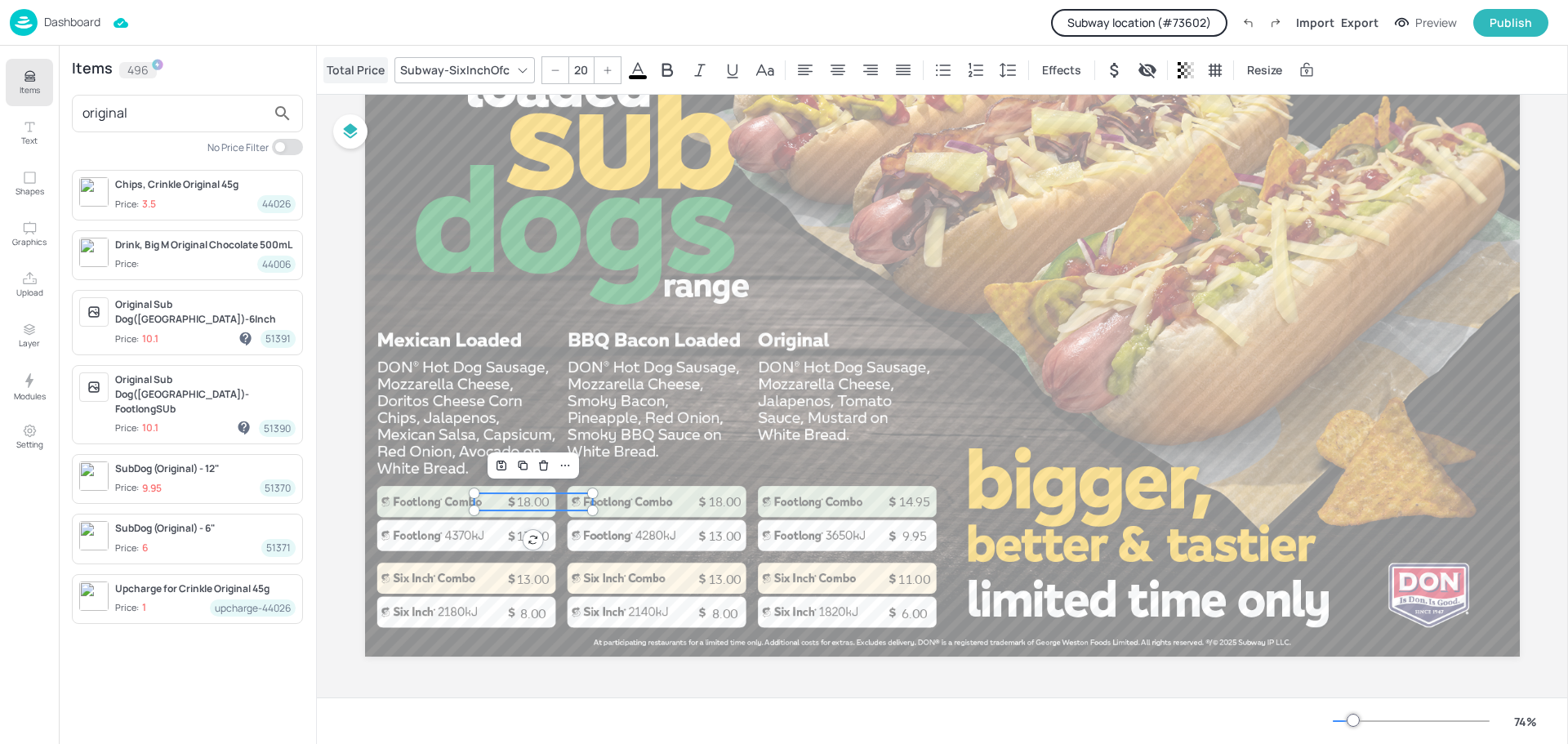
click at [344, 68] on div "Total Price" at bounding box center [355, 71] width 64 height 26
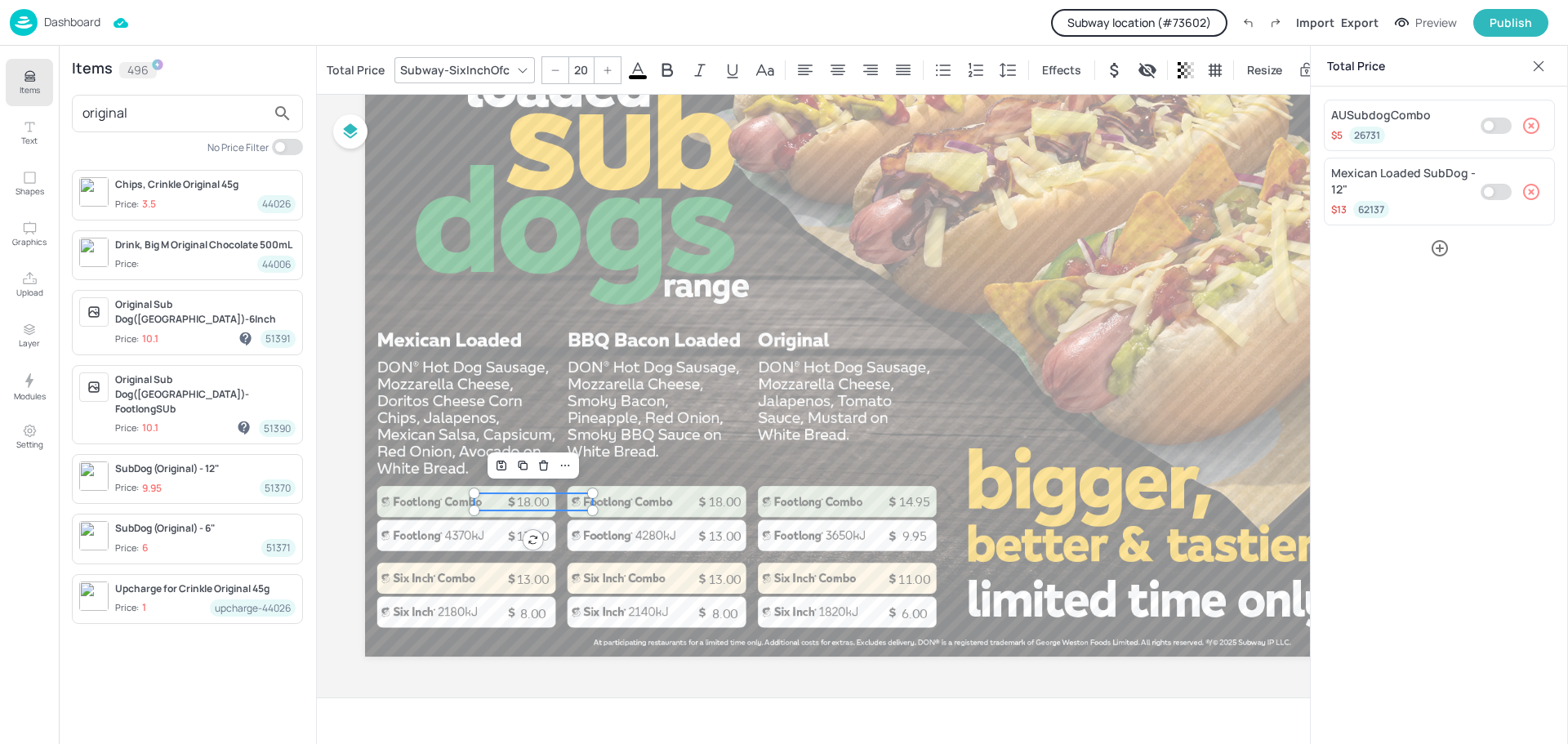
click at [1535, 66] on icon at bounding box center [1538, 66] width 17 height 17
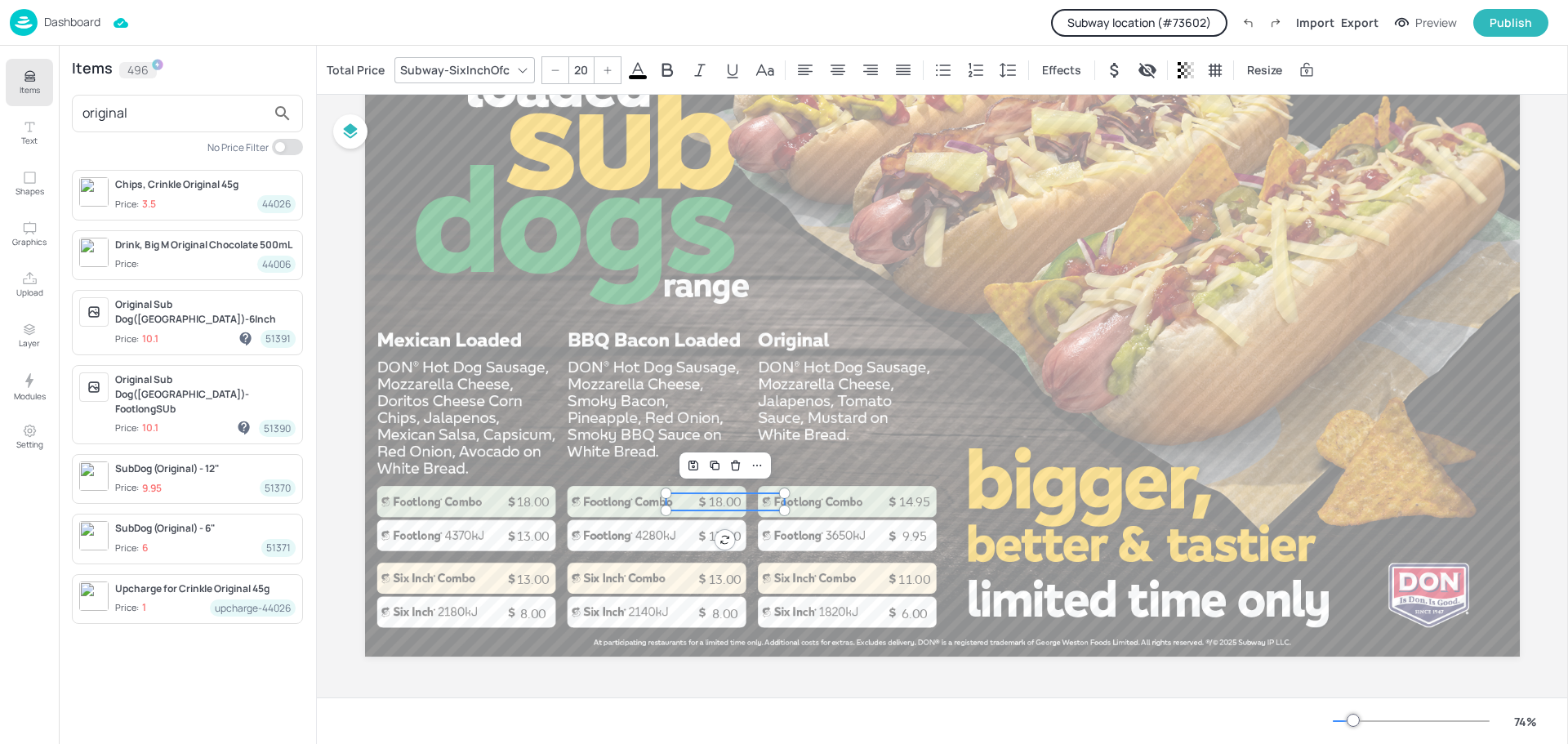
click at [726, 497] on p "18.00" at bounding box center [725, 502] width 118 height 17
click at [367, 67] on div "Total Price" at bounding box center [355, 71] width 64 height 26
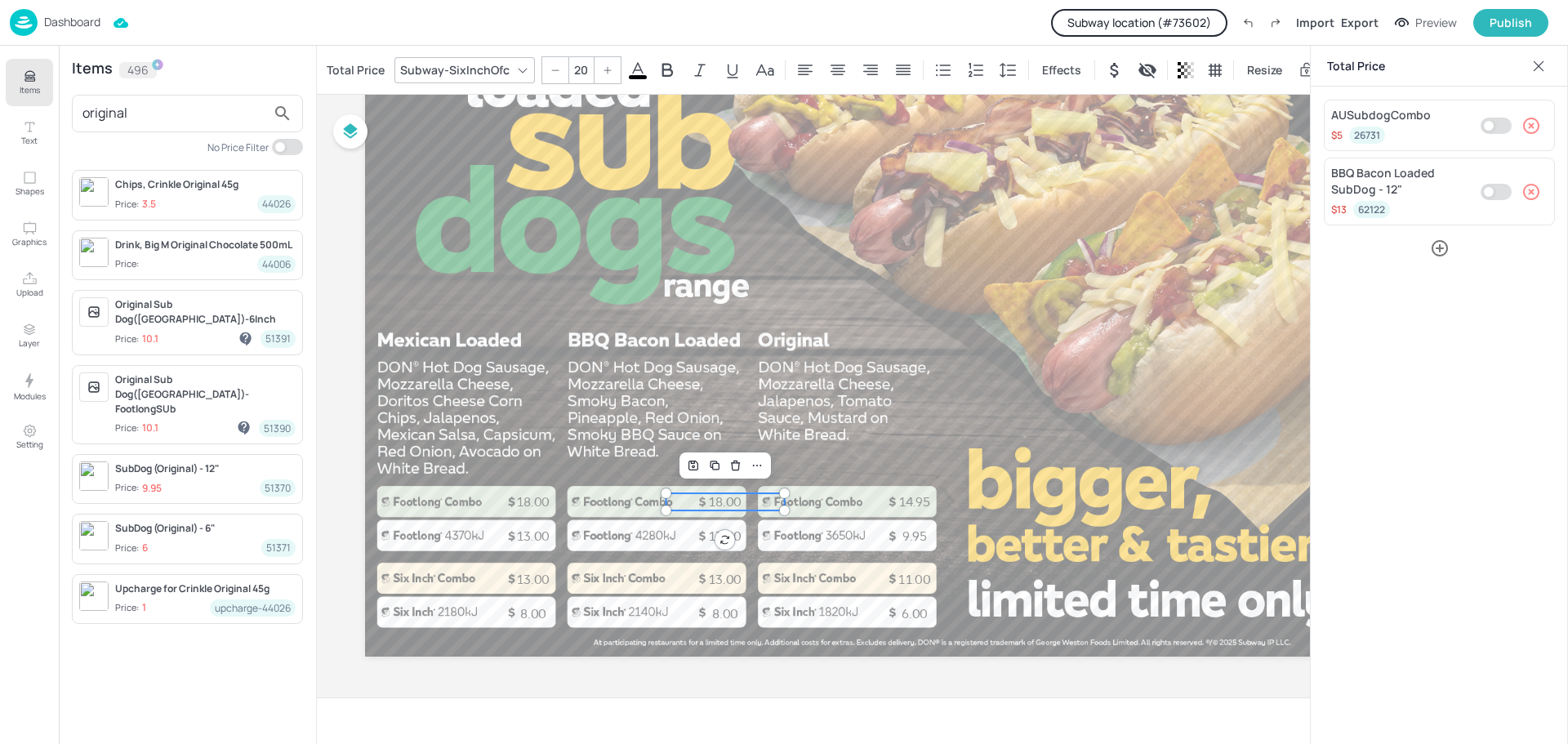
click at [1541, 66] on icon at bounding box center [1538, 66] width 17 height 17
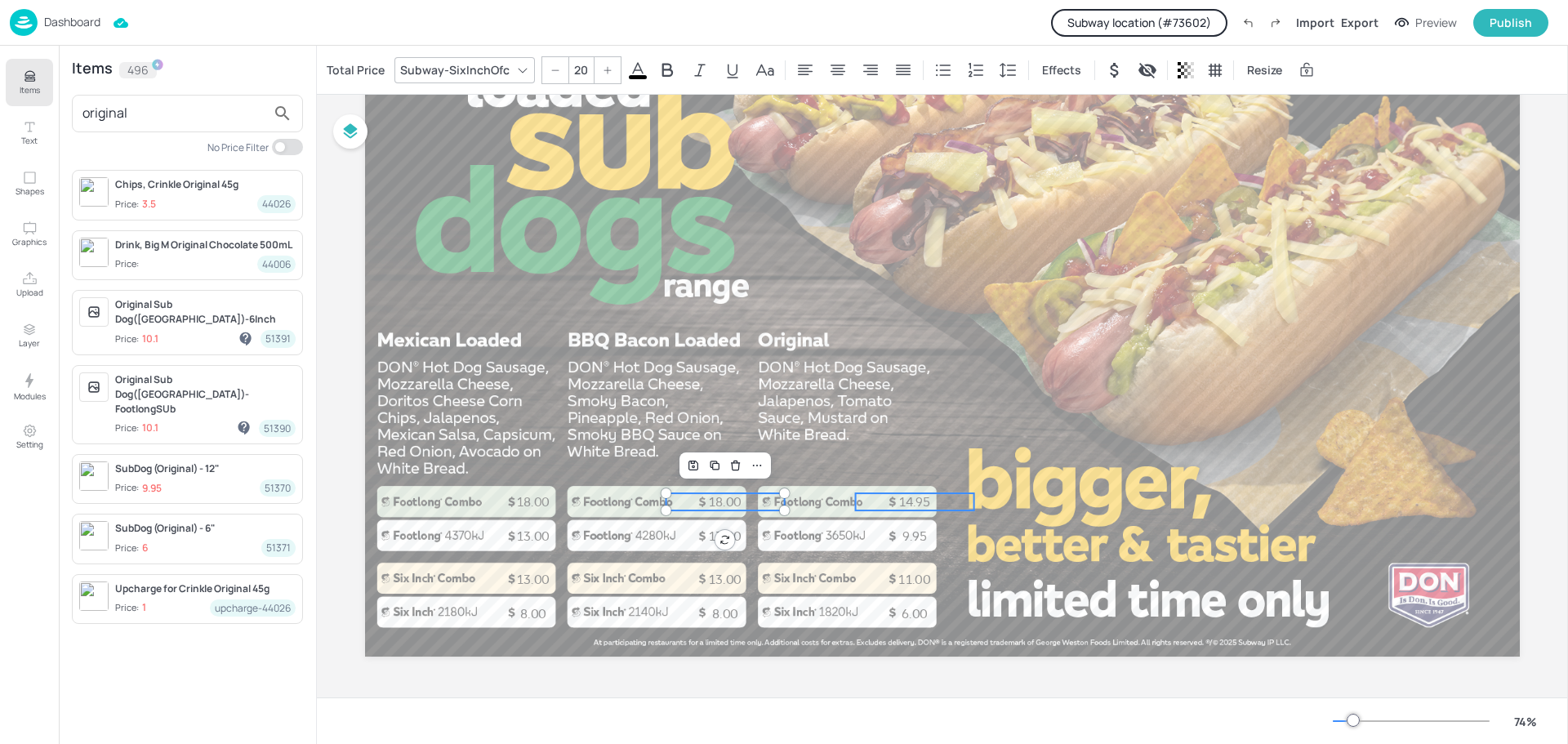
click at [906, 498] on p "14.95" at bounding box center [915, 502] width 118 height 17
click at [346, 76] on div "Total Price" at bounding box center [355, 71] width 64 height 26
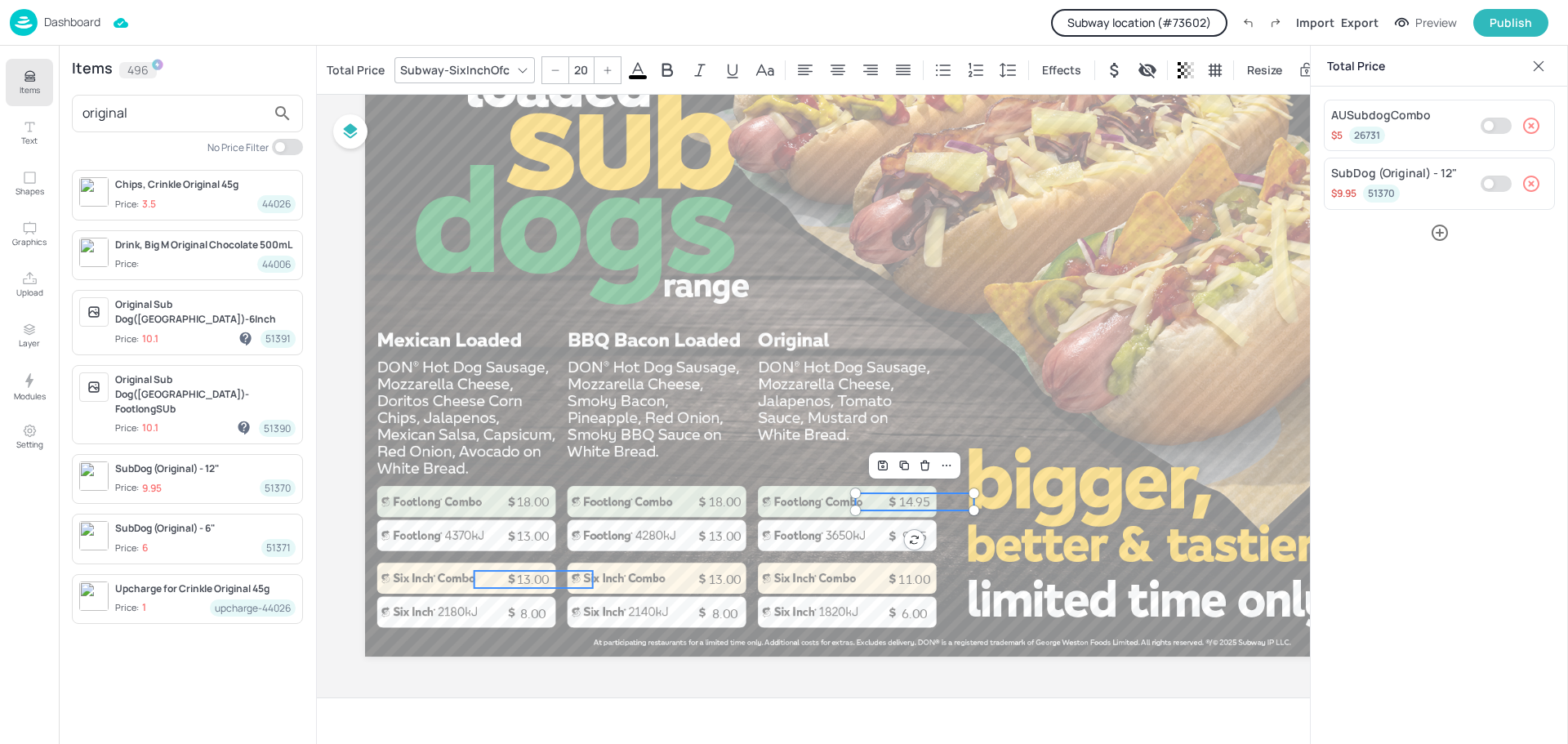
type input "20"
click at [520, 578] on p "13.00" at bounding box center [533, 579] width 118 height 17
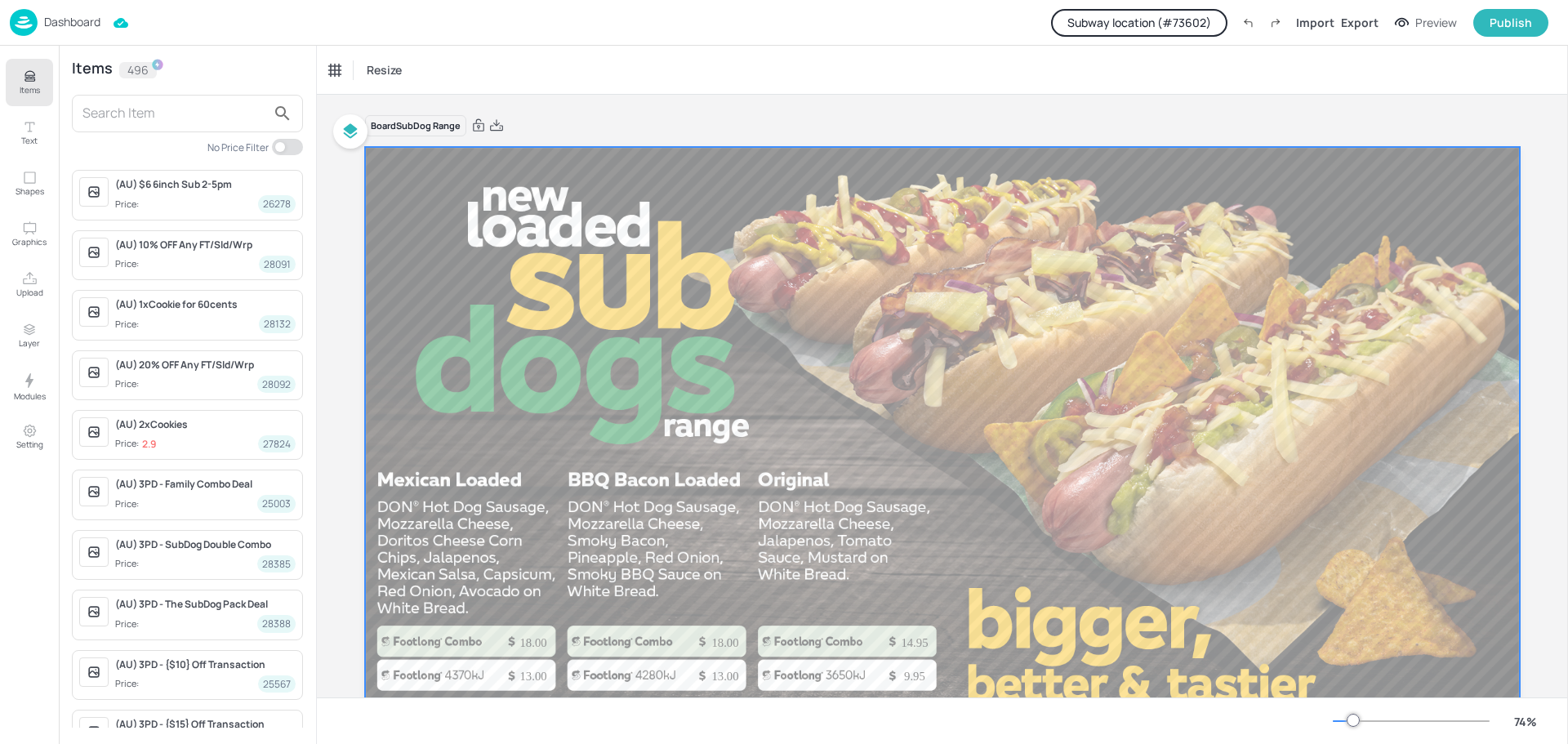
scroll to position [139, 0]
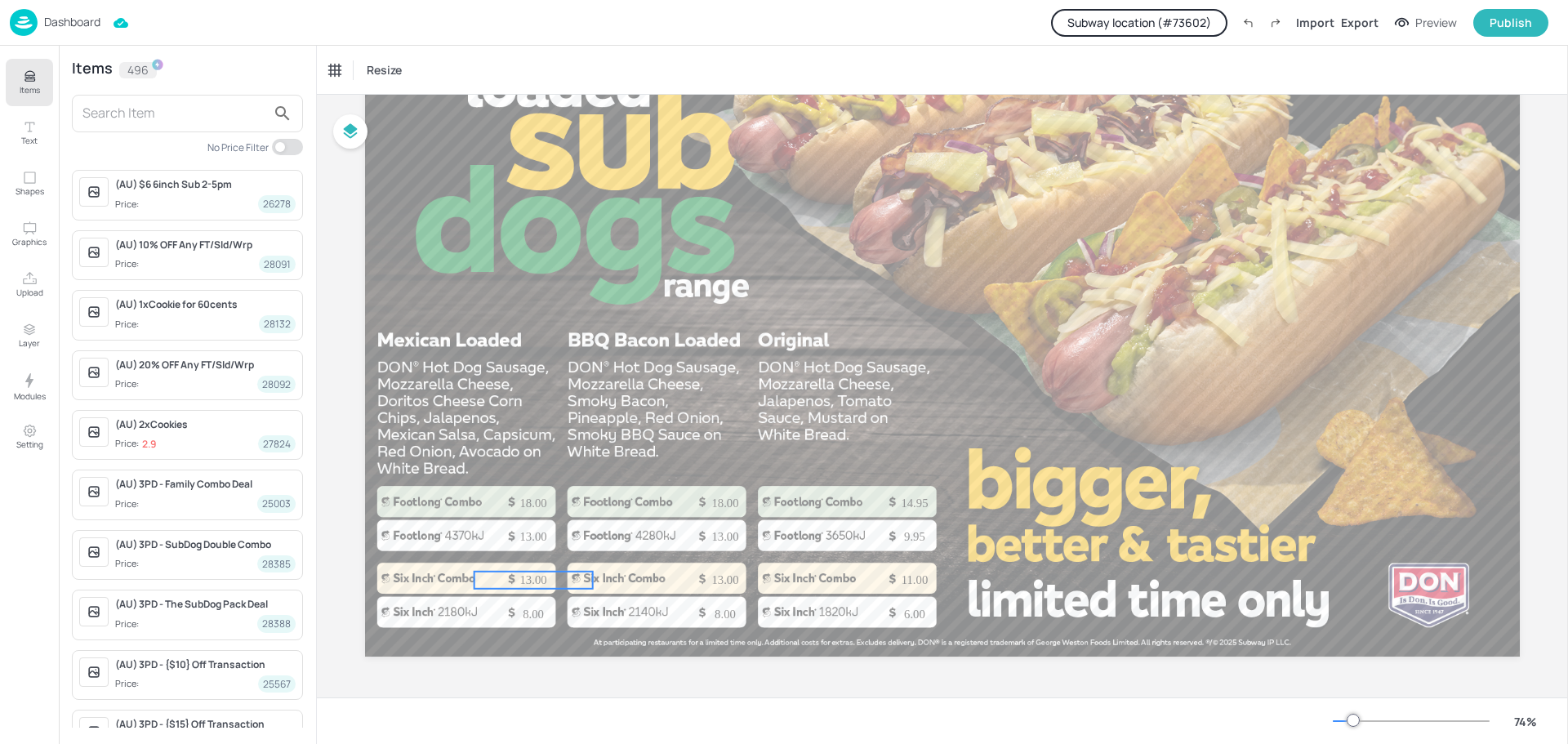
click at [533, 578] on p "13.00" at bounding box center [533, 580] width 118 height 17
click at [340, 66] on div "Total Price" at bounding box center [355, 71] width 64 height 26
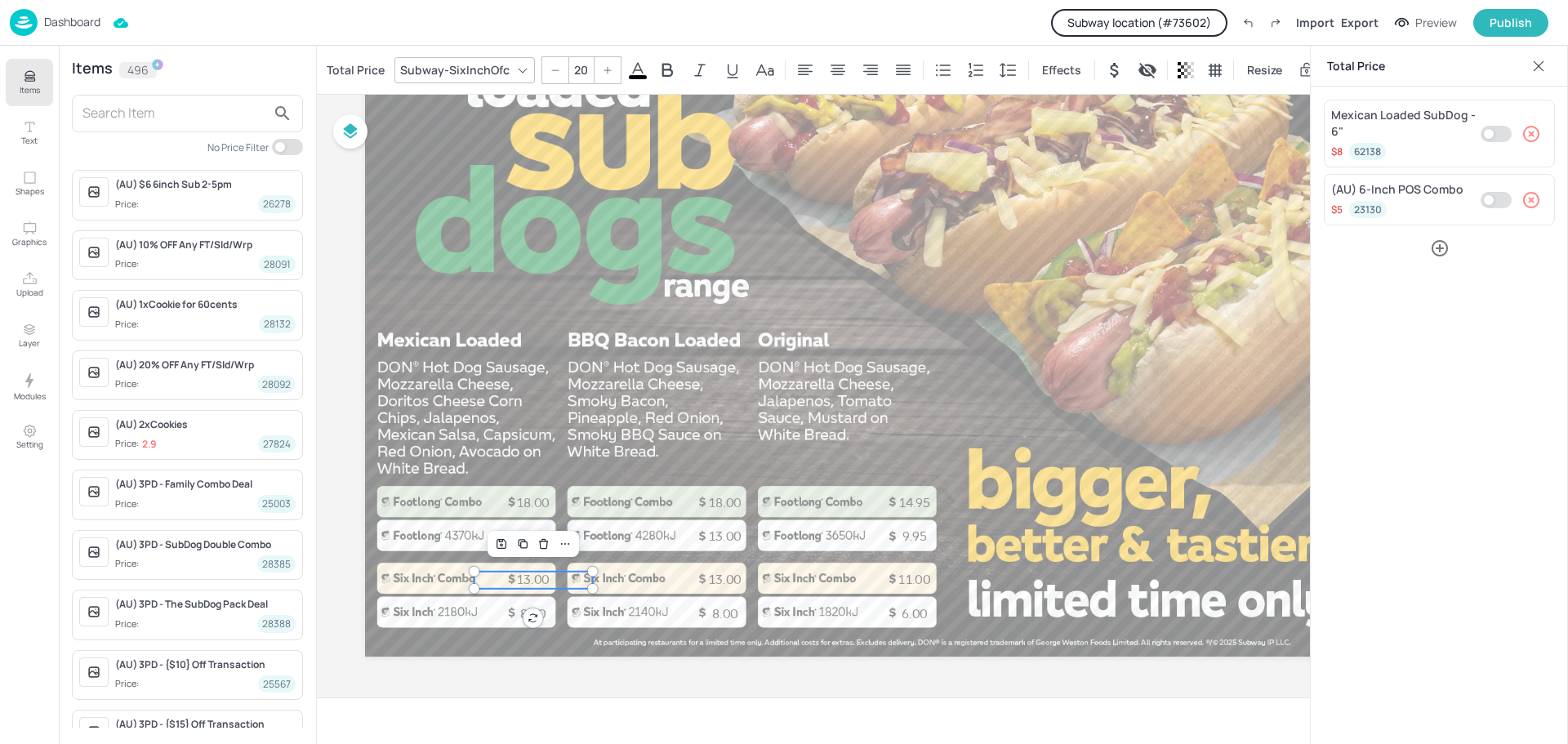
click at [65, 26] on p "Dashboard" at bounding box center [72, 22] width 56 height 11
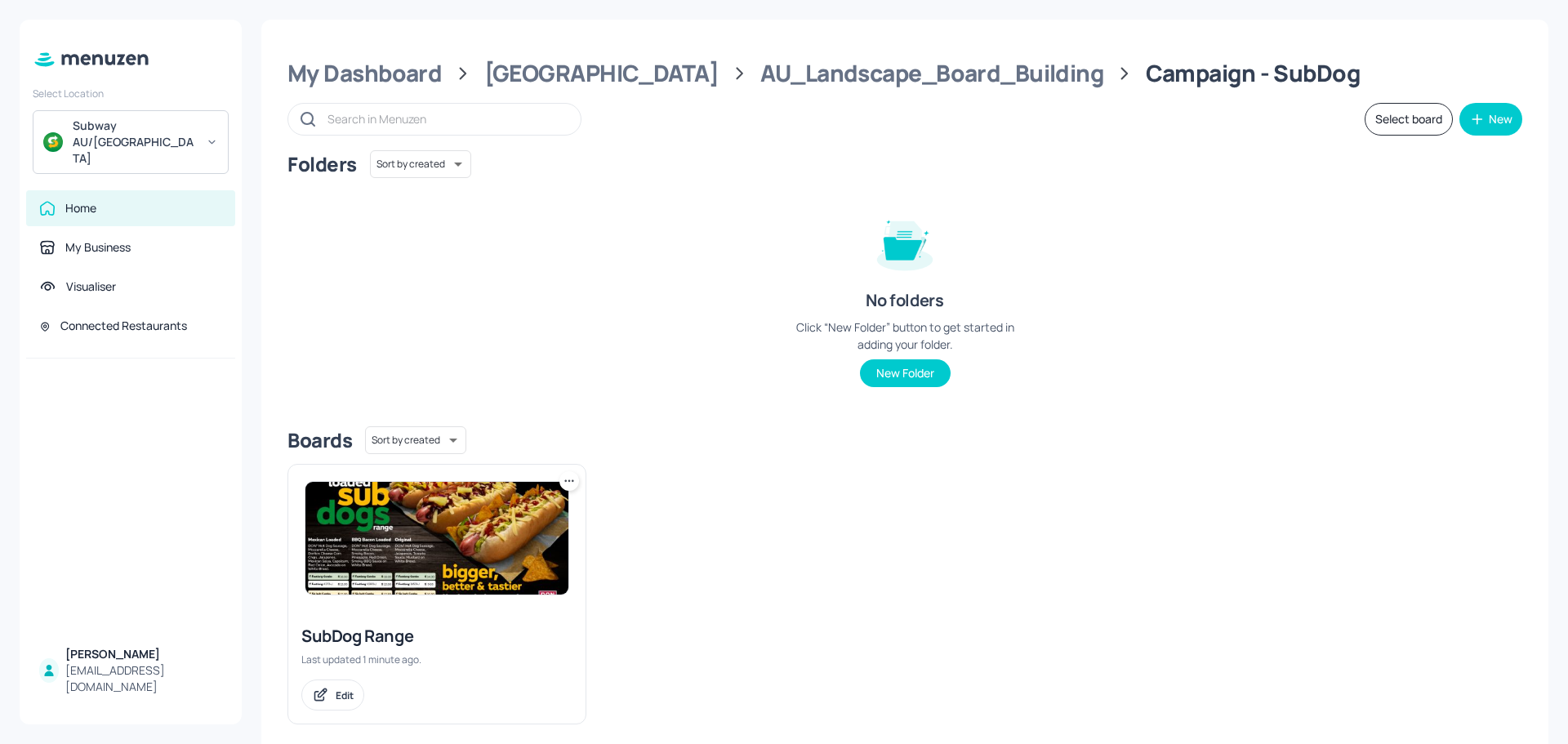
click at [633, 245] on div "Folders Sort by created id ​ No folders Click “New Folder” button to get starte…" at bounding box center [904, 281] width 1235 height 263
click at [546, 83] on div "[GEOGRAPHIC_DATA]" at bounding box center [601, 73] width 234 height 29
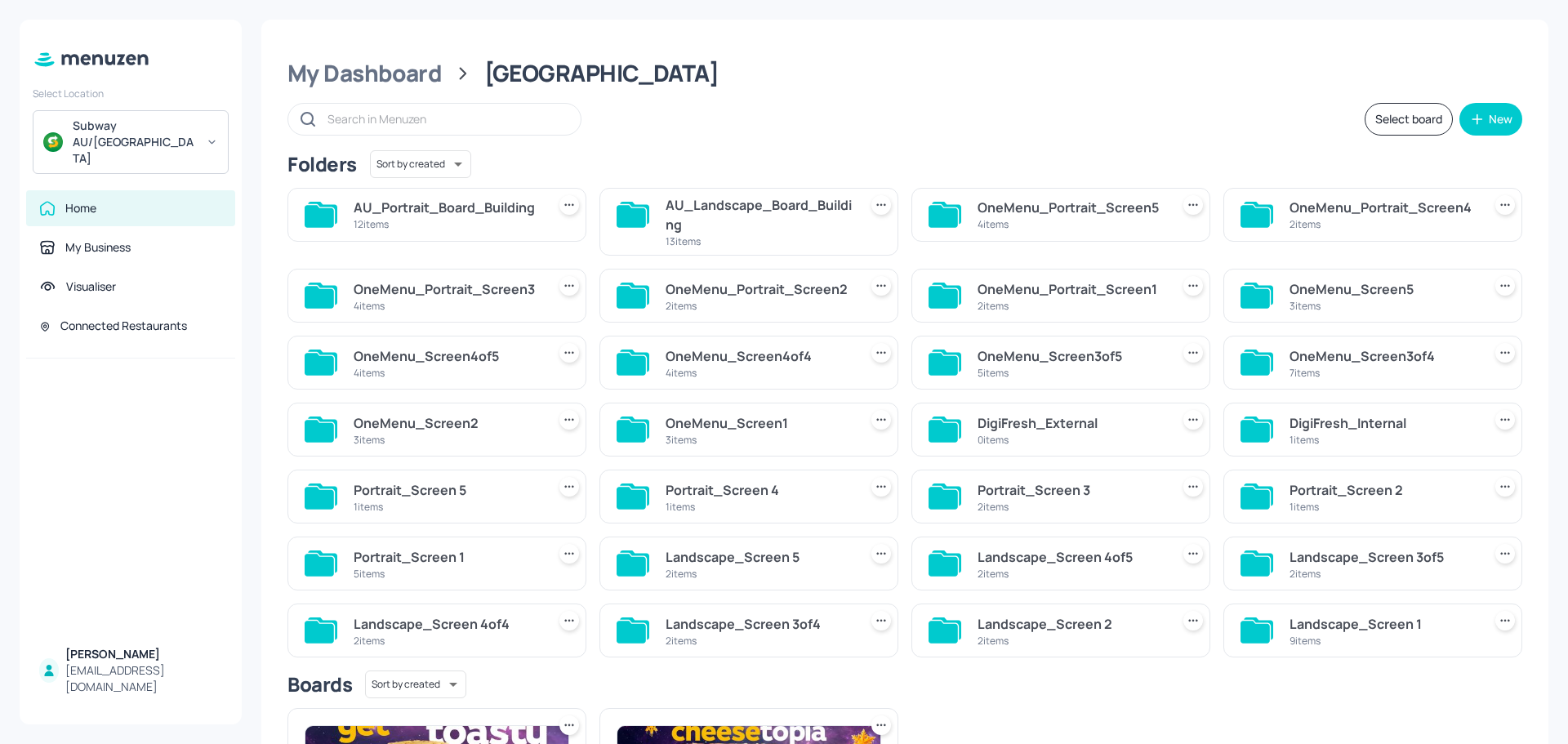
click at [426, 217] on div "AU_Portrait_Board_Building" at bounding box center [446, 207] width 186 height 19
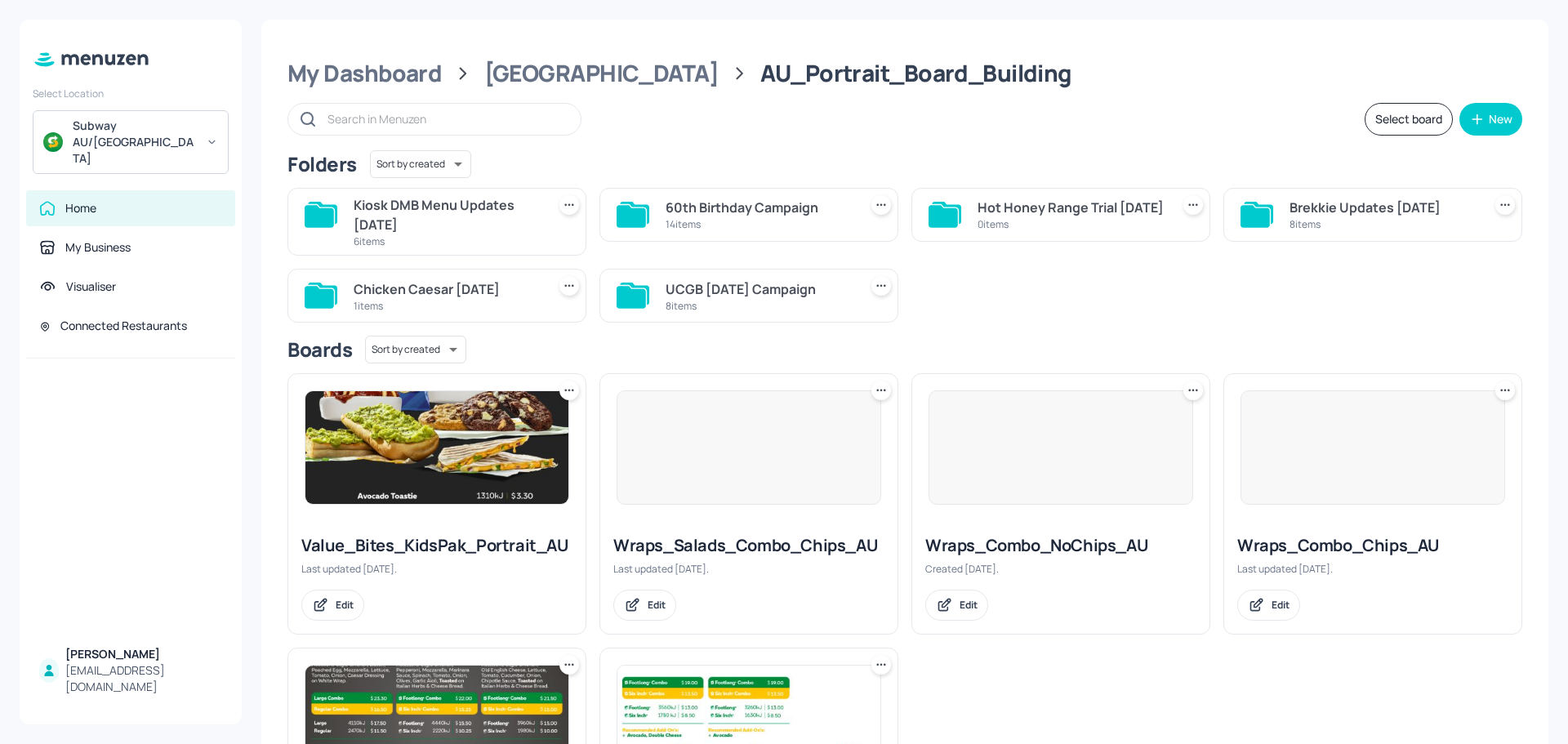
click at [456, 227] on div "Kiosk DMB Menu Updates Aug2025" at bounding box center [446, 214] width 186 height 39
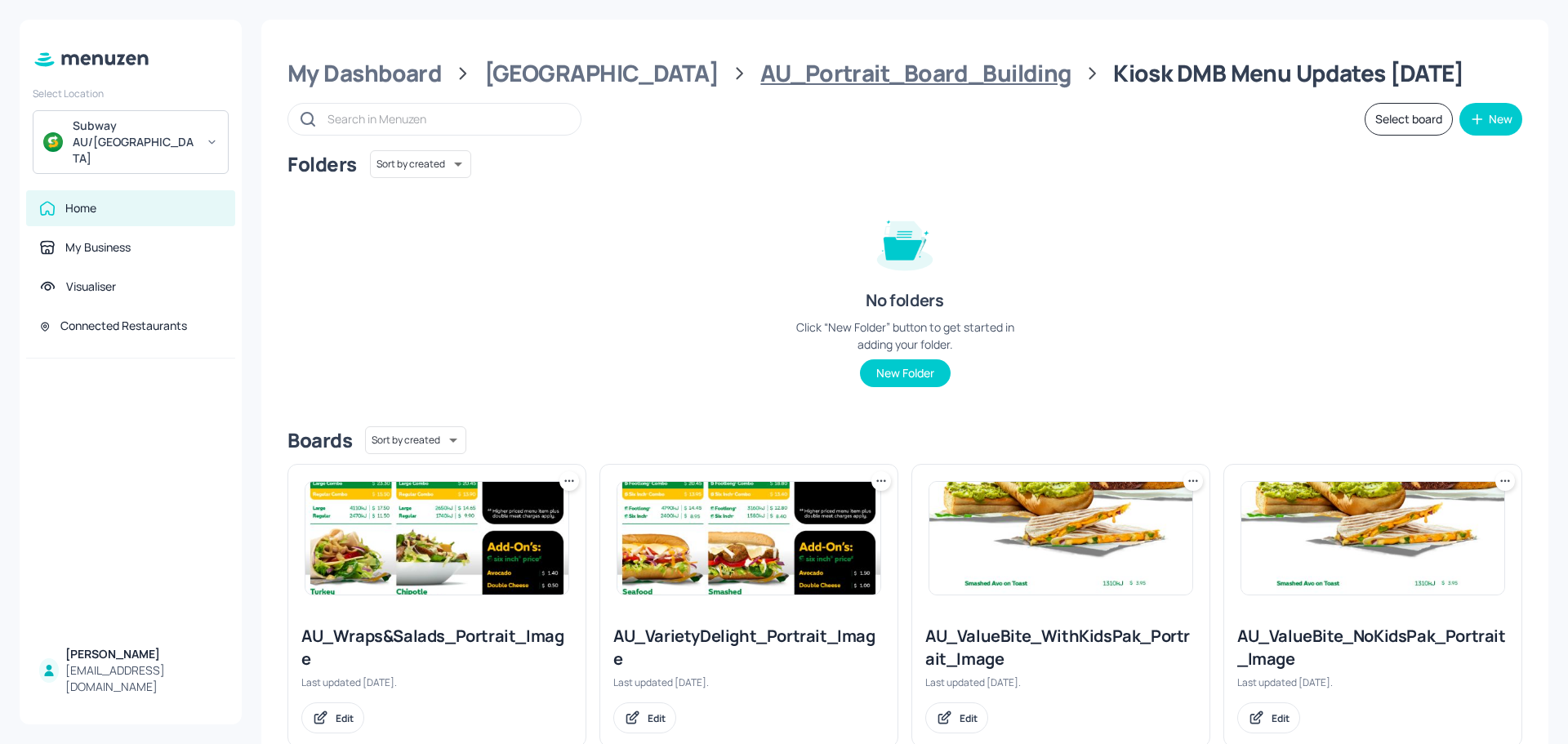
click at [761, 68] on div "AU_Portrait_Board_Building" at bounding box center [916, 73] width 310 height 29
